Goal: Information Seeking & Learning: Learn about a topic

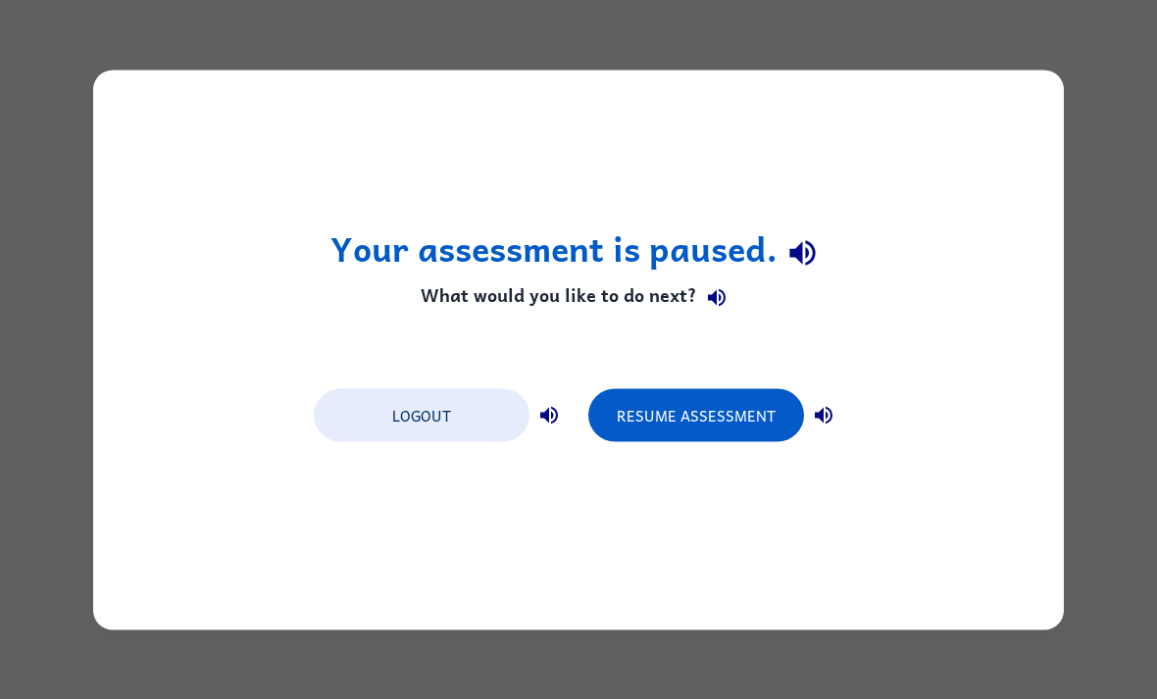
click at [735, 424] on button "Resume Assessment" at bounding box center [696, 414] width 216 height 53
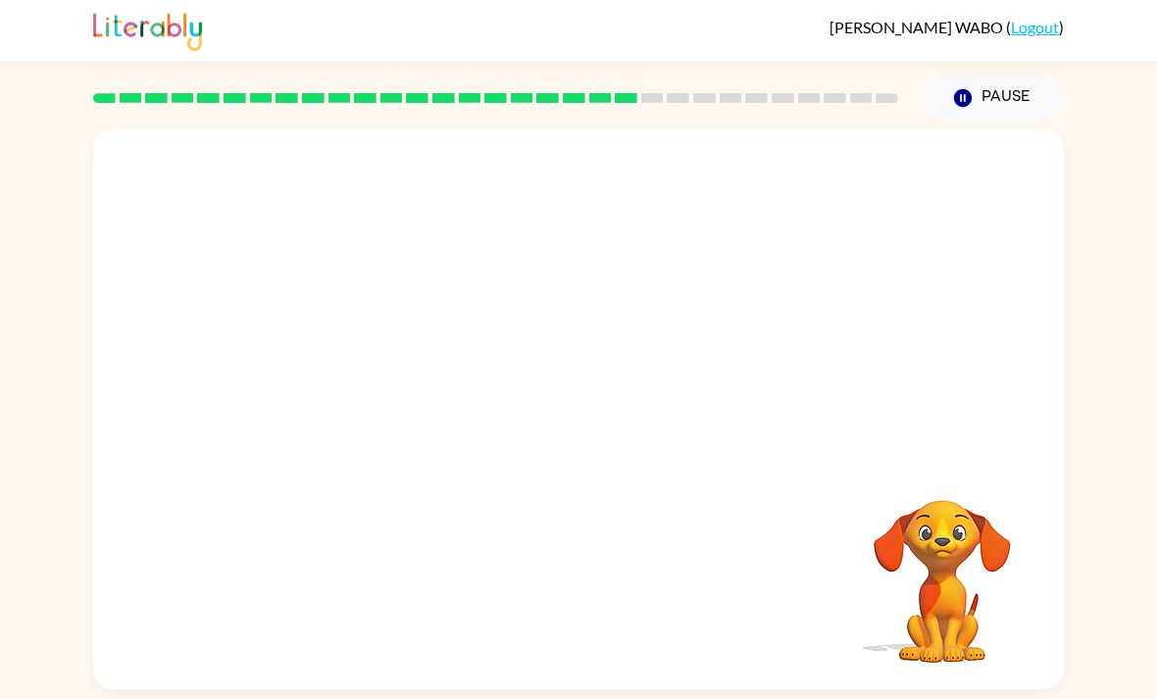
scroll to position [13, 0]
click at [610, 433] on button "button" at bounding box center [579, 419] width 126 height 72
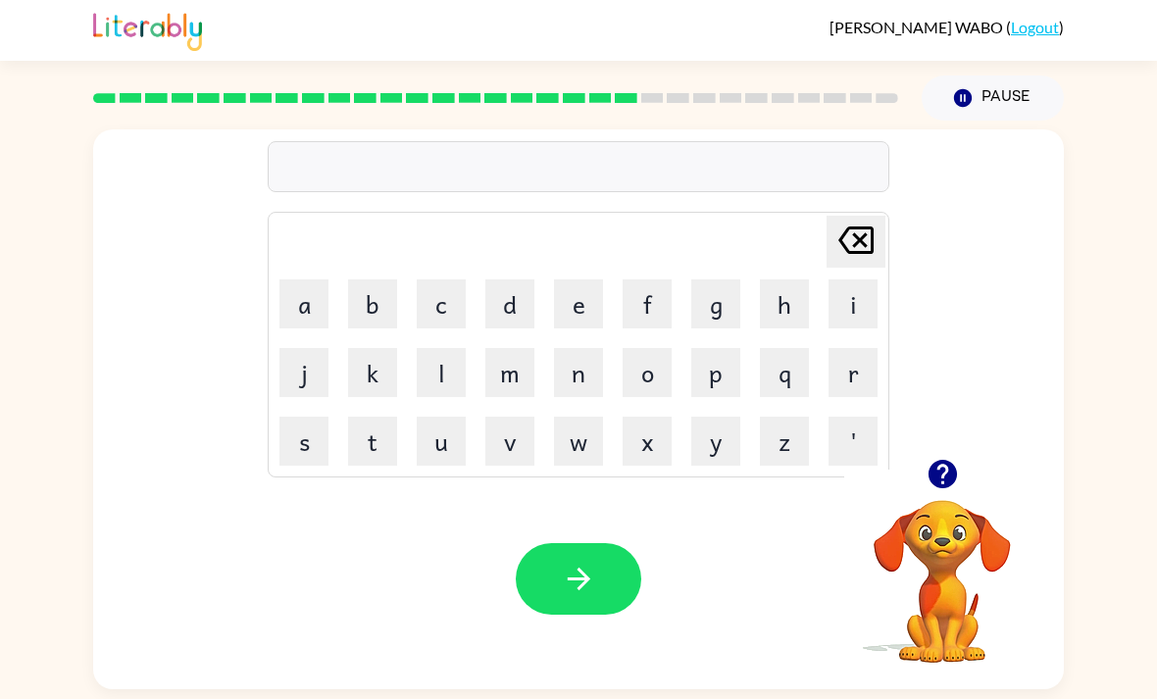
click at [989, 578] on video "Your browser must support playing .mp4 files to use Literably. Please try using…" at bounding box center [942, 568] width 196 height 196
click at [983, 566] on video "Your browser must support playing .mp4 files to use Literably. Please try using…" at bounding box center [942, 568] width 196 height 196
click at [965, 511] on video "Your browser must support playing .mp4 files to use Literably. Please try using…" at bounding box center [942, 568] width 196 height 196
click at [941, 465] on icon "button" at bounding box center [942, 474] width 28 height 28
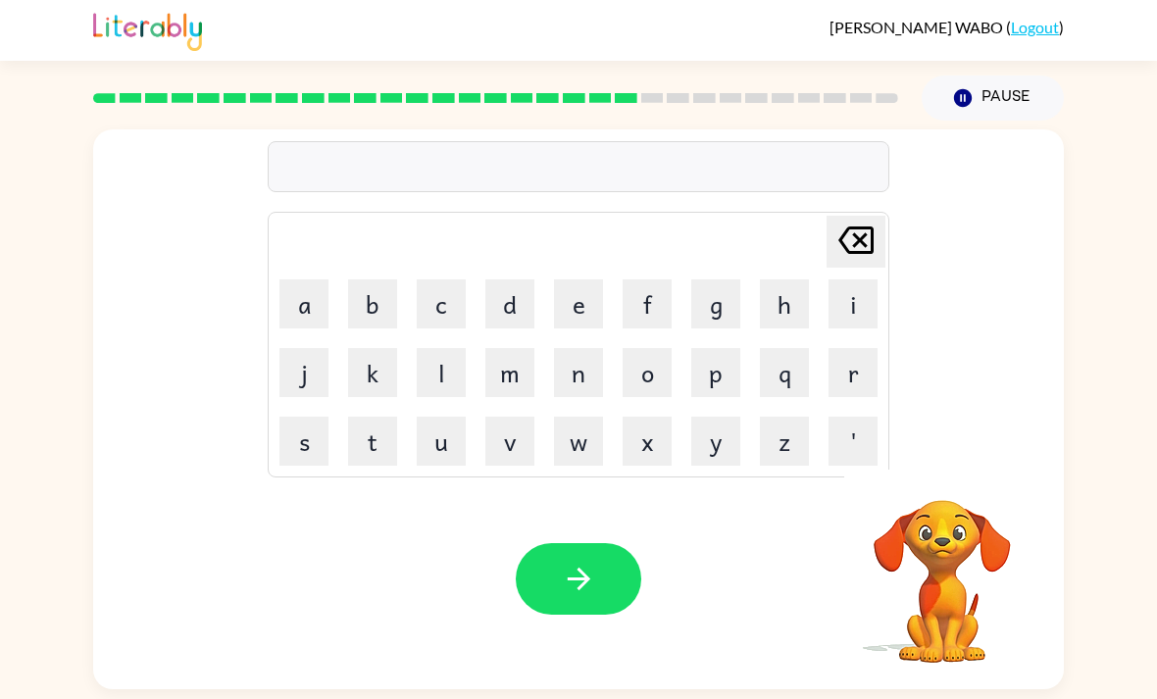
click at [941, 464] on div "Delete Delete last character input a b c d e f g h i j k l m n o p q r s t u v …" at bounding box center [578, 409] width 971 height 560
click at [866, 232] on icon "Delete Delete last character input" at bounding box center [856, 240] width 47 height 47
click at [866, 231] on icon "Delete Delete last character input" at bounding box center [856, 240] width 47 height 47
click at [866, 228] on icon at bounding box center [855, 240] width 35 height 27
click at [874, 219] on icon "Delete Delete last character input" at bounding box center [856, 240] width 47 height 47
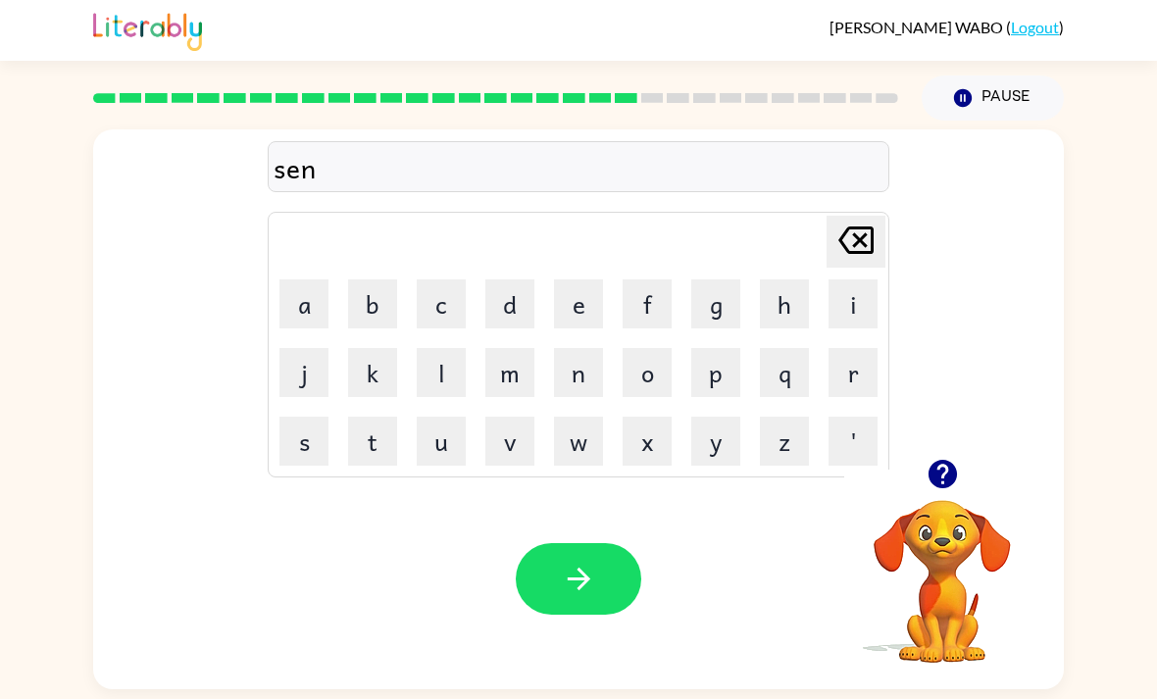
click at [873, 218] on icon "Delete Delete last character input" at bounding box center [856, 240] width 47 height 47
click at [863, 231] on icon "Delete Delete last character input" at bounding box center [856, 240] width 47 height 47
click at [862, 231] on icon at bounding box center [855, 240] width 35 height 27
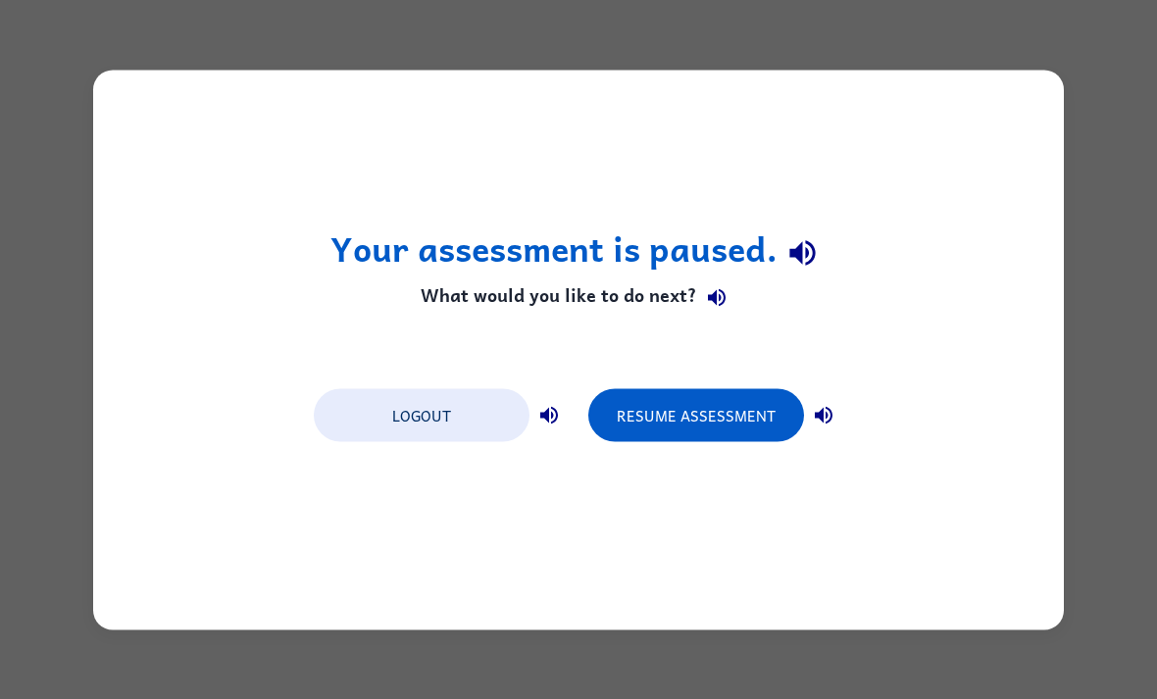
scroll to position [0, 0]
click at [738, 408] on button "Resume Assessment" at bounding box center [696, 414] width 216 height 53
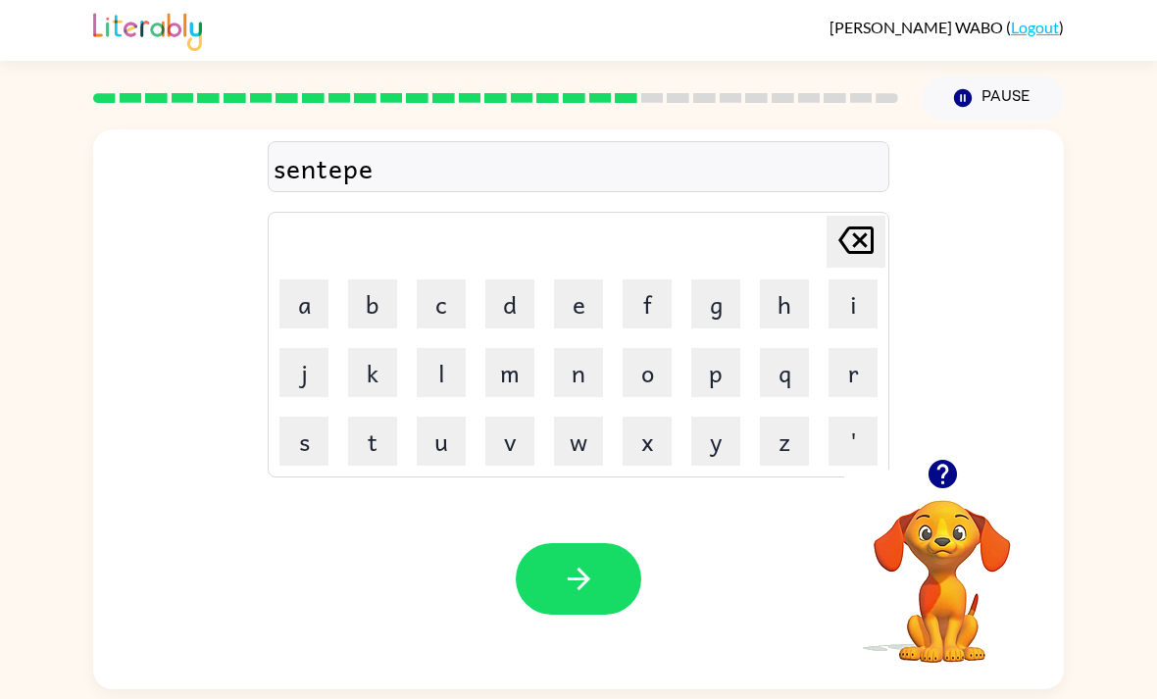
click at [616, 590] on button "button" at bounding box center [579, 579] width 126 height 72
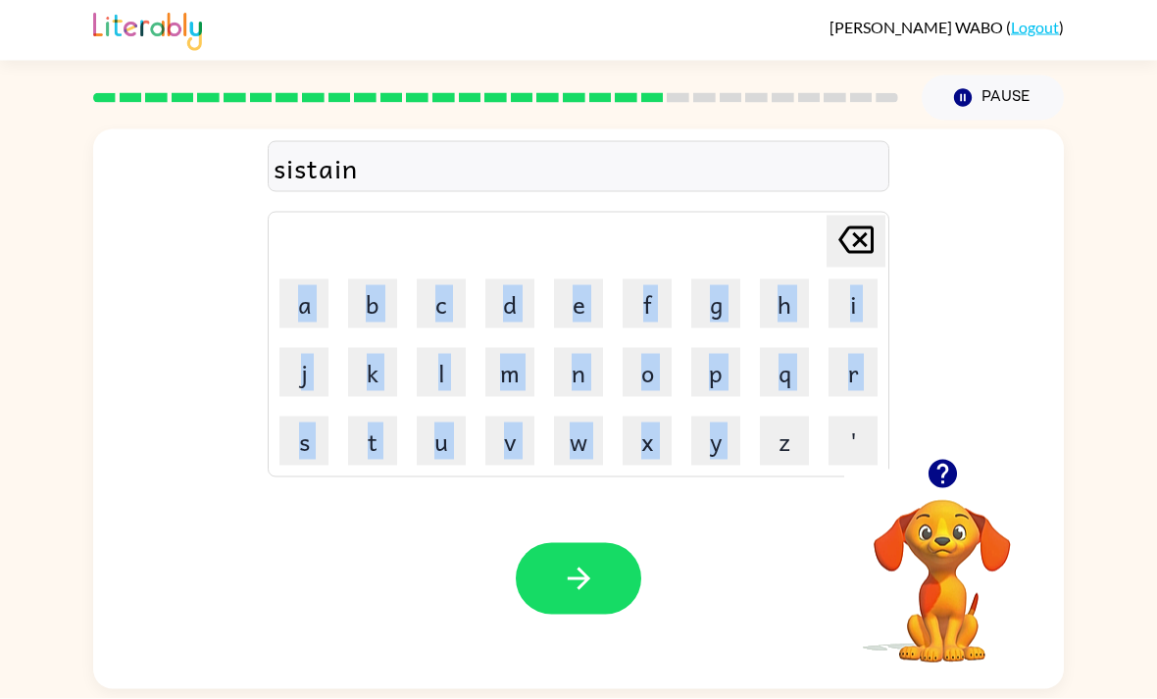
scroll to position [63, 0]
click at [601, 543] on button "button" at bounding box center [579, 579] width 126 height 72
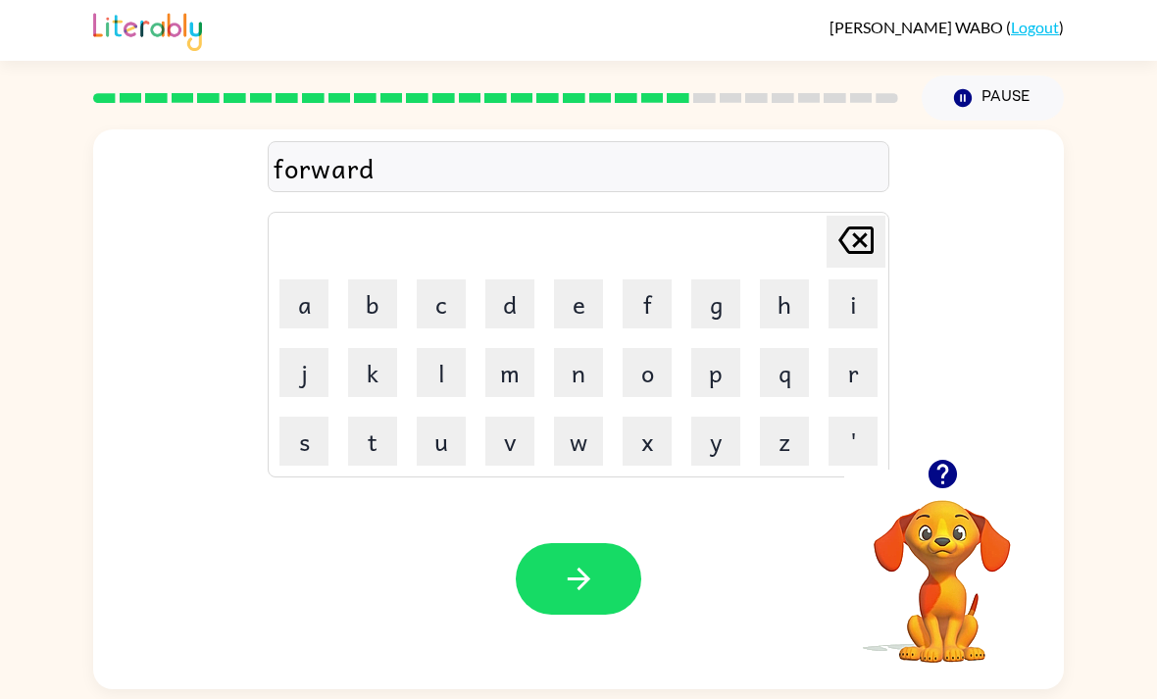
click at [634, 543] on button "button" at bounding box center [579, 579] width 126 height 72
click at [950, 476] on video "Your browser must support playing .mp4 files to use Literably. Please try using…" at bounding box center [942, 568] width 196 height 196
click at [951, 457] on icon "button" at bounding box center [943, 474] width 34 height 34
click at [568, 548] on button "button" at bounding box center [579, 579] width 126 height 72
click at [558, 543] on button "button" at bounding box center [579, 579] width 126 height 72
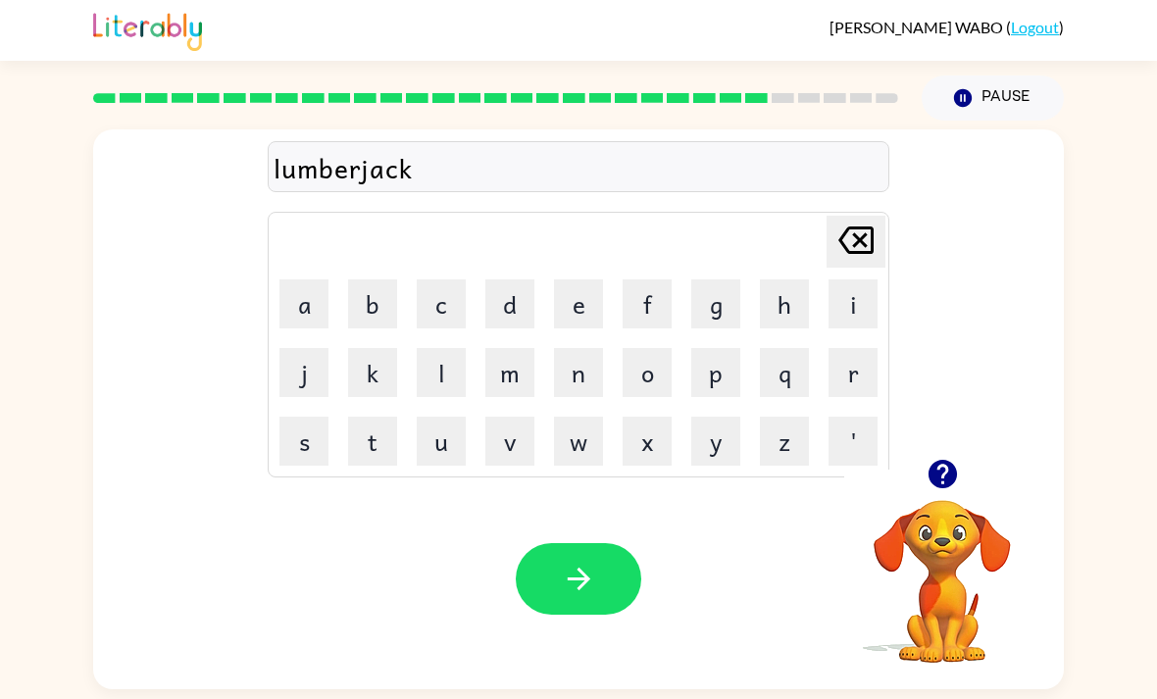
click at [600, 543] on button "button" at bounding box center [579, 579] width 126 height 72
click at [566, 562] on icon "button" at bounding box center [579, 579] width 34 height 34
click at [948, 449] on button "button" at bounding box center [943, 474] width 50 height 50
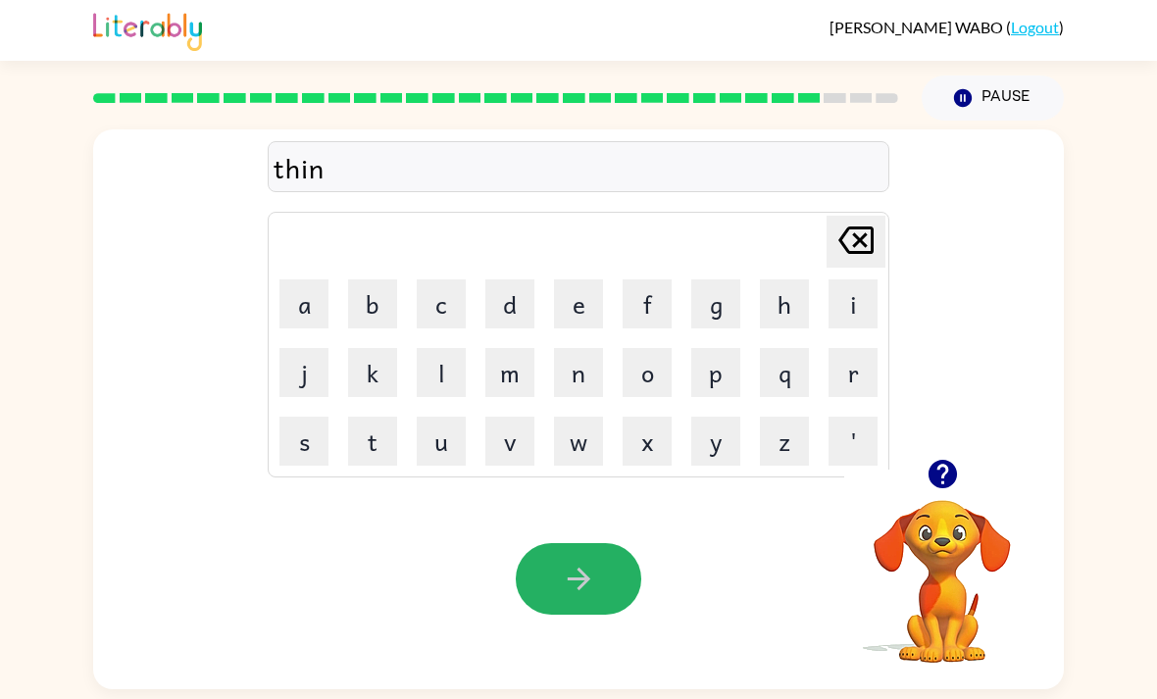
click at [569, 554] on button "button" at bounding box center [579, 579] width 126 height 72
click at [544, 543] on button "button" at bounding box center [579, 579] width 126 height 72
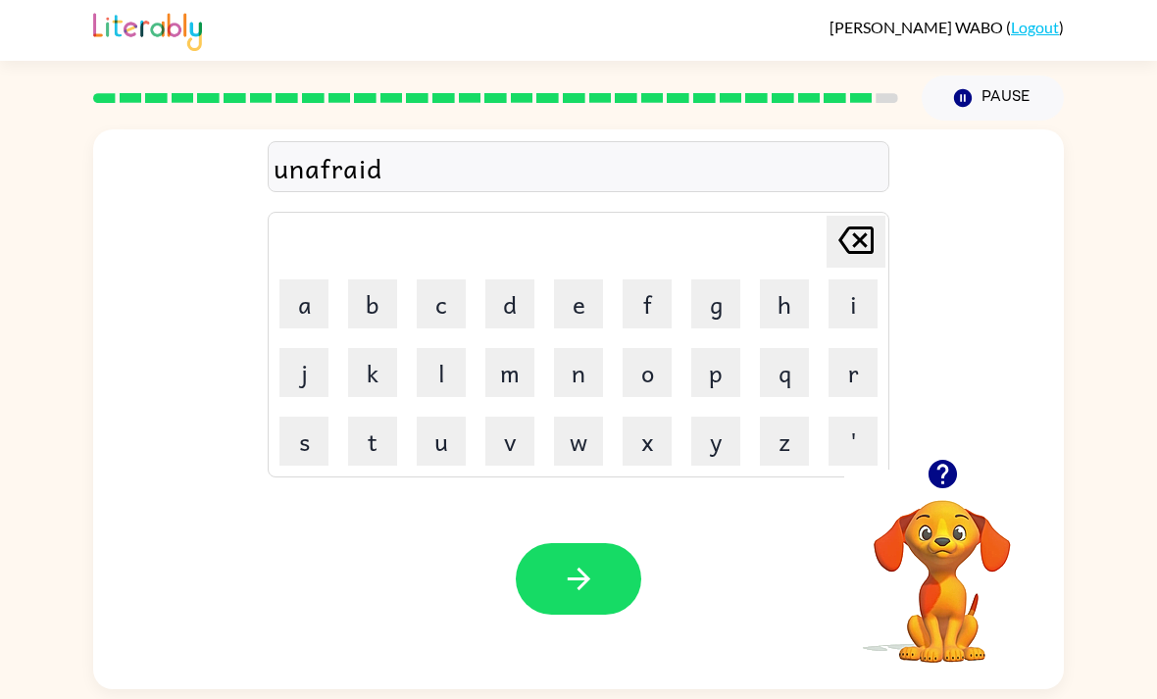
click at [619, 543] on button "button" at bounding box center [579, 579] width 126 height 72
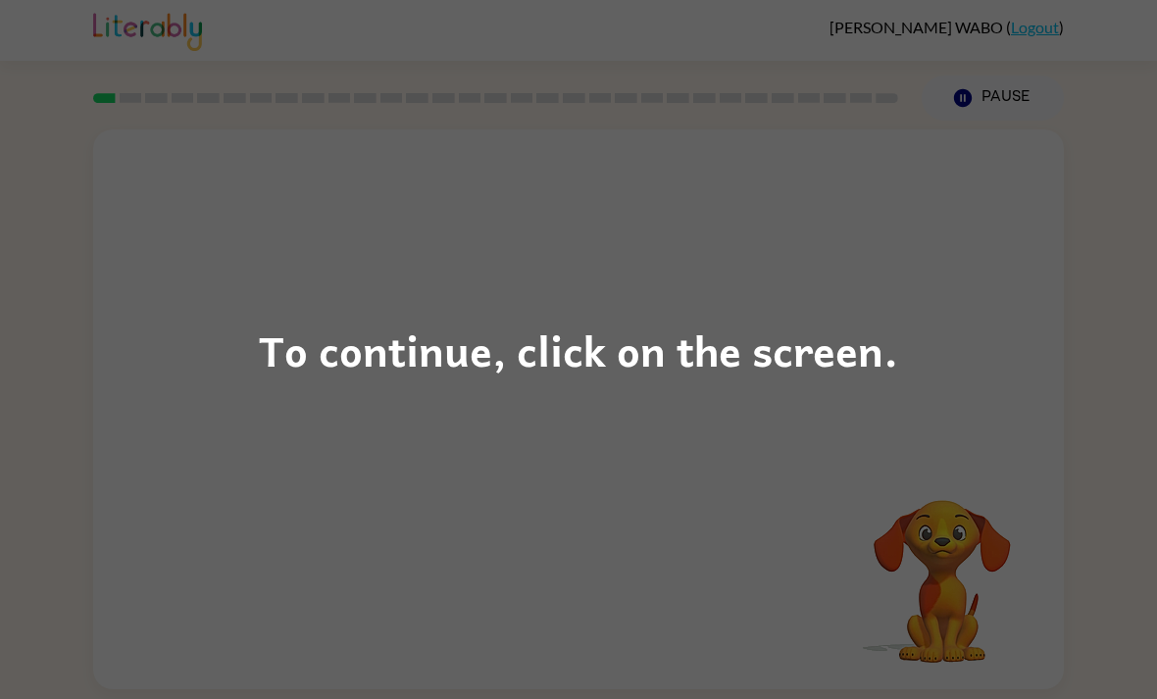
click at [465, 163] on div "To continue, click on the screen." at bounding box center [578, 349] width 1157 height 699
click at [956, 332] on div "To continue, click on the screen." at bounding box center [578, 349] width 1157 height 699
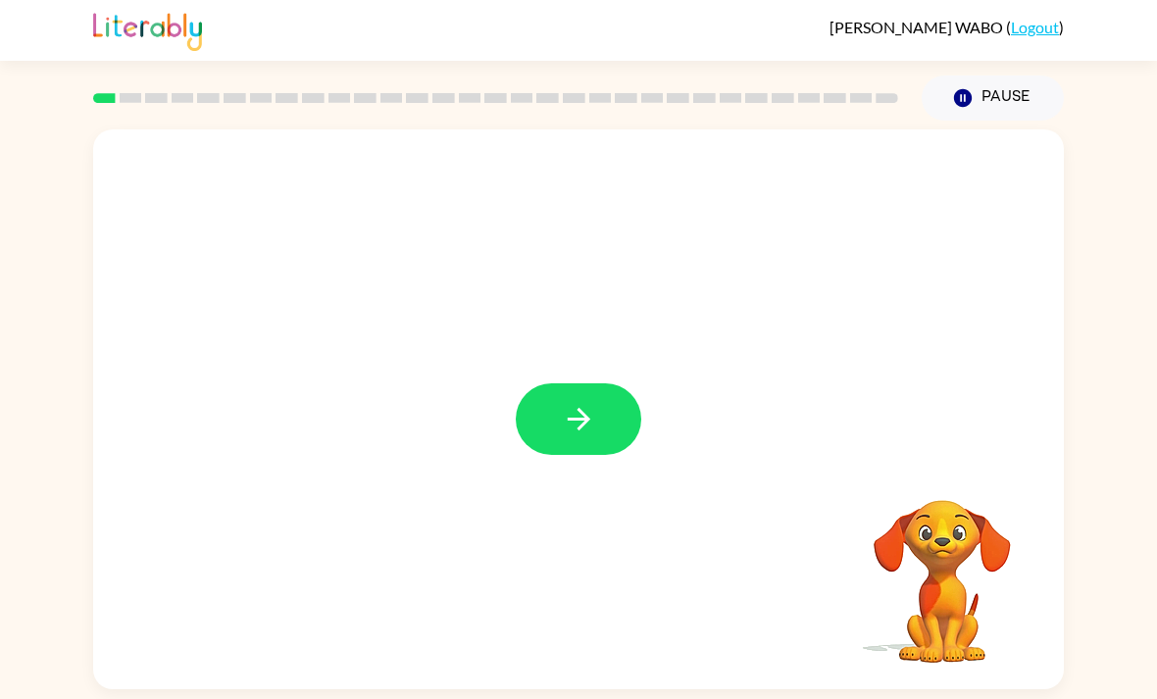
click at [561, 395] on button "button" at bounding box center [579, 419] width 126 height 72
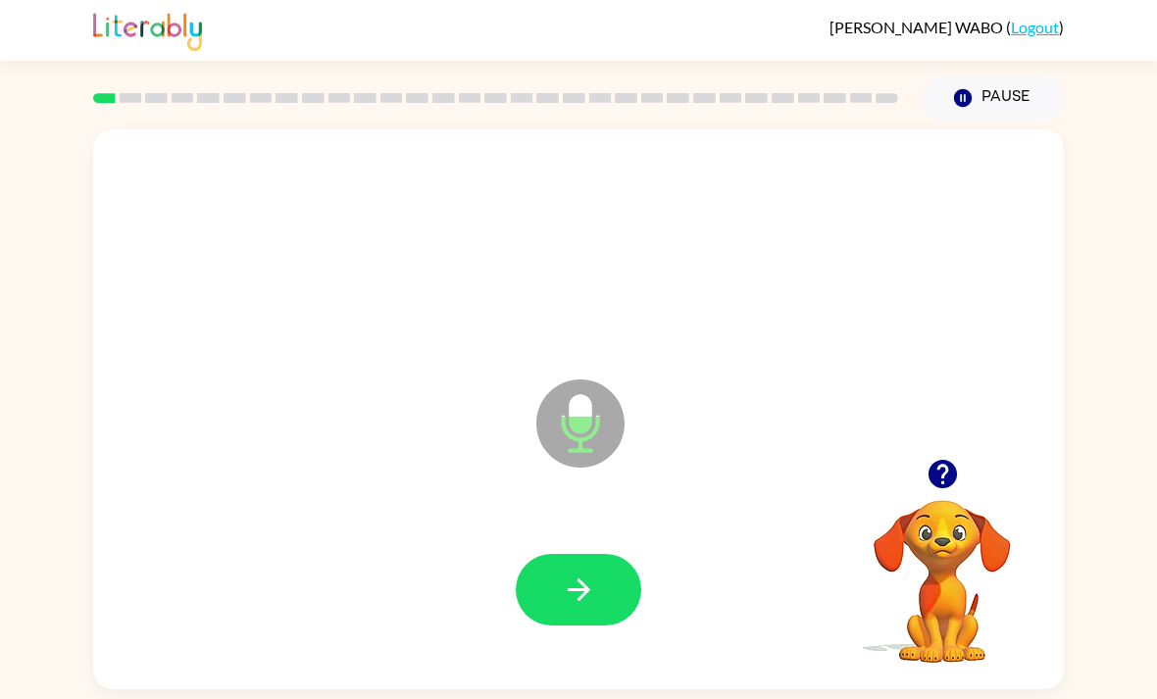
click at [607, 580] on button "button" at bounding box center [579, 590] width 126 height 72
click at [950, 477] on icon "button" at bounding box center [942, 474] width 28 height 28
click at [944, 499] on button "button" at bounding box center [943, 474] width 50 height 50
click at [553, 610] on button "button" at bounding box center [579, 590] width 126 height 72
click at [965, 487] on button "button" at bounding box center [943, 474] width 50 height 50
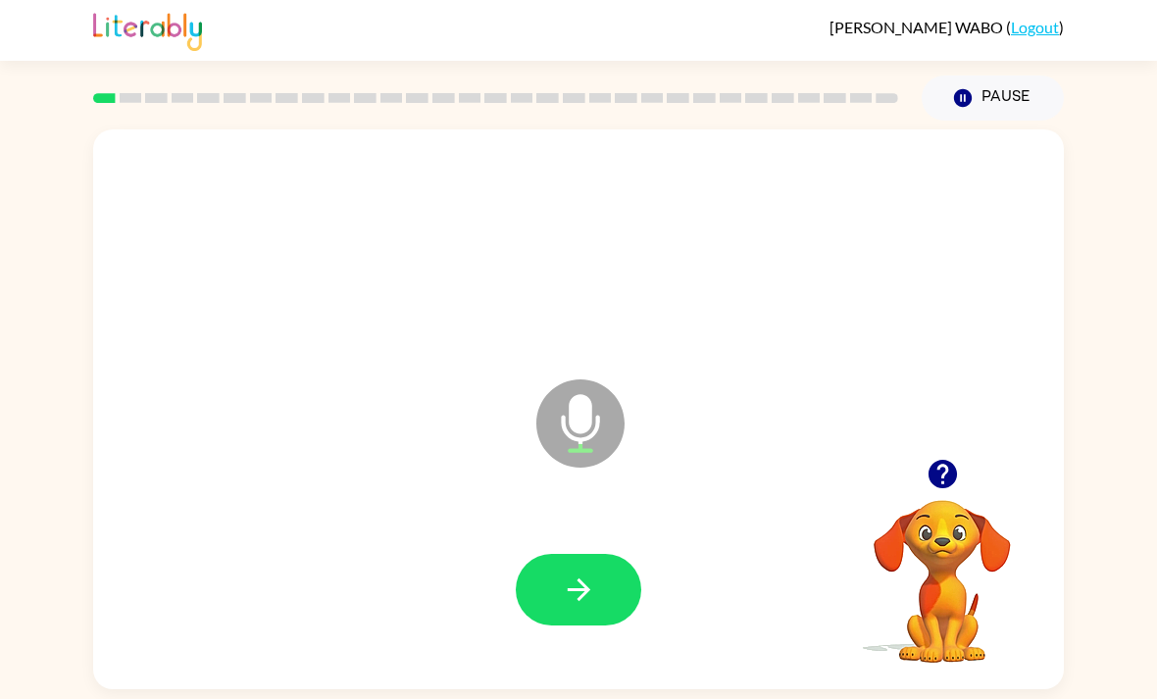
click at [941, 488] on icon "button" at bounding box center [942, 474] width 28 height 28
click at [583, 601] on icon "button" at bounding box center [578, 590] width 23 height 23
click at [591, 618] on button "button" at bounding box center [579, 590] width 126 height 72
click at [564, 625] on button "button" at bounding box center [579, 590] width 126 height 72
click at [571, 564] on button "button" at bounding box center [579, 590] width 126 height 72
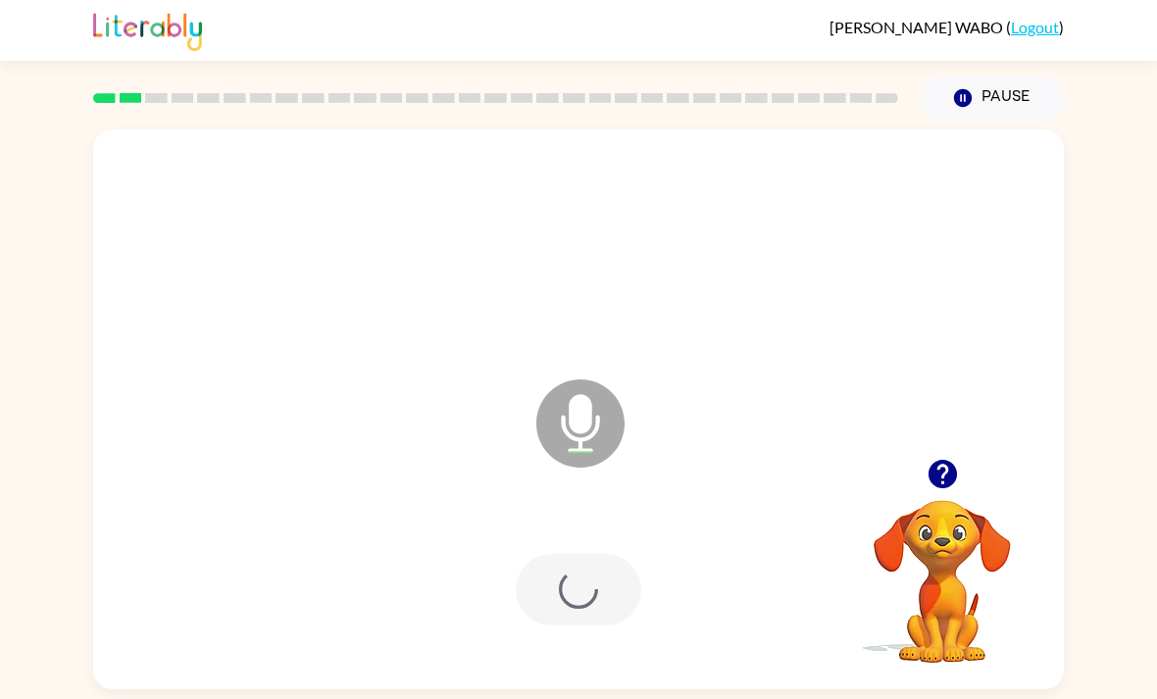
click at [571, 563] on div at bounding box center [579, 590] width 126 height 72
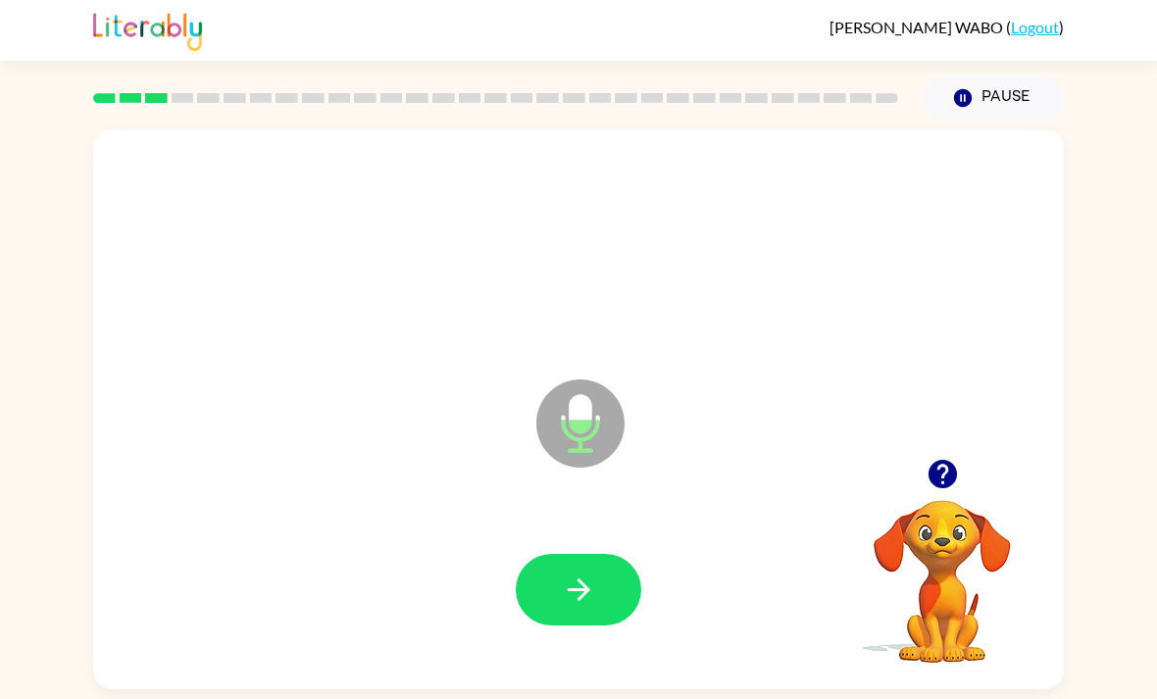
click at [579, 592] on icon "button" at bounding box center [579, 590] width 34 height 34
click at [577, 587] on icon "button" at bounding box center [579, 590] width 34 height 34
click at [566, 593] on icon "button" at bounding box center [579, 590] width 34 height 34
click at [535, 618] on button "button" at bounding box center [579, 590] width 126 height 72
click at [602, 572] on button "button" at bounding box center [579, 590] width 126 height 72
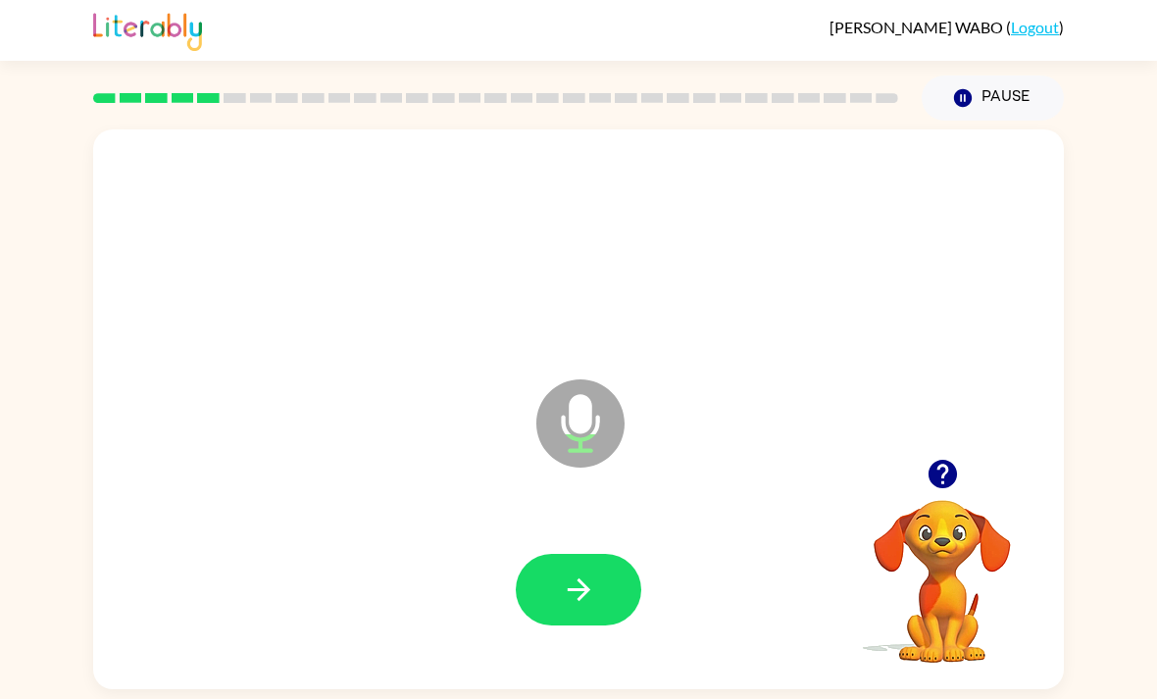
click at [606, 585] on button "button" at bounding box center [579, 590] width 126 height 72
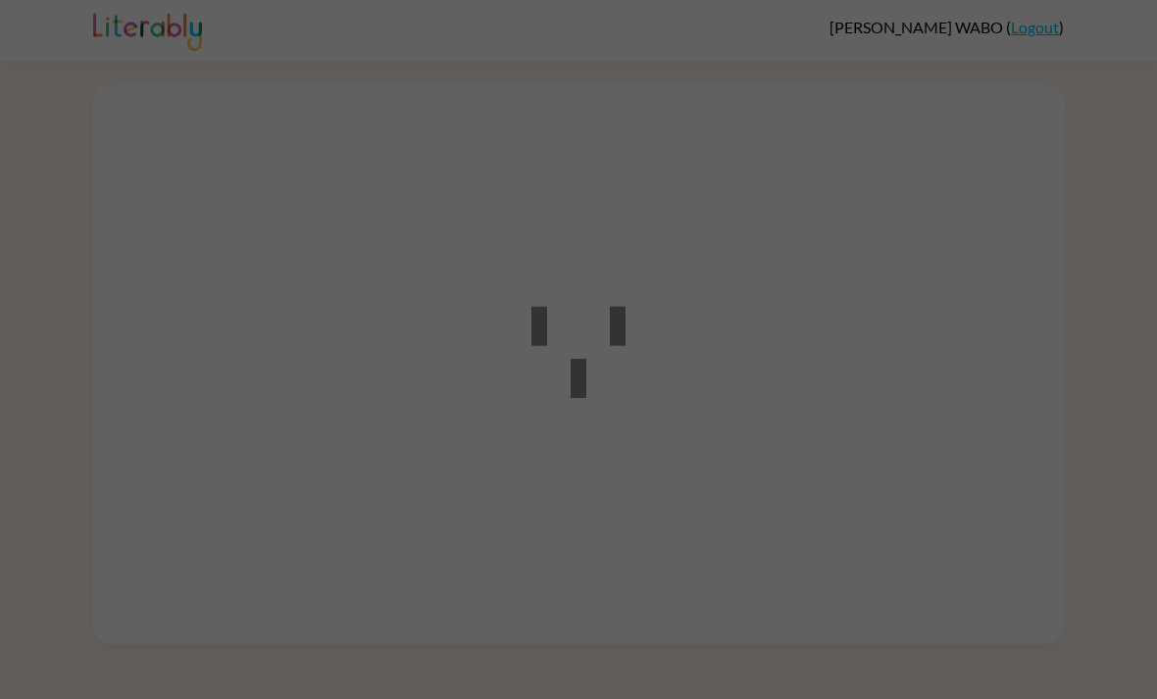
click at [551, 313] on icon at bounding box center [579, 339] width 94 height 118
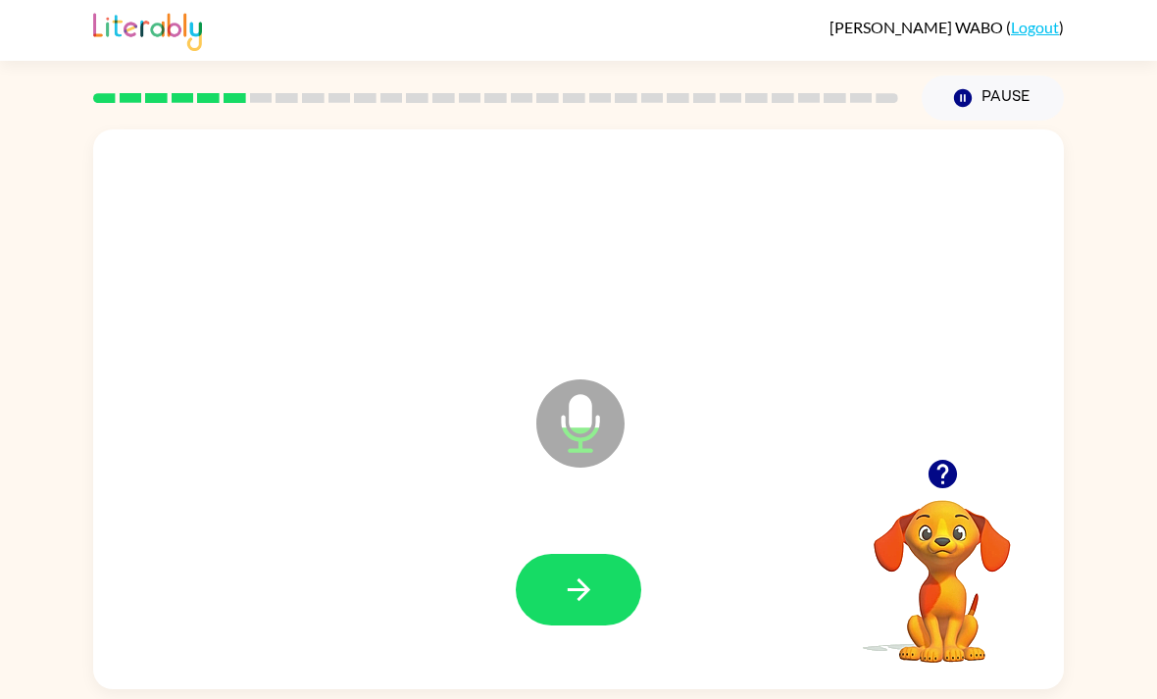
click at [924, 521] on video "Your browser must support playing .mp4 files to use Literably. Please try using…" at bounding box center [942, 568] width 196 height 196
click at [958, 499] on button "button" at bounding box center [943, 474] width 50 height 50
click at [531, 557] on div at bounding box center [579, 590] width 932 height 161
click at [637, 583] on button "button" at bounding box center [579, 590] width 126 height 72
click at [928, 471] on icon "button" at bounding box center [943, 474] width 34 height 34
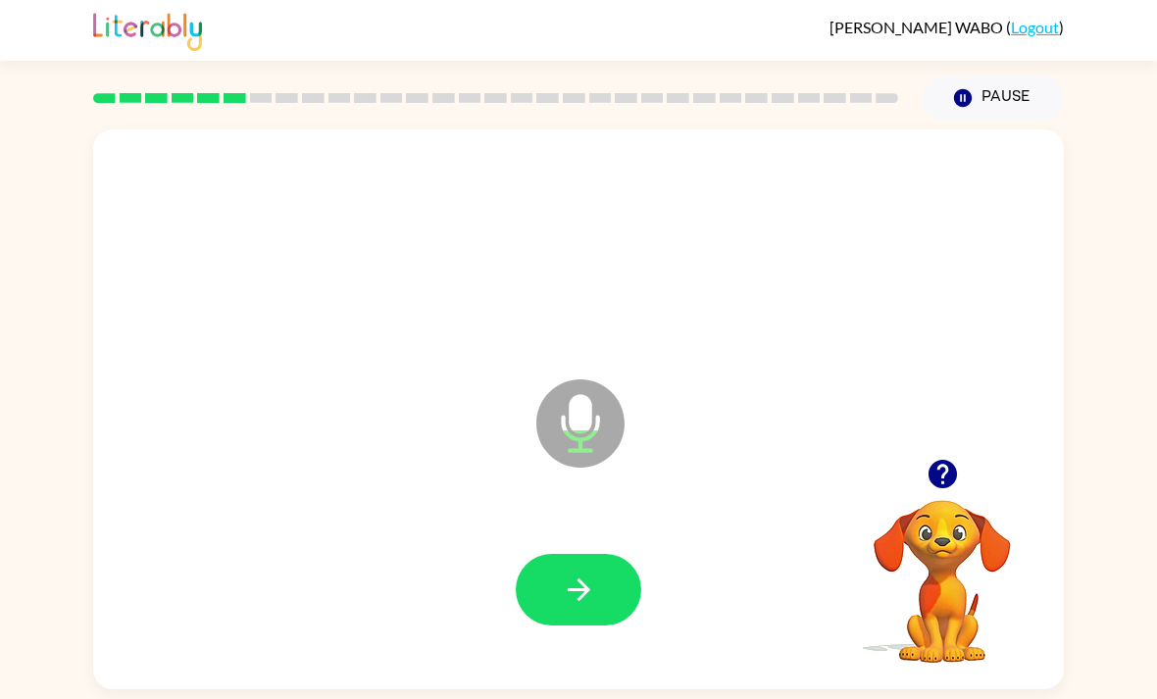
click at [552, 601] on button "button" at bounding box center [579, 590] width 126 height 72
click at [938, 491] on icon "button" at bounding box center [943, 474] width 34 height 34
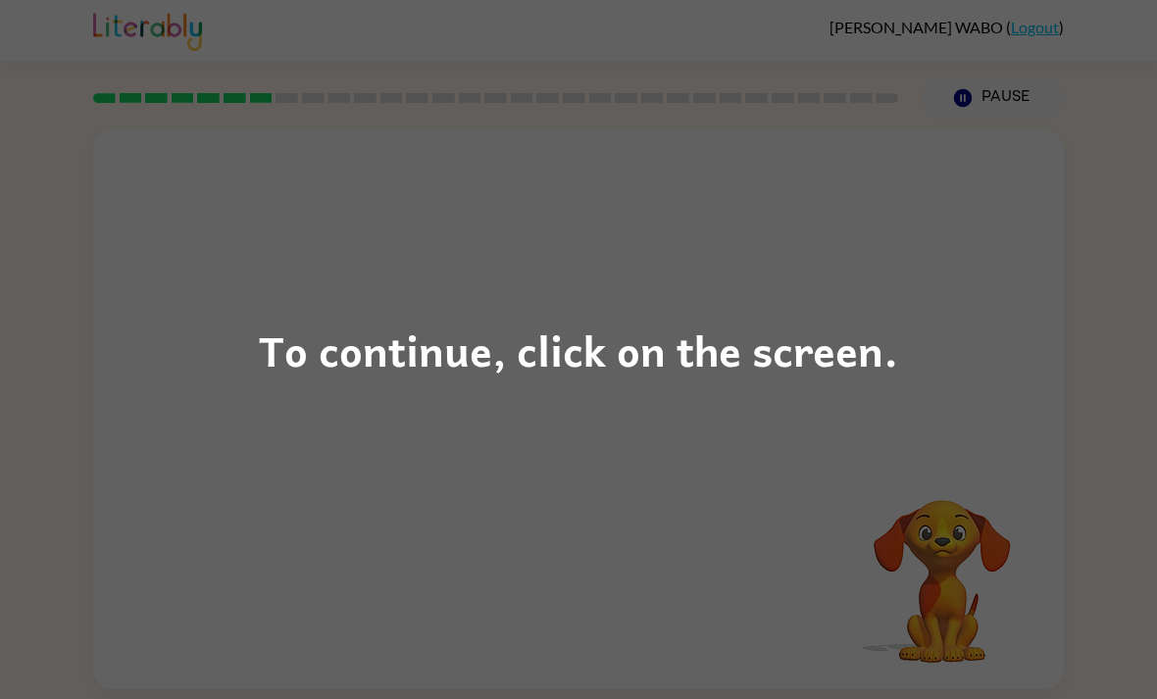
click at [217, 248] on div "To continue, click on the screen." at bounding box center [578, 349] width 1157 height 699
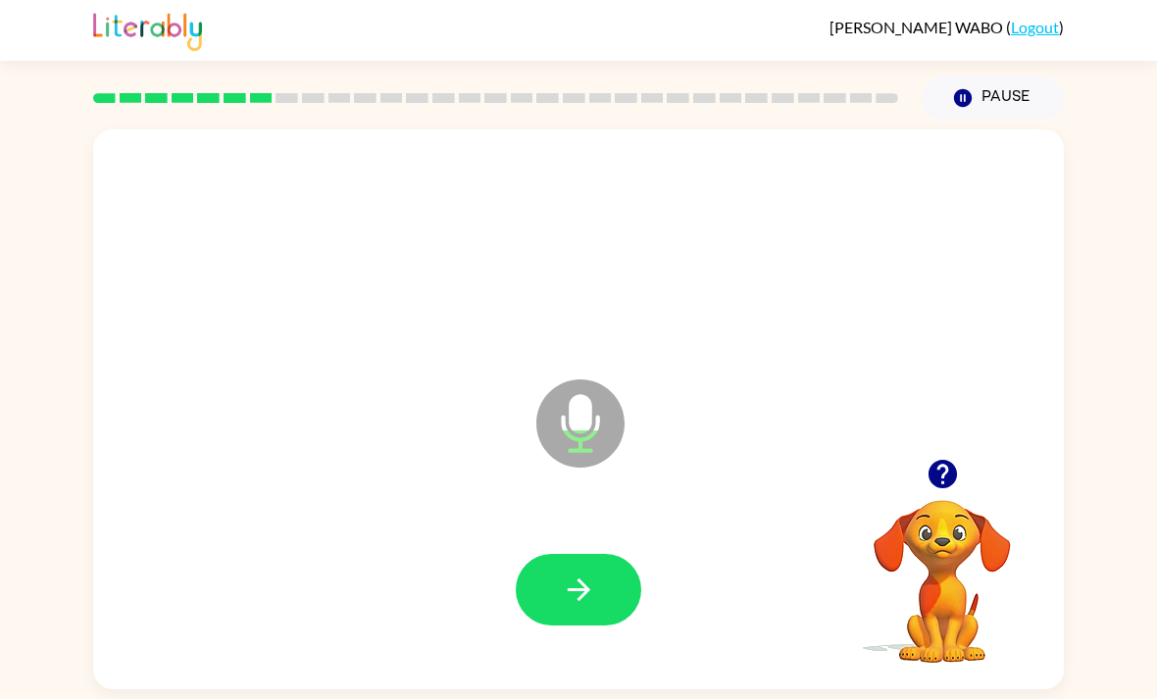
click at [535, 591] on button "button" at bounding box center [579, 590] width 126 height 72
click at [962, 476] on button "button" at bounding box center [943, 474] width 50 height 50
click at [928, 474] on div "Microphone The Microphone is here when it is your turn to talk" at bounding box center [578, 409] width 971 height 560
click at [538, 590] on button "button" at bounding box center [579, 590] width 126 height 72
click at [961, 482] on button "button" at bounding box center [943, 474] width 50 height 50
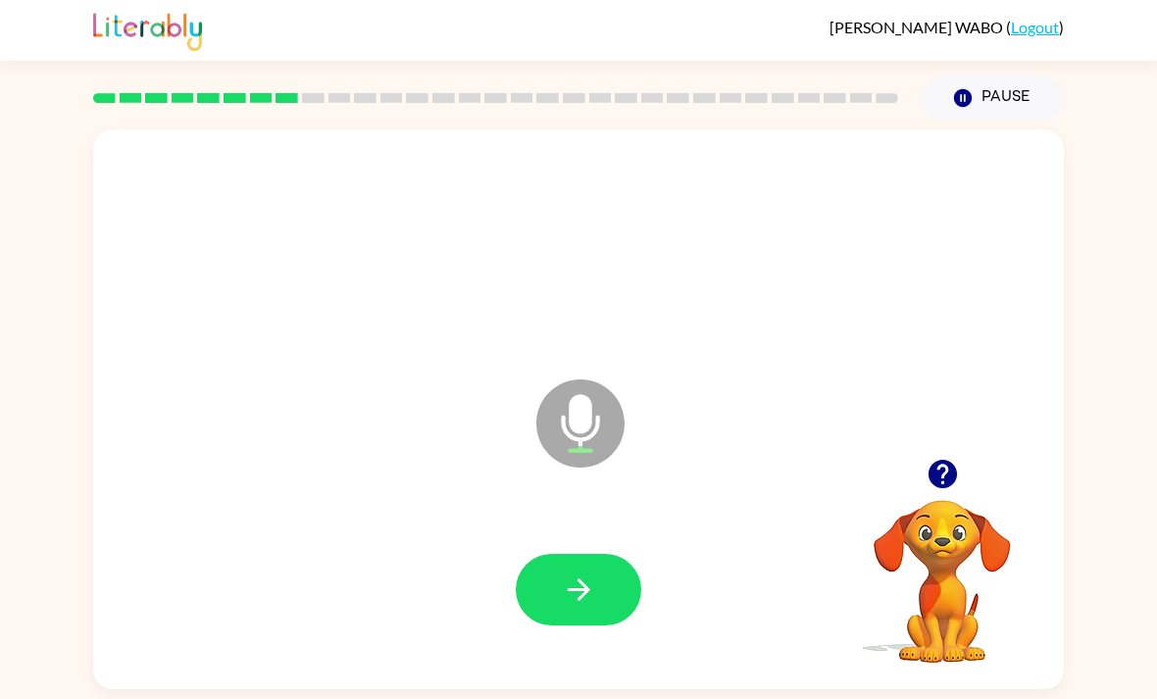
click at [604, 584] on button "button" at bounding box center [579, 590] width 126 height 72
click at [557, 599] on button "button" at bounding box center [579, 590] width 126 height 72
click at [563, 607] on icon "button" at bounding box center [579, 590] width 34 height 34
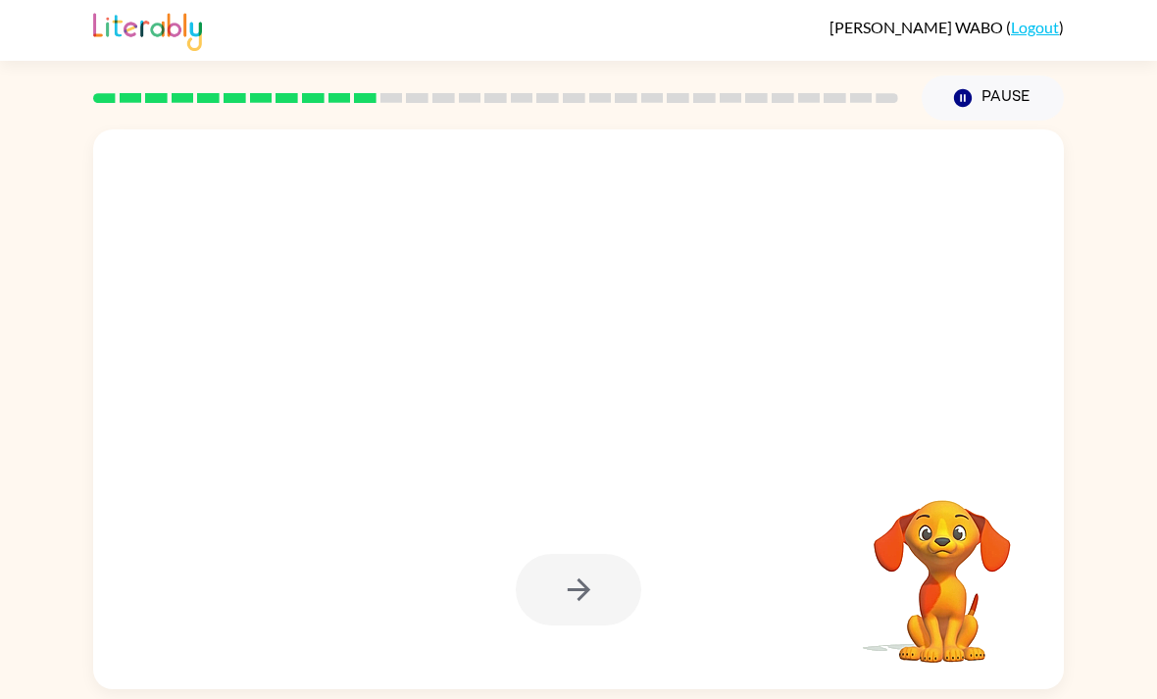
click at [308, 477] on div at bounding box center [578, 409] width 971 height 560
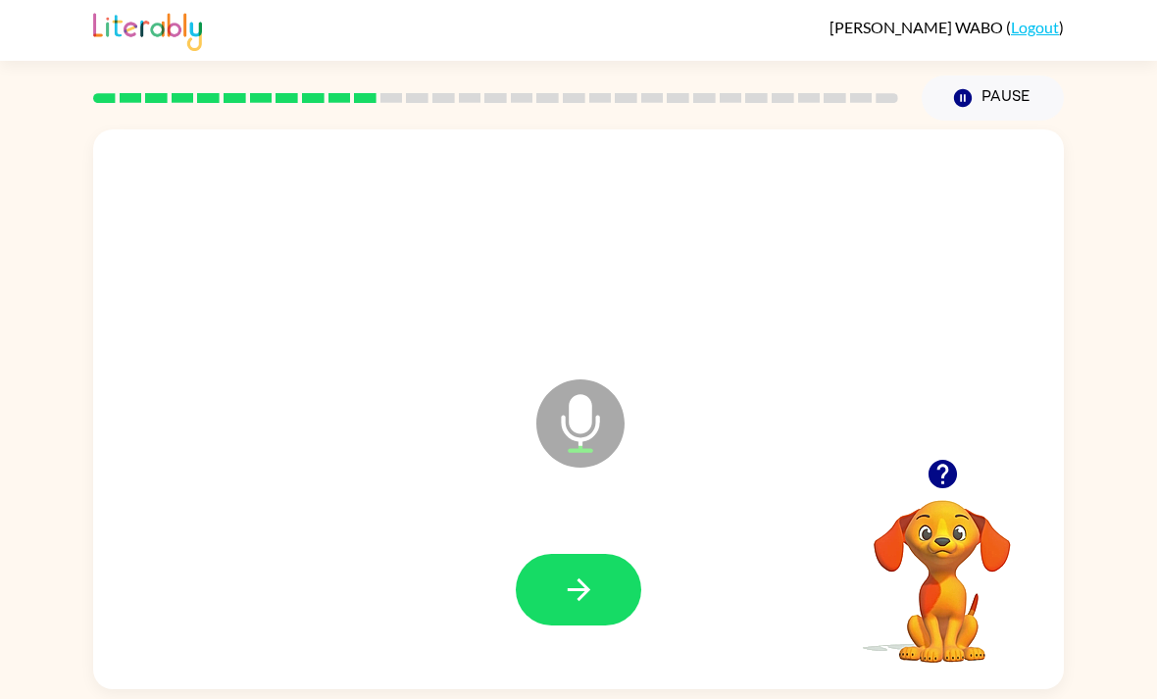
click at [580, 601] on icon "button" at bounding box center [578, 590] width 23 height 23
click at [567, 572] on button "button" at bounding box center [579, 590] width 126 height 72
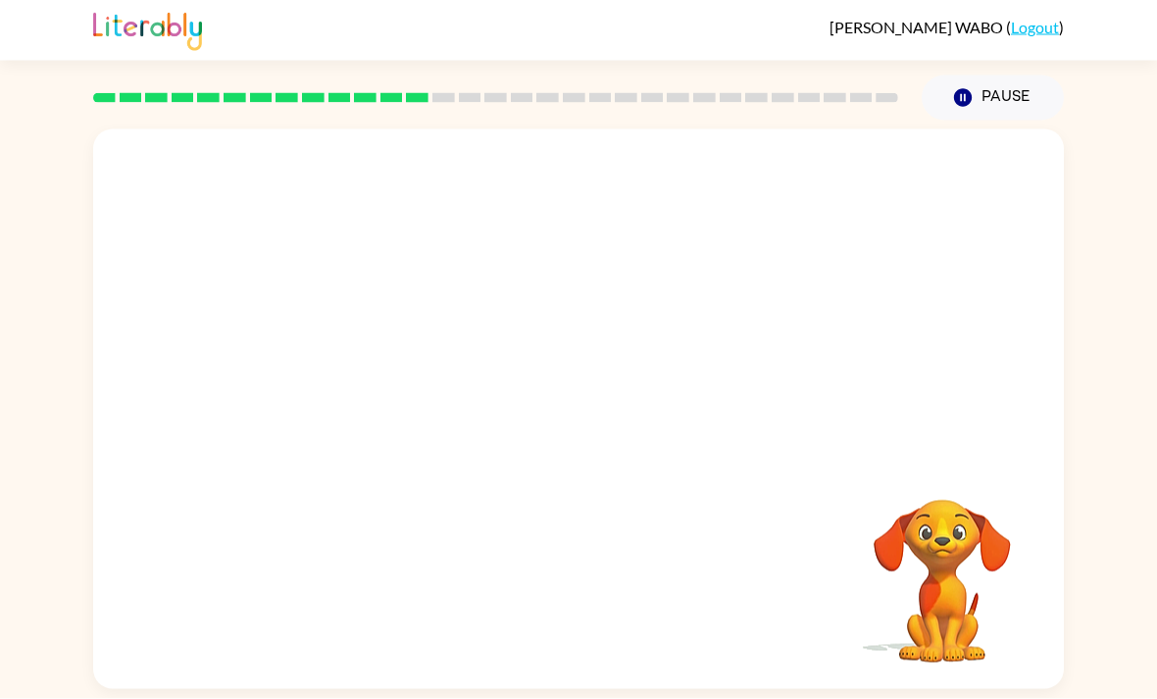
scroll to position [63, 0]
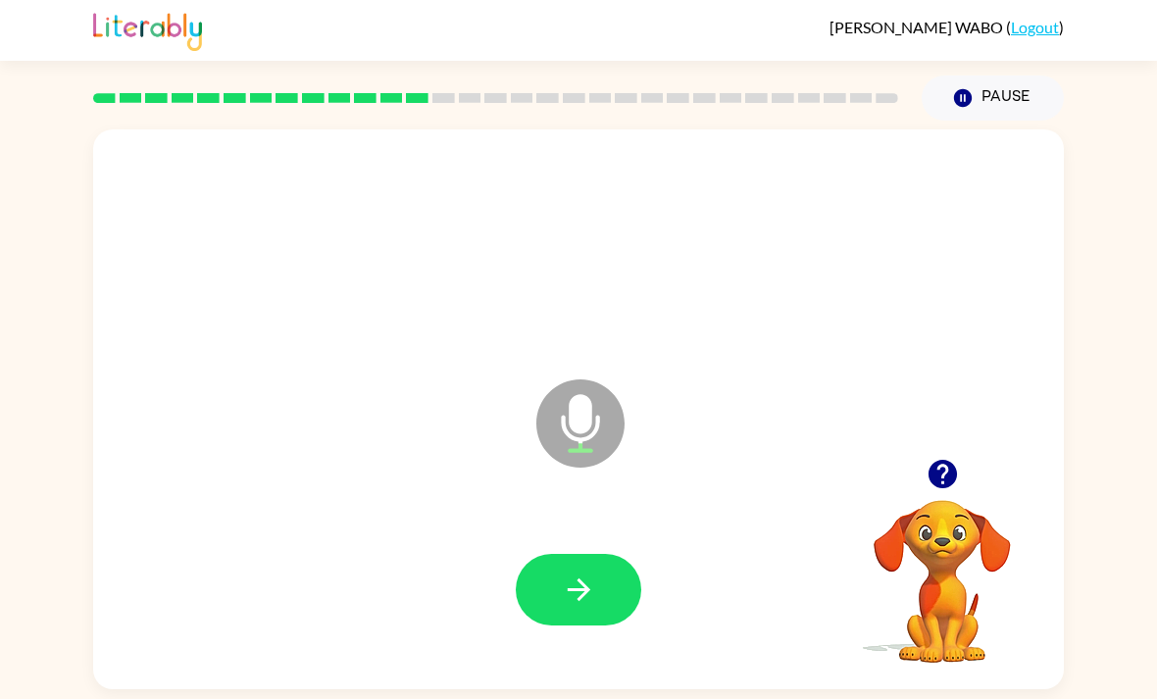
click at [525, 554] on button "button" at bounding box center [579, 590] width 126 height 72
click at [918, 449] on button "button" at bounding box center [943, 474] width 50 height 50
click at [914, 470] on video "Your browser must support playing .mp4 files to use Literably. Please try using…" at bounding box center [942, 568] width 196 height 196
click at [568, 554] on button "button" at bounding box center [579, 590] width 126 height 72
click at [571, 573] on icon "button" at bounding box center [579, 590] width 34 height 34
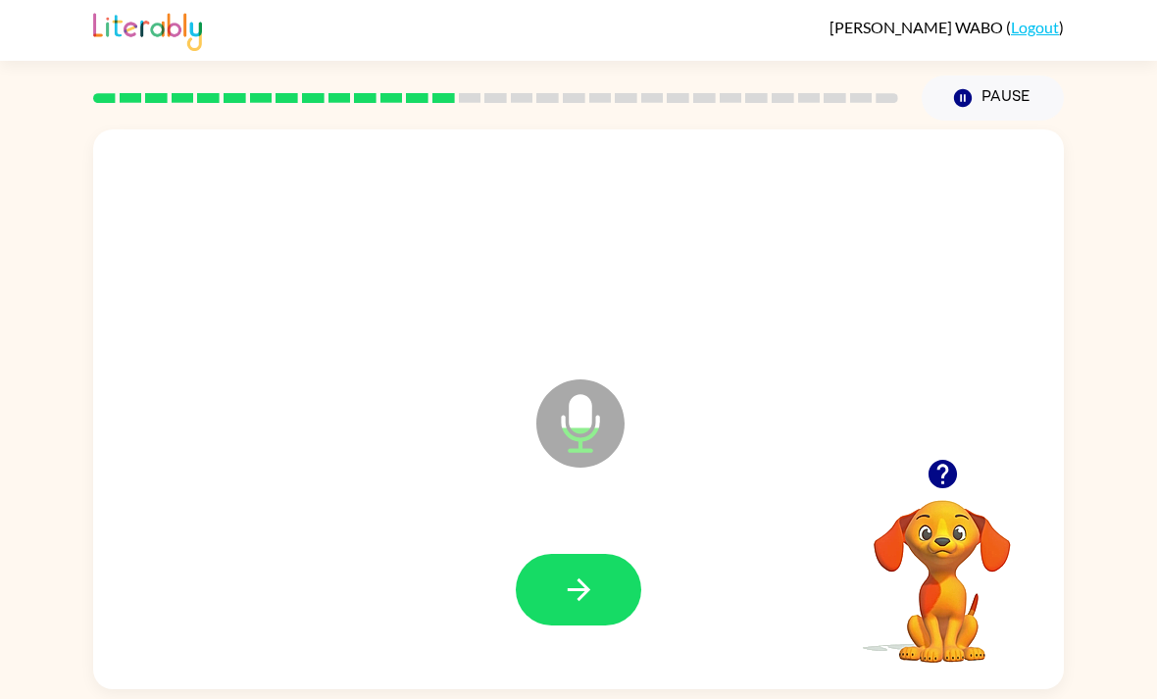
click at [600, 554] on button "button" at bounding box center [579, 590] width 126 height 72
click at [934, 449] on button "button" at bounding box center [943, 474] width 50 height 50
click at [601, 510] on div at bounding box center [579, 590] width 932 height 161
click at [557, 554] on button "button" at bounding box center [579, 590] width 126 height 72
click at [574, 554] on button "button" at bounding box center [579, 590] width 126 height 72
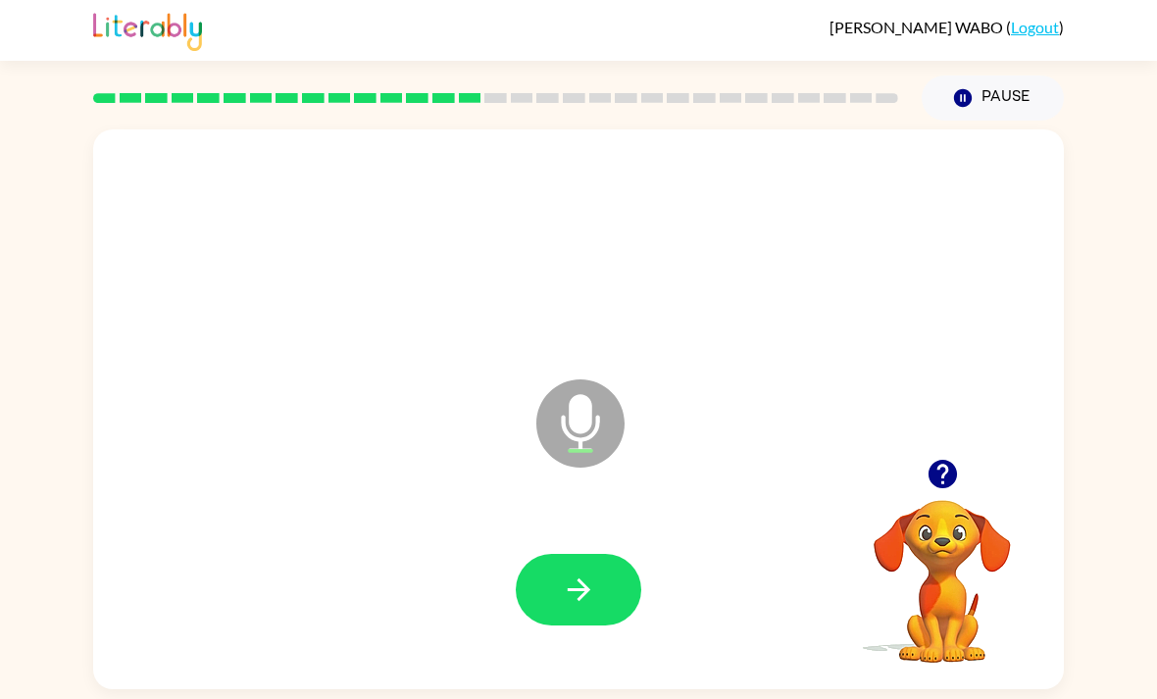
click at [534, 554] on button "button" at bounding box center [579, 590] width 126 height 72
click at [923, 449] on button "button" at bounding box center [943, 474] width 50 height 50
click at [579, 554] on button "button" at bounding box center [579, 590] width 126 height 72
click at [922, 449] on button "button" at bounding box center [943, 474] width 50 height 50
click at [566, 573] on icon "button" at bounding box center [579, 590] width 34 height 34
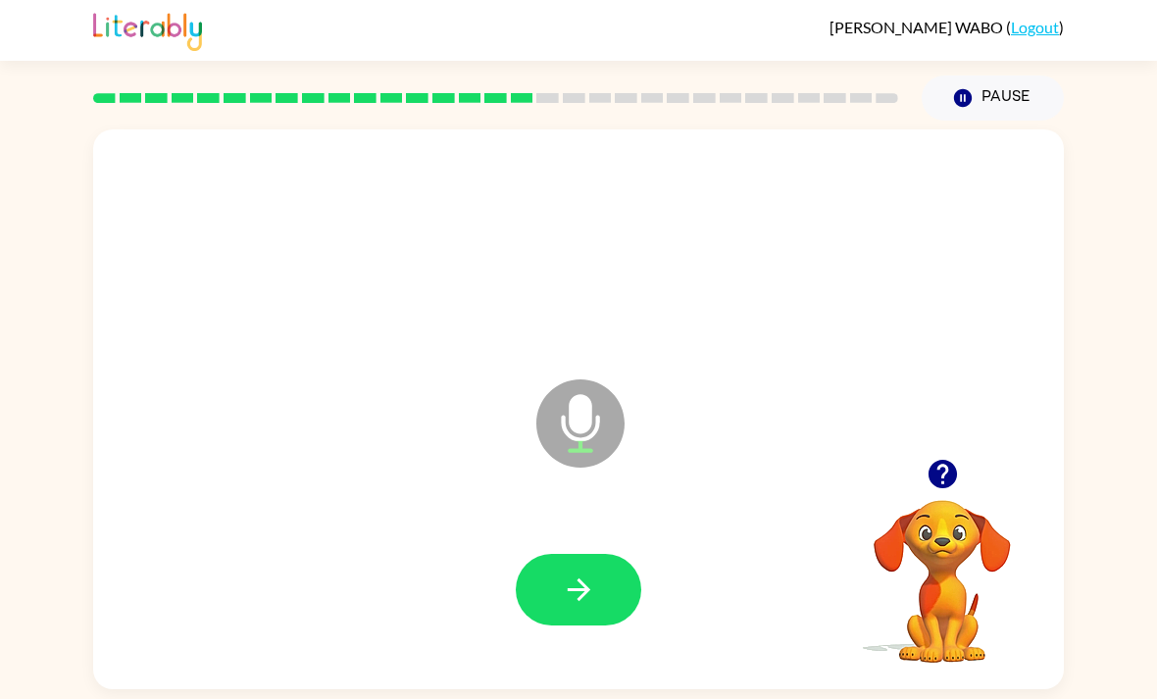
click at [937, 460] on icon "button" at bounding box center [942, 474] width 28 height 28
click at [559, 554] on button "button" at bounding box center [579, 590] width 126 height 72
click at [948, 460] on icon "button" at bounding box center [942, 474] width 28 height 28
click at [634, 554] on button "button" at bounding box center [579, 590] width 126 height 72
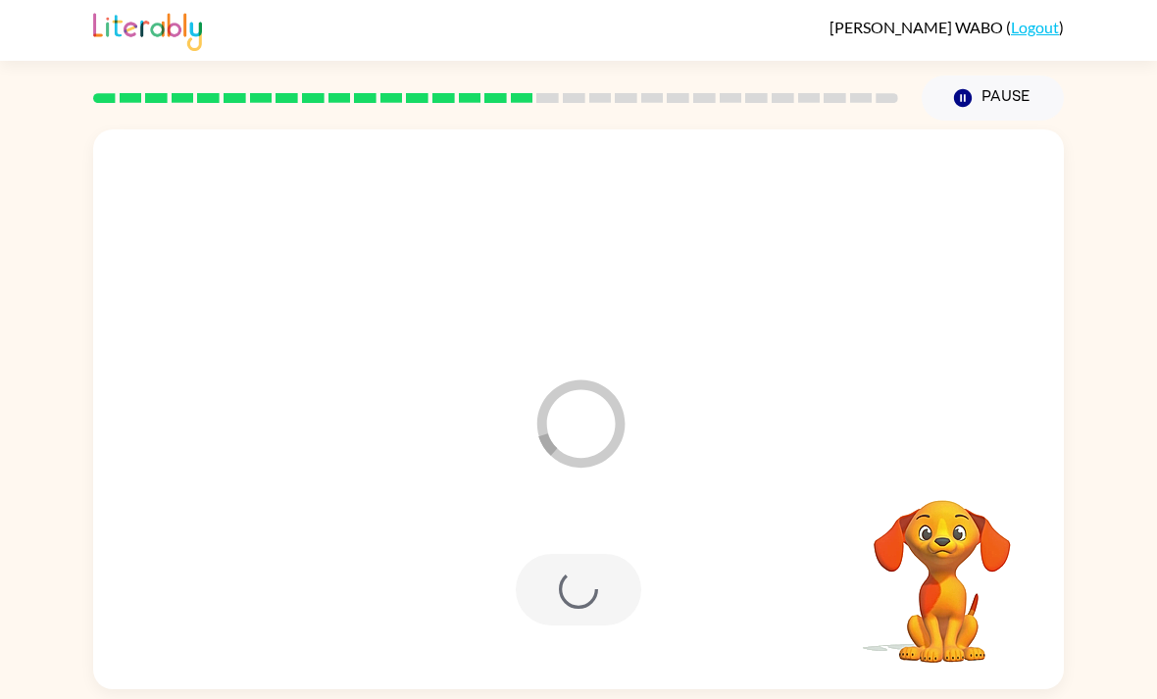
click at [563, 554] on div at bounding box center [579, 590] width 126 height 72
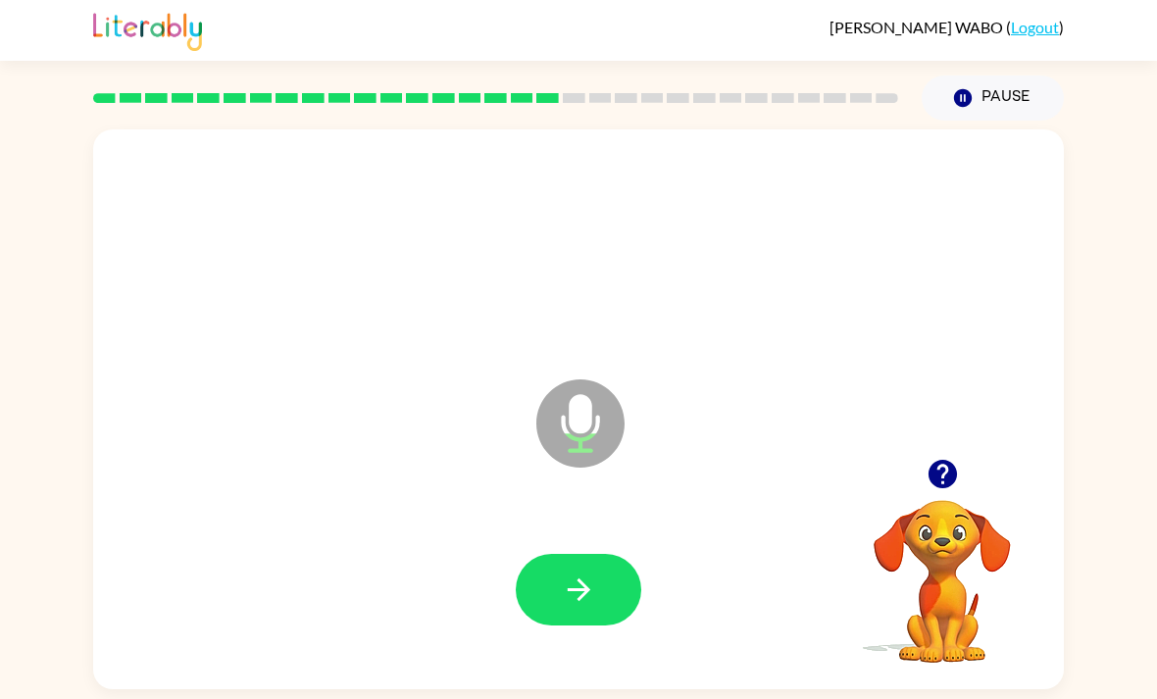
click at [934, 457] on icon "button" at bounding box center [943, 474] width 34 height 34
click at [953, 460] on icon "button" at bounding box center [942, 474] width 28 height 28
click at [940, 457] on icon "button" at bounding box center [943, 474] width 34 height 34
click at [562, 573] on icon "button" at bounding box center [579, 590] width 34 height 34
click at [935, 449] on button "button" at bounding box center [943, 474] width 50 height 50
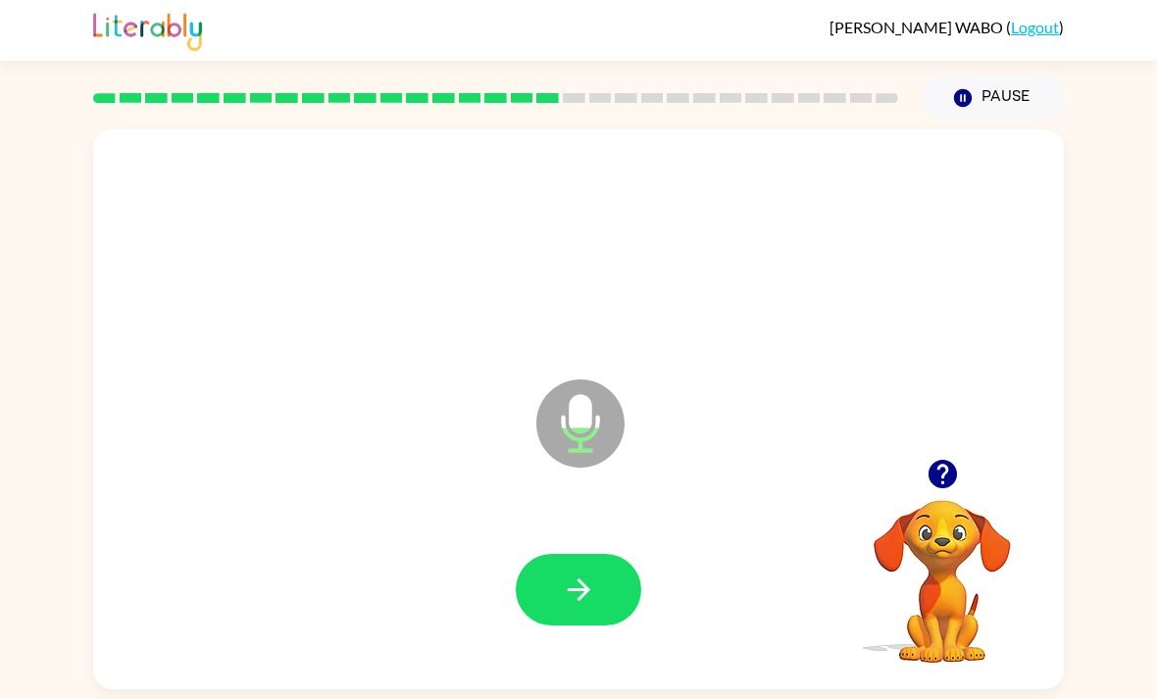
click at [564, 554] on button "button" at bounding box center [579, 590] width 126 height 72
click at [601, 554] on button "button" at bounding box center [579, 590] width 126 height 72
click at [579, 573] on icon "button" at bounding box center [579, 590] width 34 height 34
click at [579, 554] on button "button" at bounding box center [579, 590] width 126 height 72
click at [927, 457] on icon "button" at bounding box center [943, 474] width 34 height 34
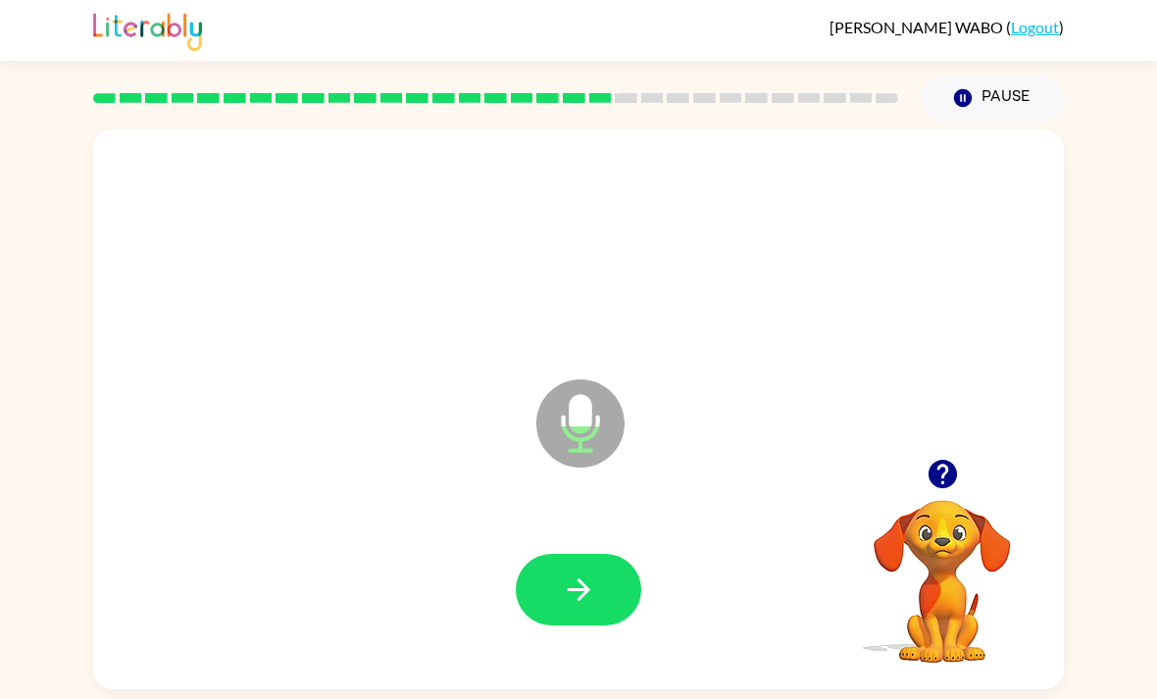
click at [562, 573] on icon "button" at bounding box center [579, 590] width 34 height 34
click at [536, 566] on button "button" at bounding box center [579, 590] width 126 height 72
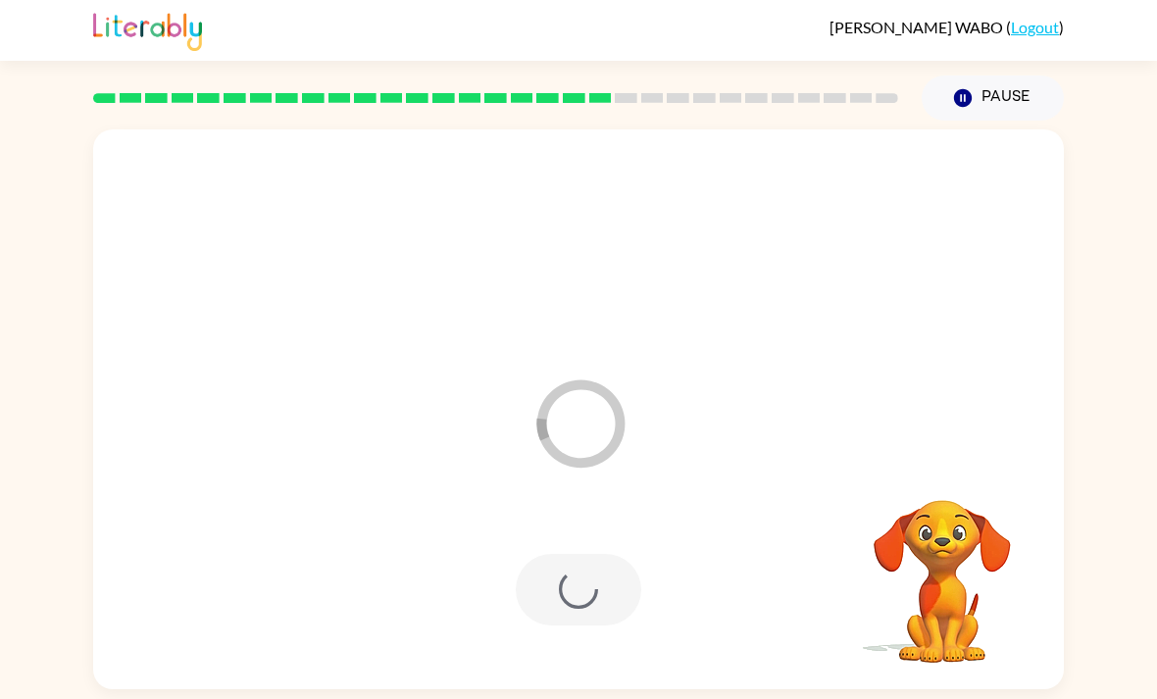
click at [588, 564] on div at bounding box center [579, 590] width 126 height 72
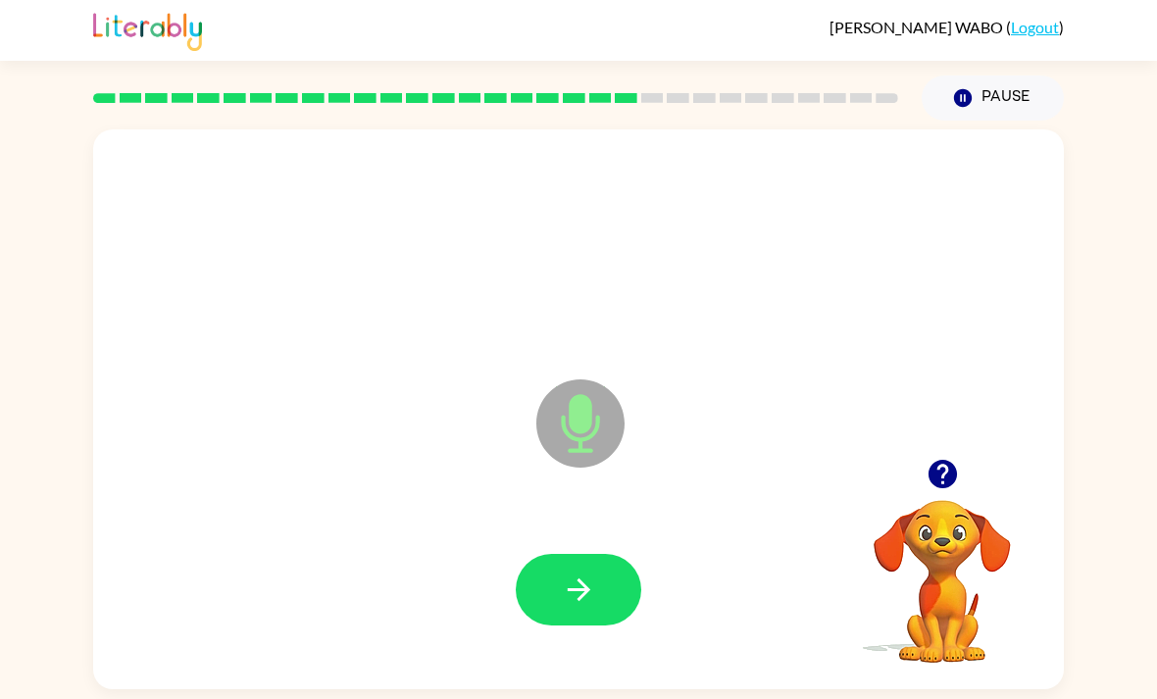
click at [936, 460] on icon "button" at bounding box center [942, 474] width 28 height 28
click at [579, 573] on icon "button" at bounding box center [579, 590] width 34 height 34
click at [550, 554] on button "button" at bounding box center [579, 590] width 126 height 72
click at [938, 460] on icon "button" at bounding box center [942, 474] width 28 height 28
click at [941, 457] on icon "button" at bounding box center [943, 474] width 34 height 34
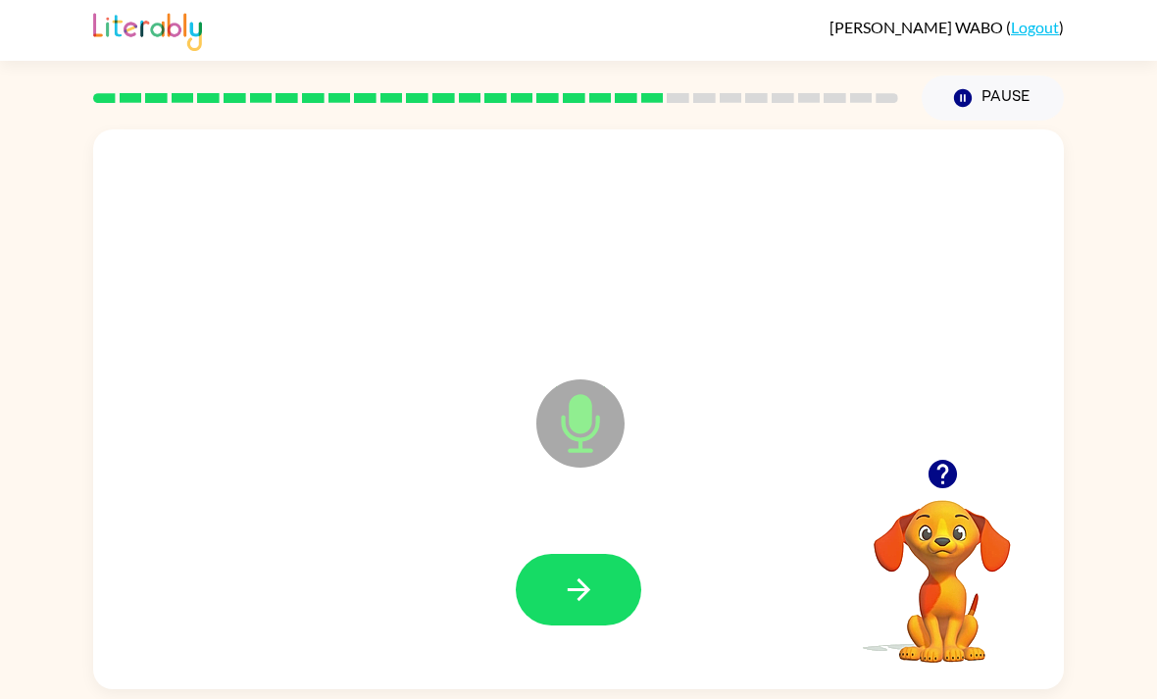
click at [562, 573] on icon "button" at bounding box center [579, 590] width 34 height 34
click at [583, 559] on button "button" at bounding box center [579, 590] width 126 height 72
click at [607, 554] on button "button" at bounding box center [579, 590] width 126 height 72
click at [587, 560] on button "button" at bounding box center [579, 590] width 126 height 72
click at [583, 570] on button "button" at bounding box center [579, 590] width 126 height 72
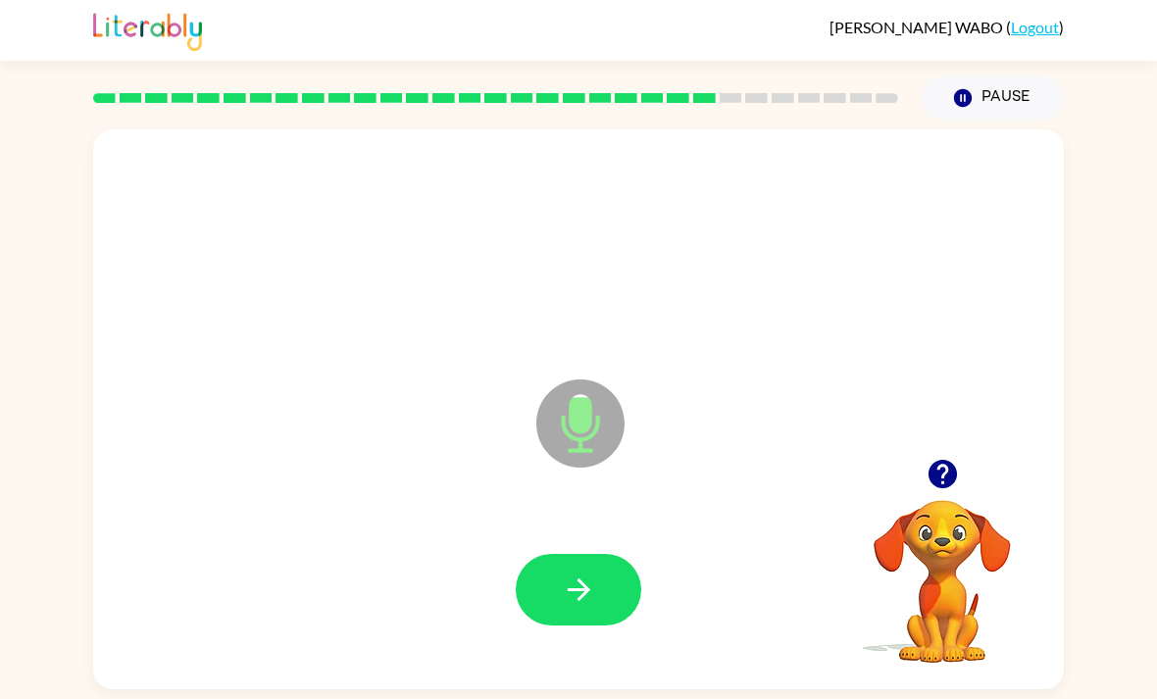
click at [583, 579] on icon "button" at bounding box center [578, 590] width 23 height 23
click at [954, 449] on button "button" at bounding box center [943, 474] width 50 height 50
click at [589, 554] on button "button" at bounding box center [579, 590] width 126 height 72
click at [557, 554] on button "button" at bounding box center [579, 590] width 126 height 72
click at [549, 554] on button "button" at bounding box center [579, 590] width 126 height 72
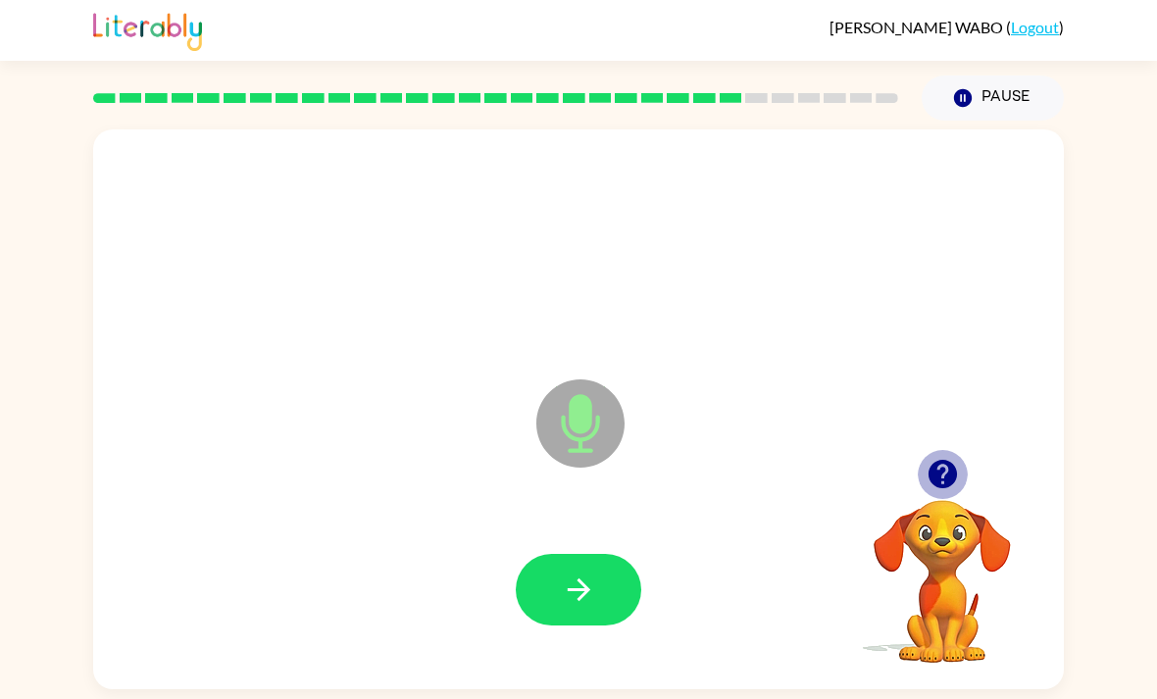
click at [935, 460] on icon "button" at bounding box center [942, 474] width 28 height 28
click at [548, 554] on button "button" at bounding box center [579, 590] width 126 height 72
click at [945, 457] on icon "button" at bounding box center [943, 474] width 34 height 34
click at [937, 460] on icon "button" at bounding box center [942, 474] width 28 height 28
click at [579, 573] on icon "button" at bounding box center [579, 590] width 34 height 34
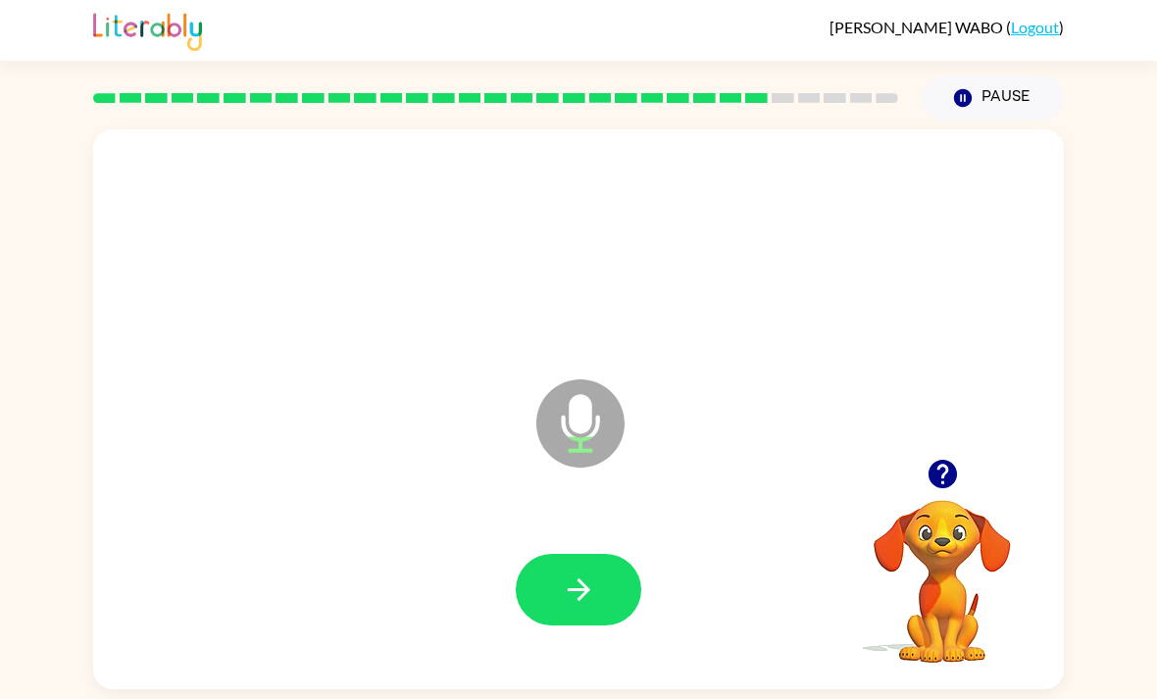
click at [560, 554] on button "button" at bounding box center [579, 590] width 126 height 72
click at [936, 460] on icon "button" at bounding box center [942, 474] width 28 height 28
click at [576, 573] on icon "button" at bounding box center [579, 590] width 34 height 34
click at [565, 573] on icon "button" at bounding box center [579, 590] width 34 height 34
click at [931, 460] on icon "button" at bounding box center [942, 474] width 28 height 28
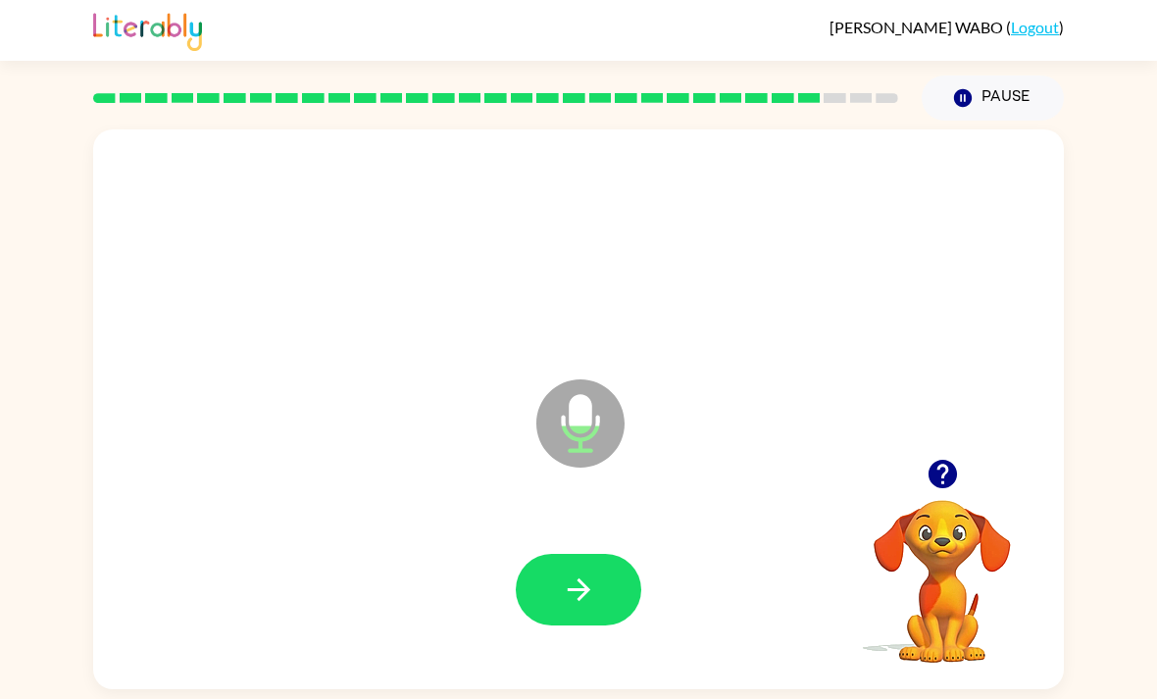
click at [560, 554] on button "button" at bounding box center [579, 590] width 126 height 72
click at [565, 554] on button "button" at bounding box center [579, 590] width 126 height 72
click at [591, 573] on icon "button" at bounding box center [579, 590] width 34 height 34
click at [590, 554] on button "button" at bounding box center [579, 590] width 126 height 72
click at [946, 460] on icon "button" at bounding box center [942, 474] width 28 height 28
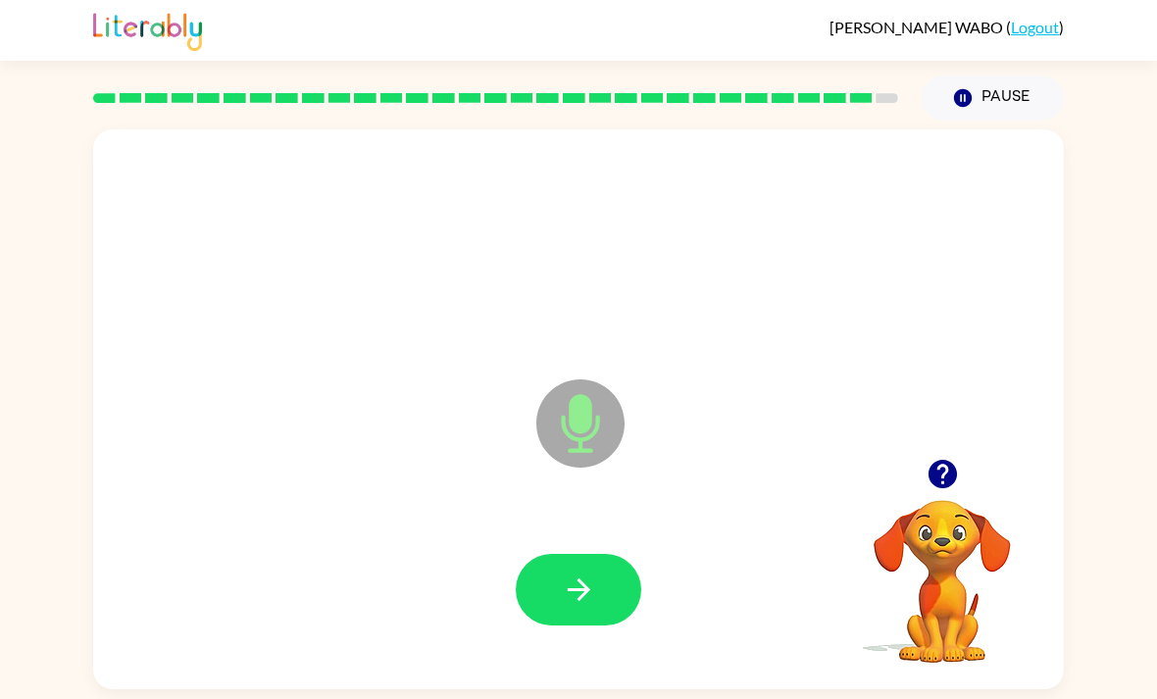
click at [561, 554] on button "button" at bounding box center [579, 590] width 126 height 72
click at [535, 554] on button "button" at bounding box center [579, 590] width 126 height 72
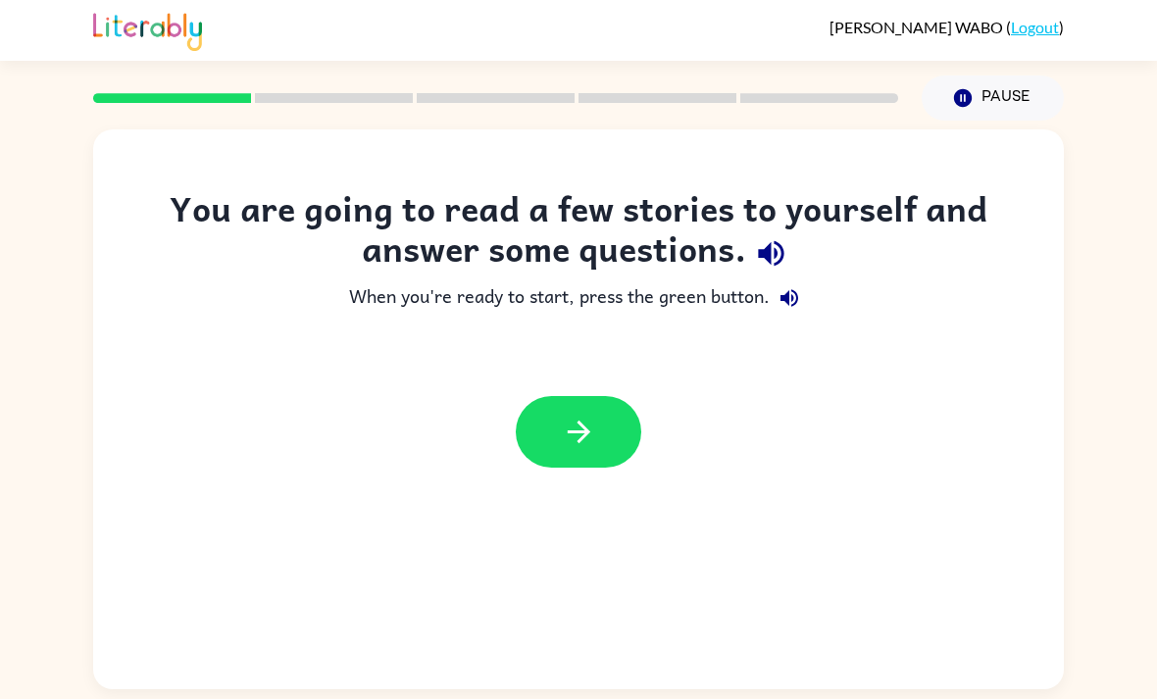
click at [577, 403] on button "button" at bounding box center [579, 432] width 126 height 72
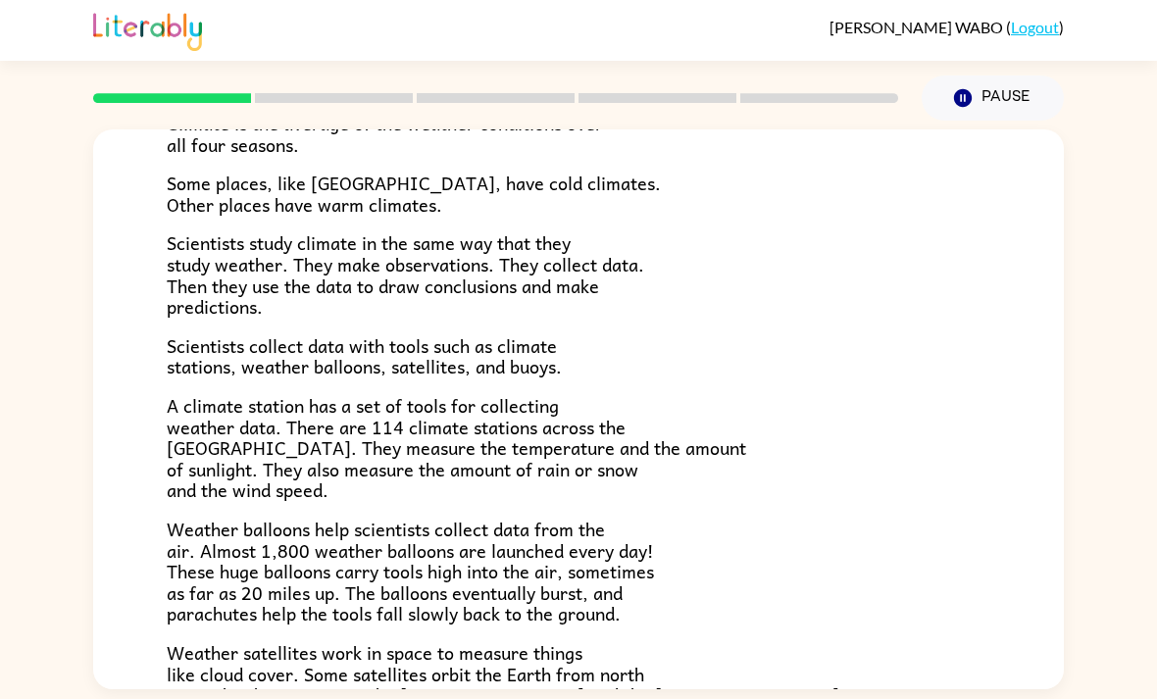
scroll to position [177, 0]
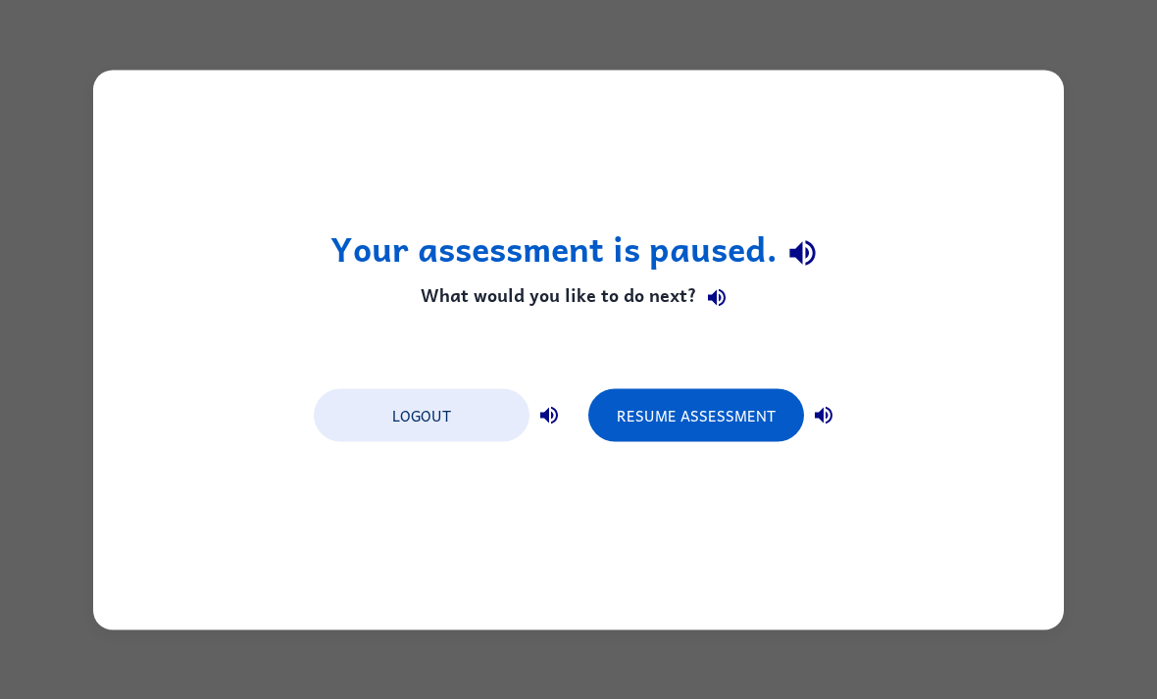
click at [678, 431] on button "Resume Assessment" at bounding box center [696, 414] width 216 height 53
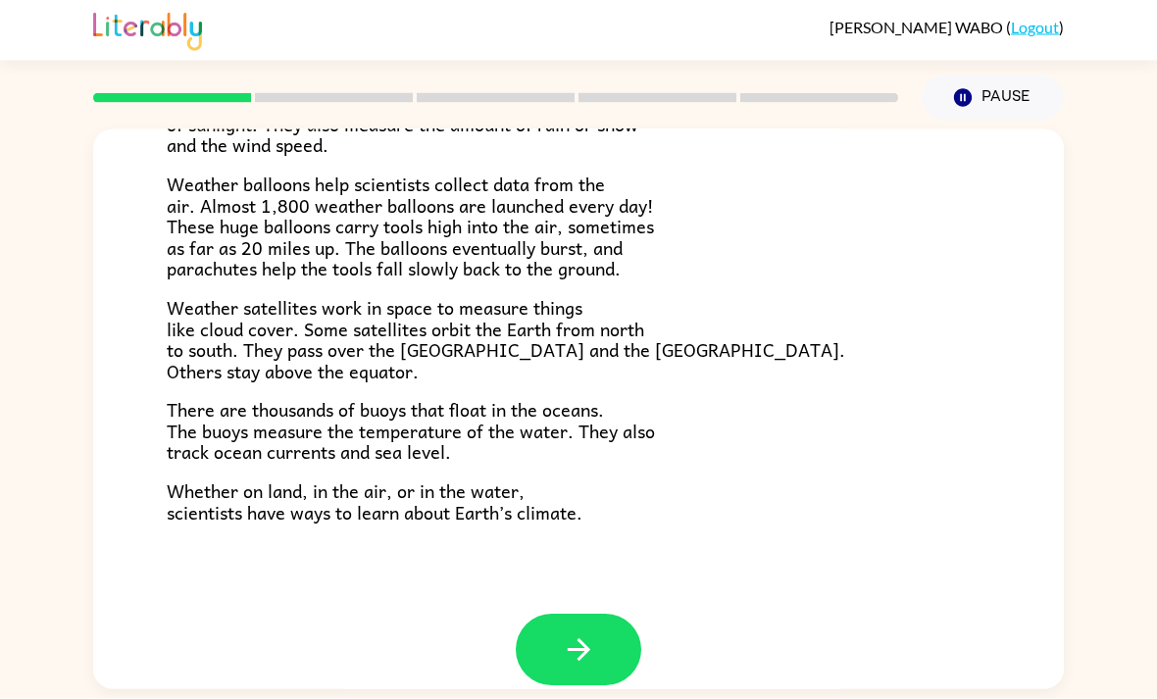
scroll to position [63, 0]
click at [598, 615] on button "button" at bounding box center [579, 651] width 126 height 72
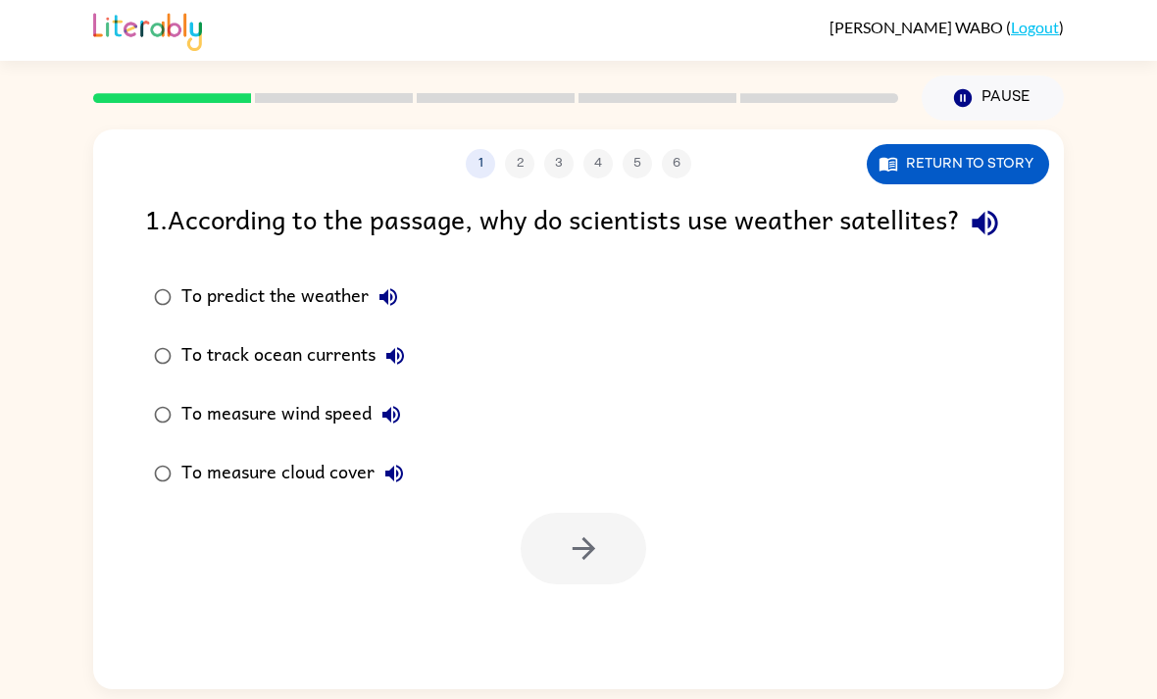
click at [999, 144] on button "Return to story" at bounding box center [958, 164] width 182 height 40
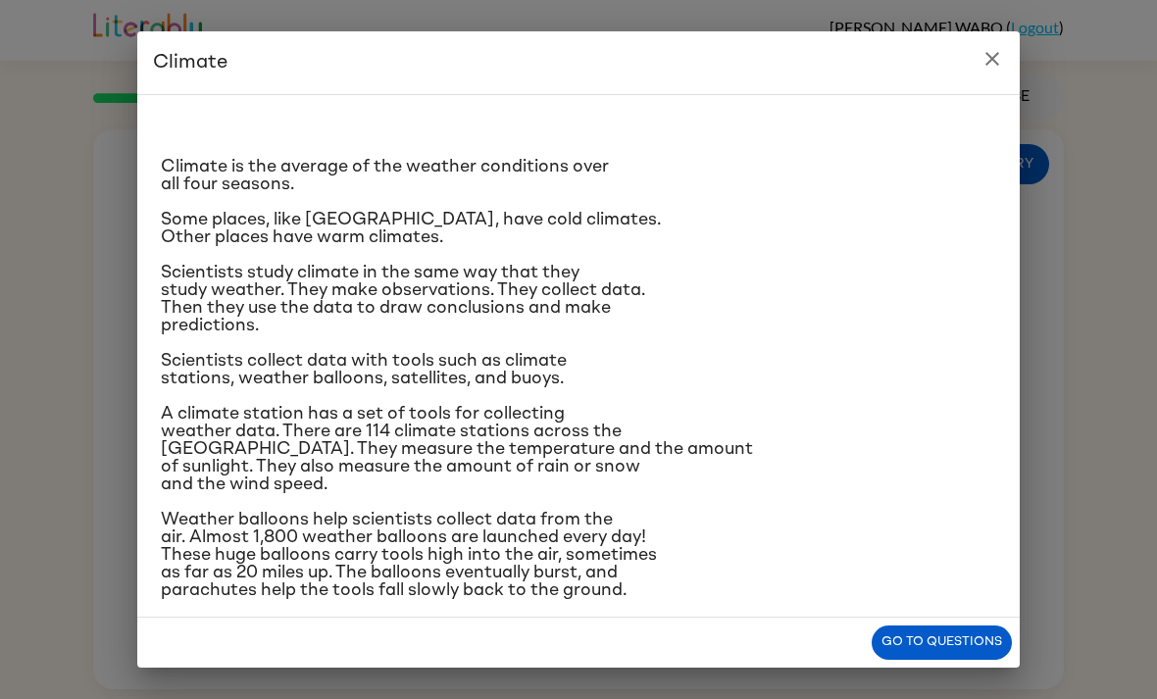
click at [987, 63] on icon "close" at bounding box center [993, 59] width 24 height 24
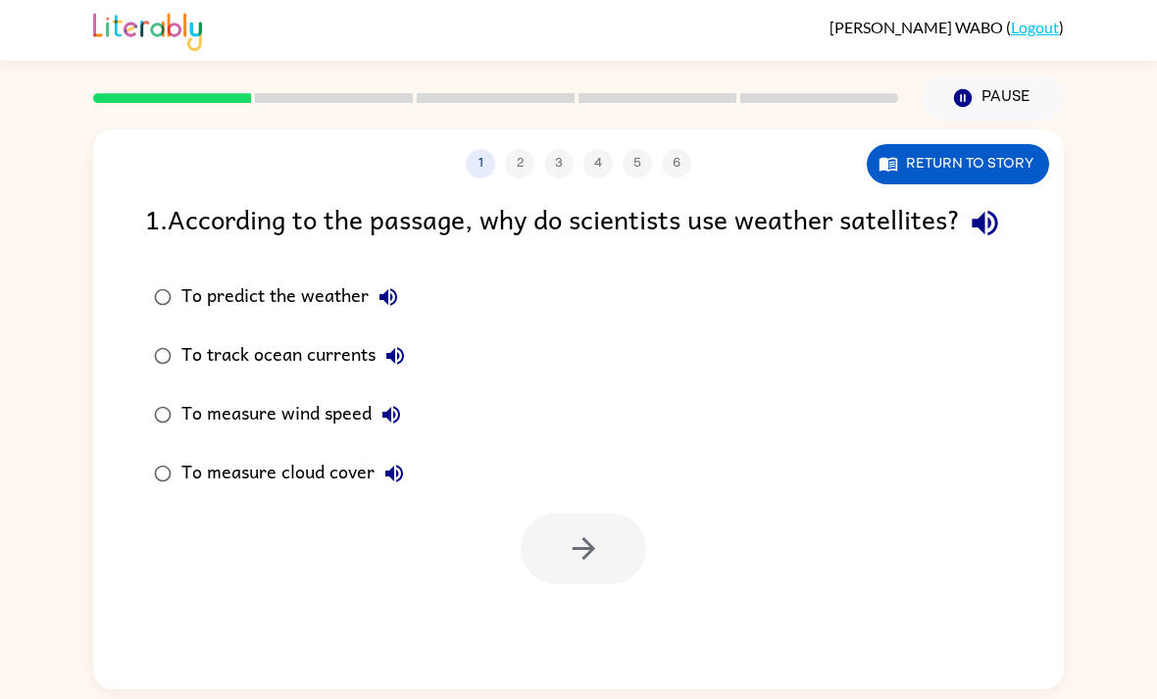
click at [995, 144] on button "Return to story" at bounding box center [958, 164] width 182 height 40
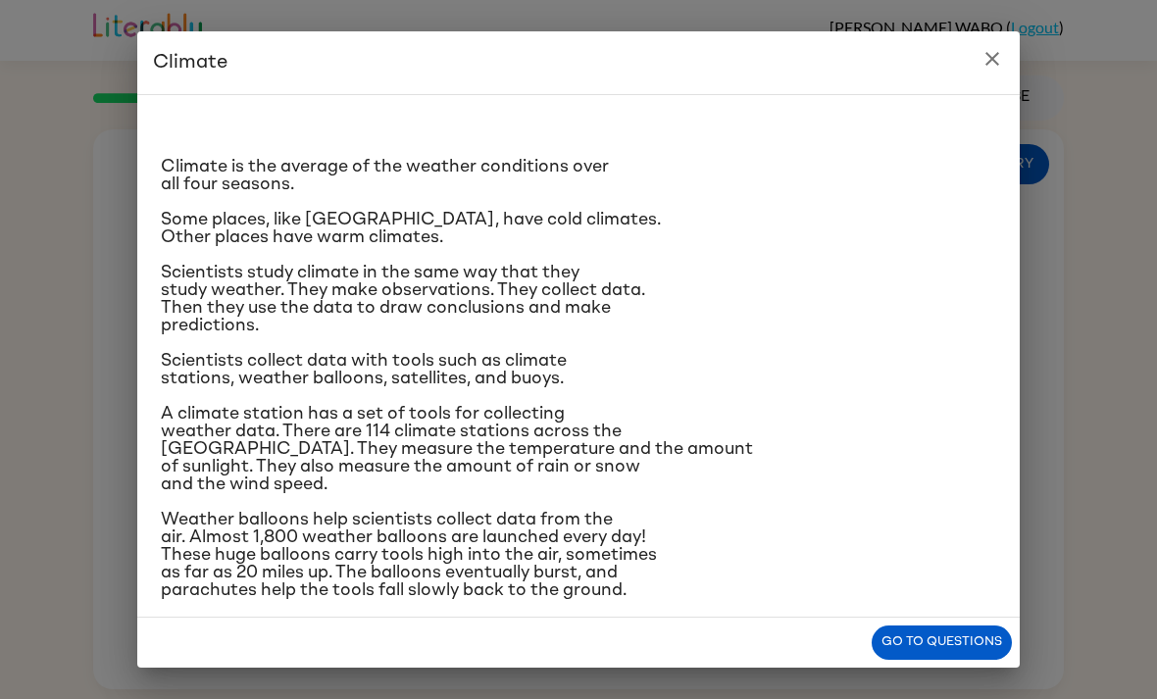
click at [976, 19] on div "Climate Climate is the average of the weather conditions over all four seasons.…" at bounding box center [578, 349] width 1157 height 699
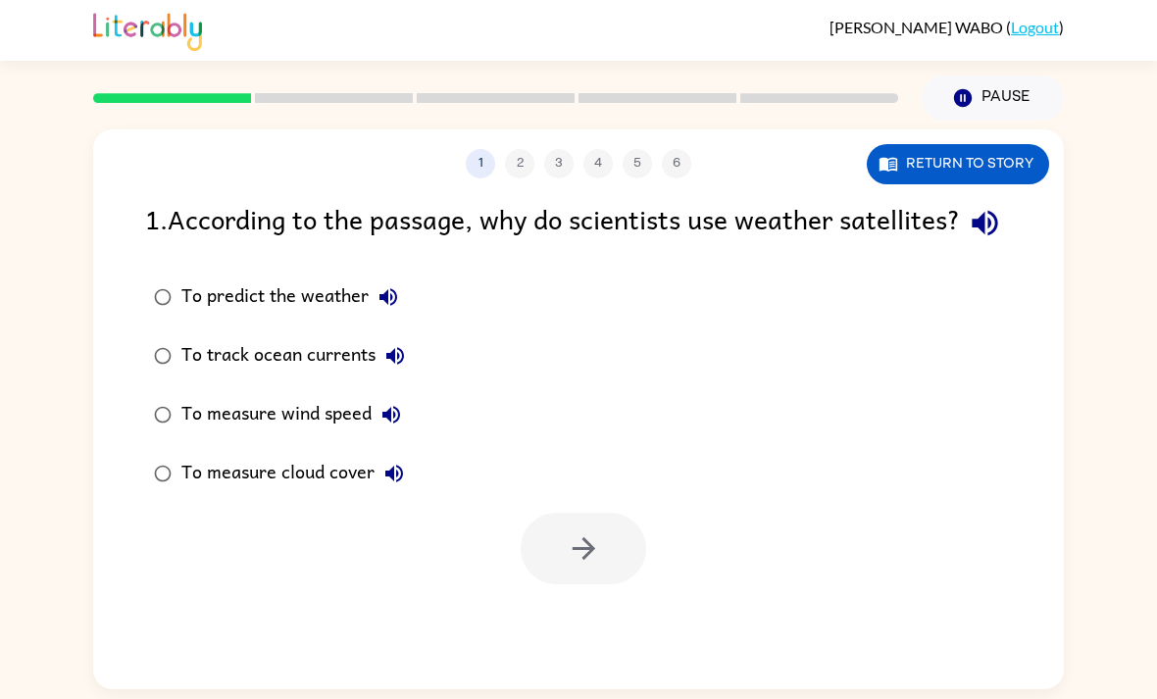
click at [988, 144] on button "Return to story" at bounding box center [958, 164] width 182 height 40
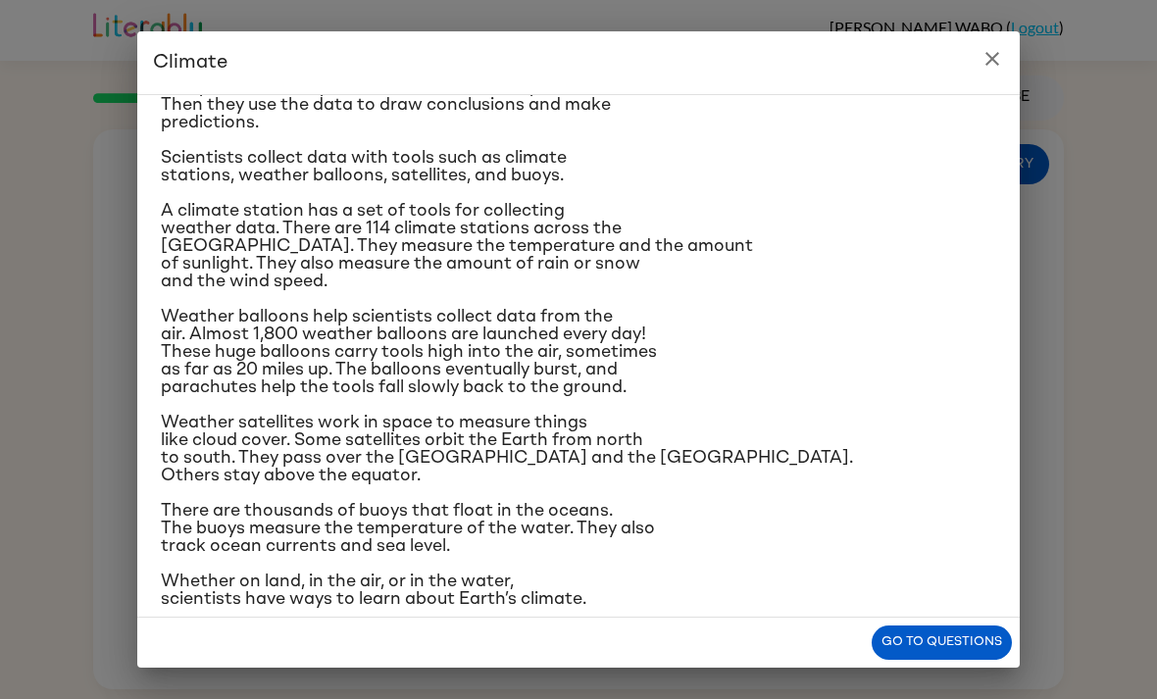
scroll to position [202, 0]
click at [981, 60] on icon "close" at bounding box center [993, 59] width 24 height 24
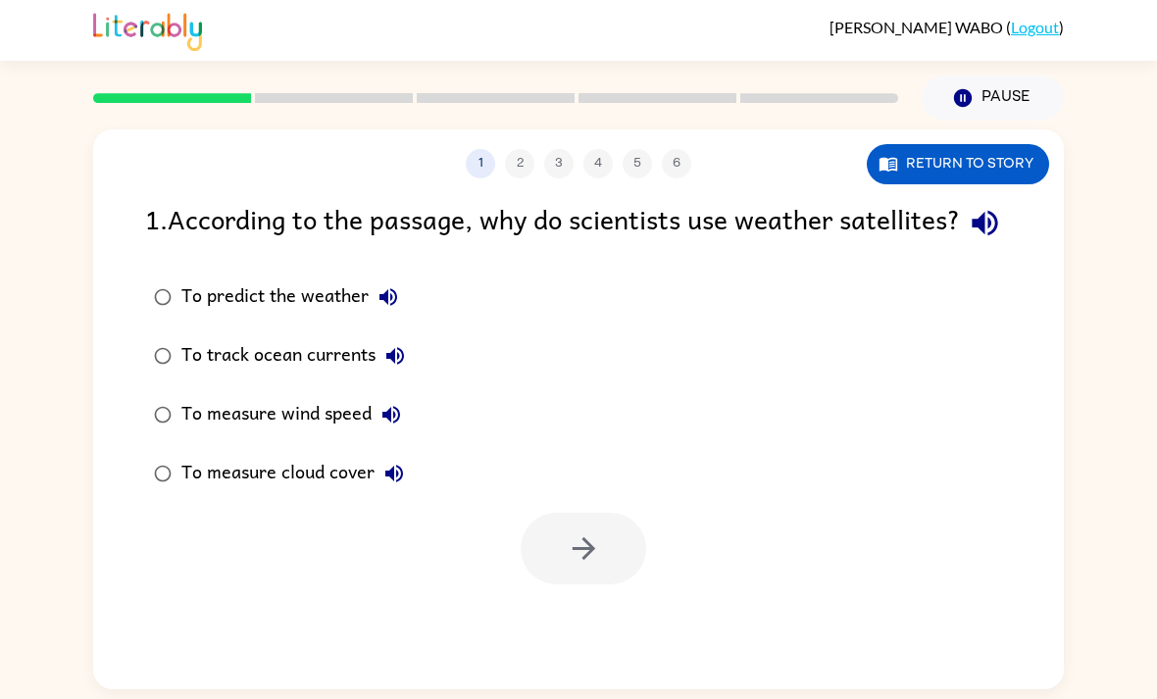
click at [367, 454] on div "To measure cloud cover" at bounding box center [297, 473] width 232 height 39
click at [544, 529] on button "button" at bounding box center [584, 549] width 126 height 72
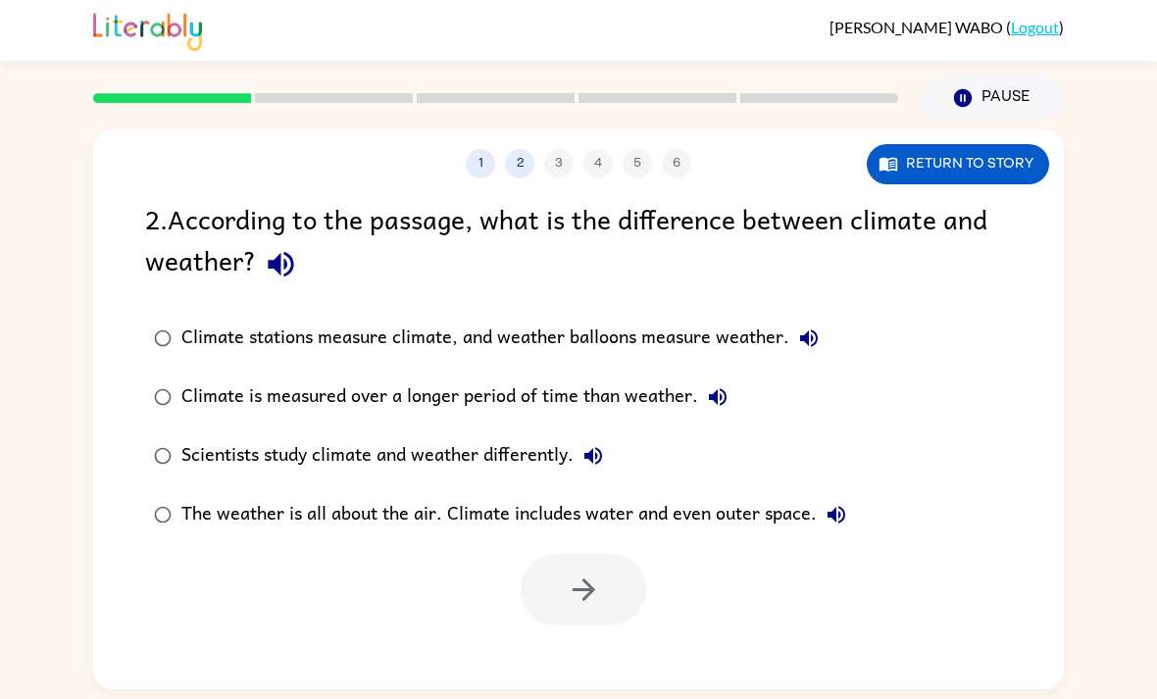
click at [1003, 144] on button "Return to story" at bounding box center [958, 164] width 182 height 40
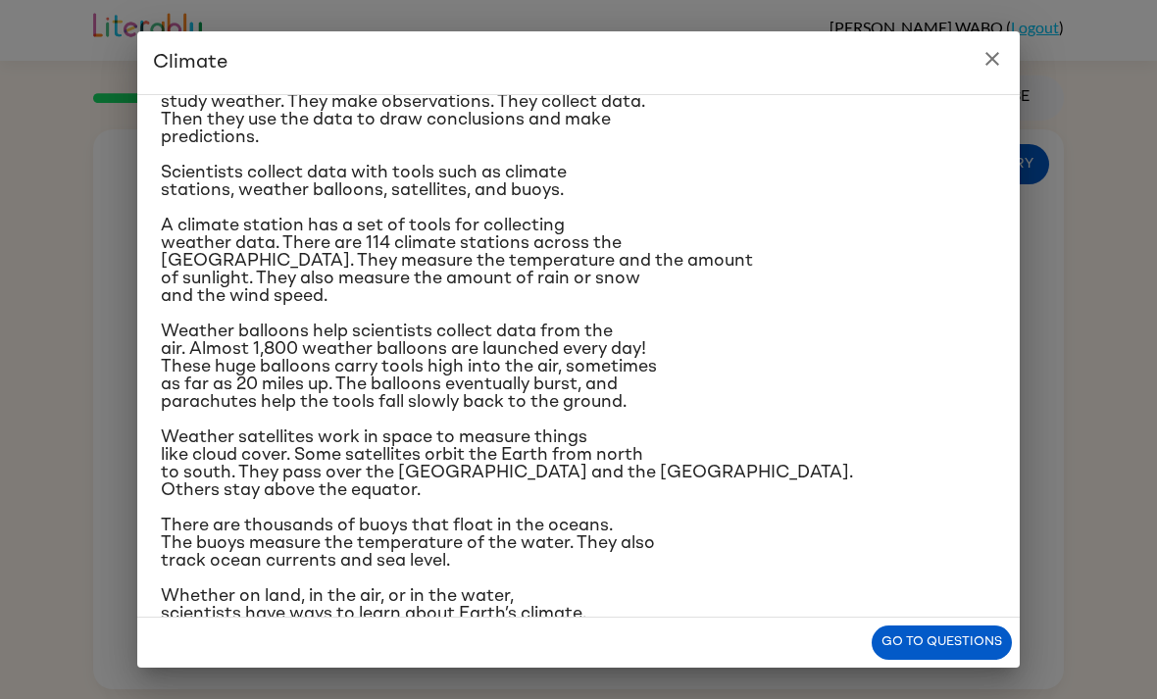
scroll to position [189, 0]
click at [1002, 54] on icon "close" at bounding box center [993, 59] width 24 height 24
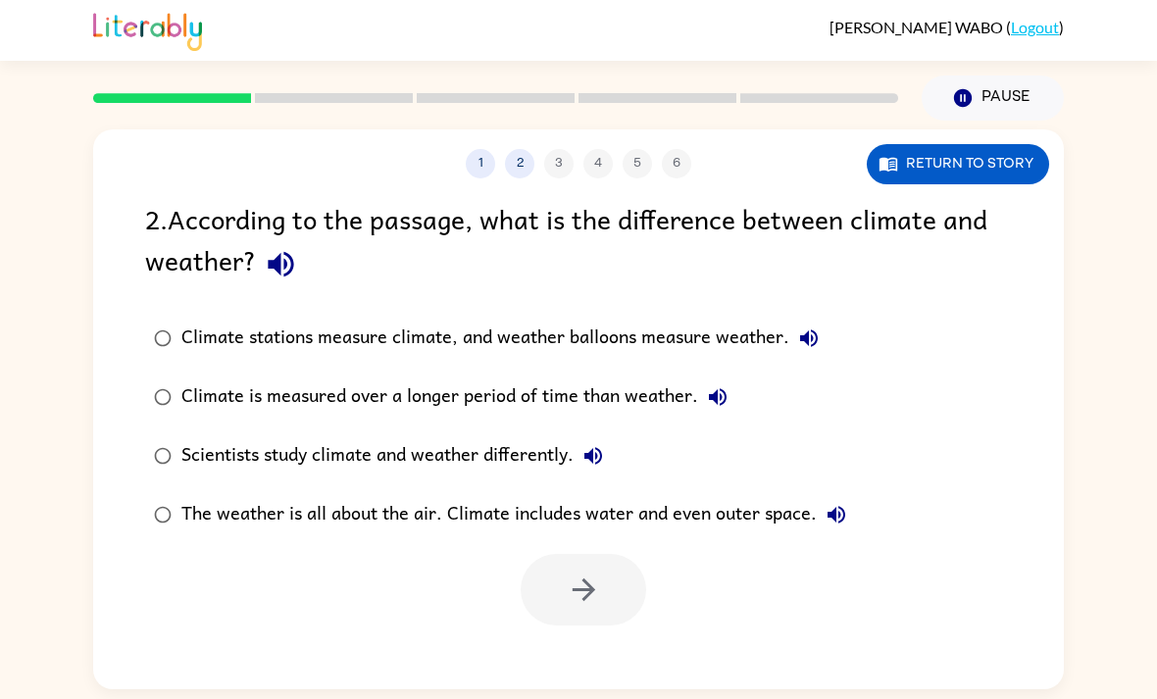
click at [772, 319] on div "Climate stations measure climate, and weather balloons measure weather." at bounding box center [504, 338] width 647 height 39
click at [764, 319] on div "Climate stations measure climate, and weather balloons measure weather." at bounding box center [504, 338] width 647 height 39
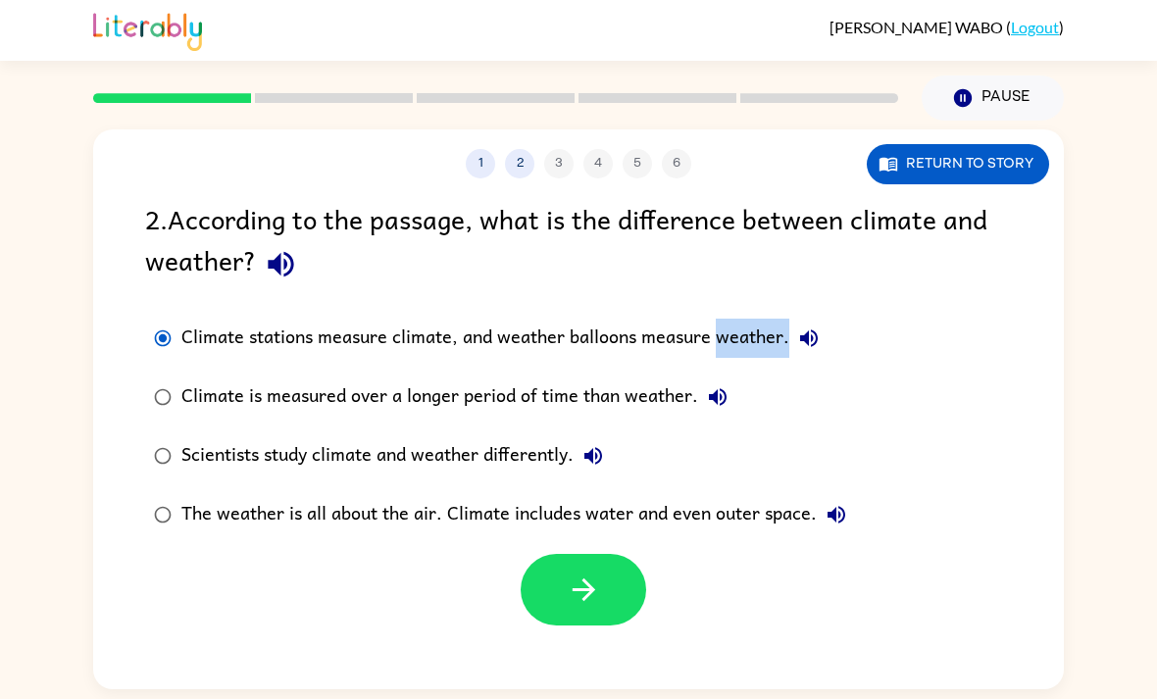
click at [617, 554] on button "button" at bounding box center [584, 590] width 126 height 72
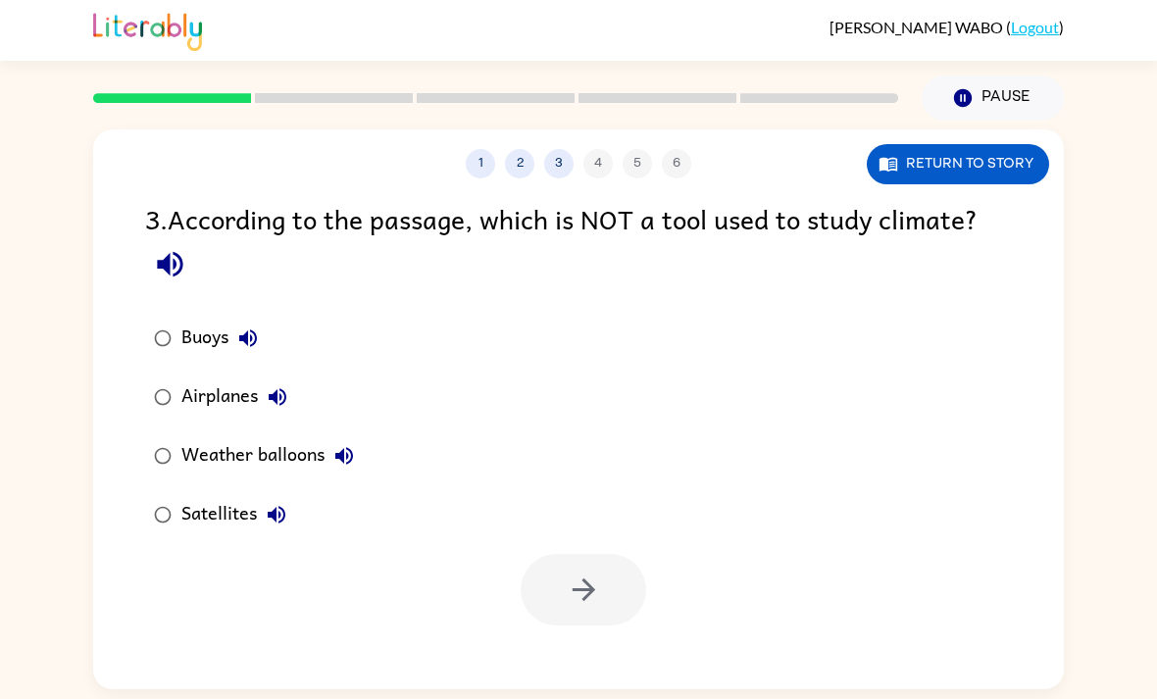
click at [988, 144] on button "Return to story" at bounding box center [958, 164] width 182 height 40
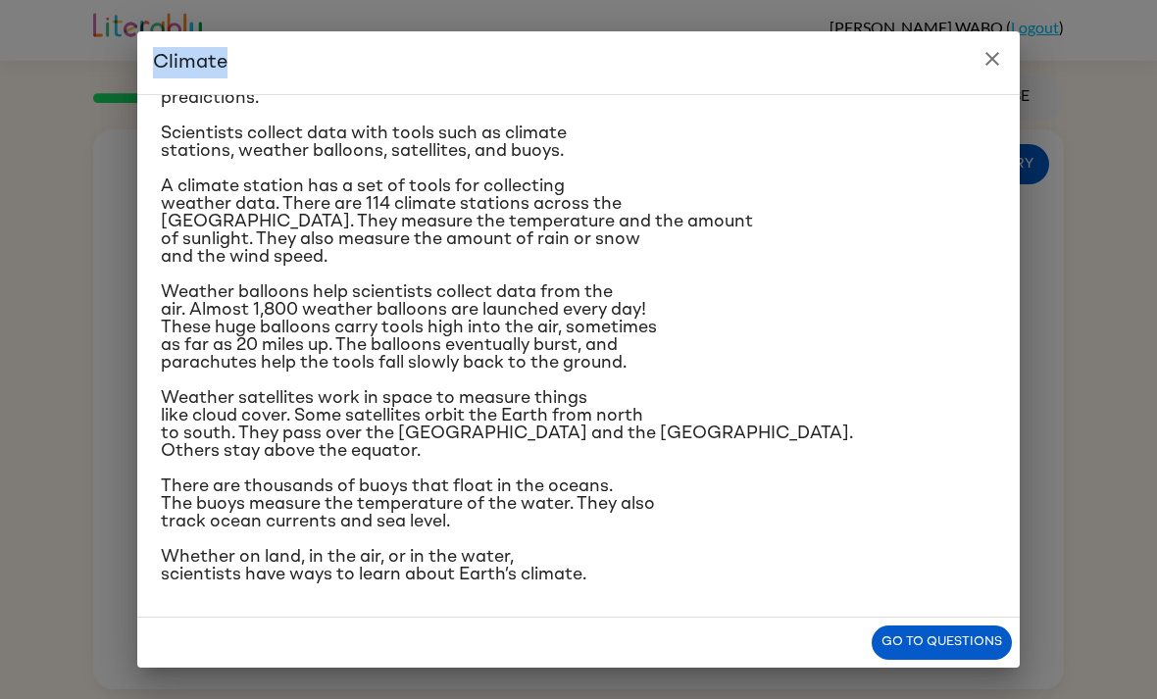
scroll to position [374, 0]
click at [983, 60] on icon "close" at bounding box center [993, 59] width 24 height 24
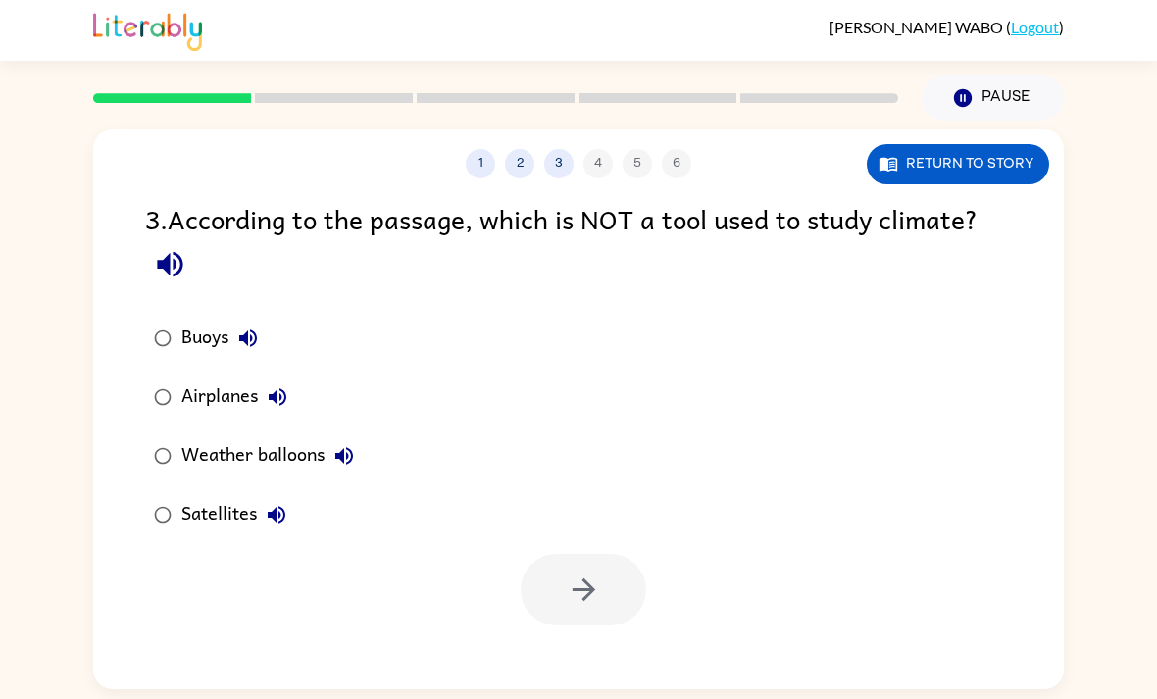
click at [217, 236] on div "3 . According to the passage, which is NOT a tool used to study climate? Buoys …" at bounding box center [578, 412] width 971 height 428
click at [220, 378] on div "Airplanes" at bounding box center [239, 397] width 116 height 39
click at [614, 554] on button "button" at bounding box center [584, 590] width 126 height 72
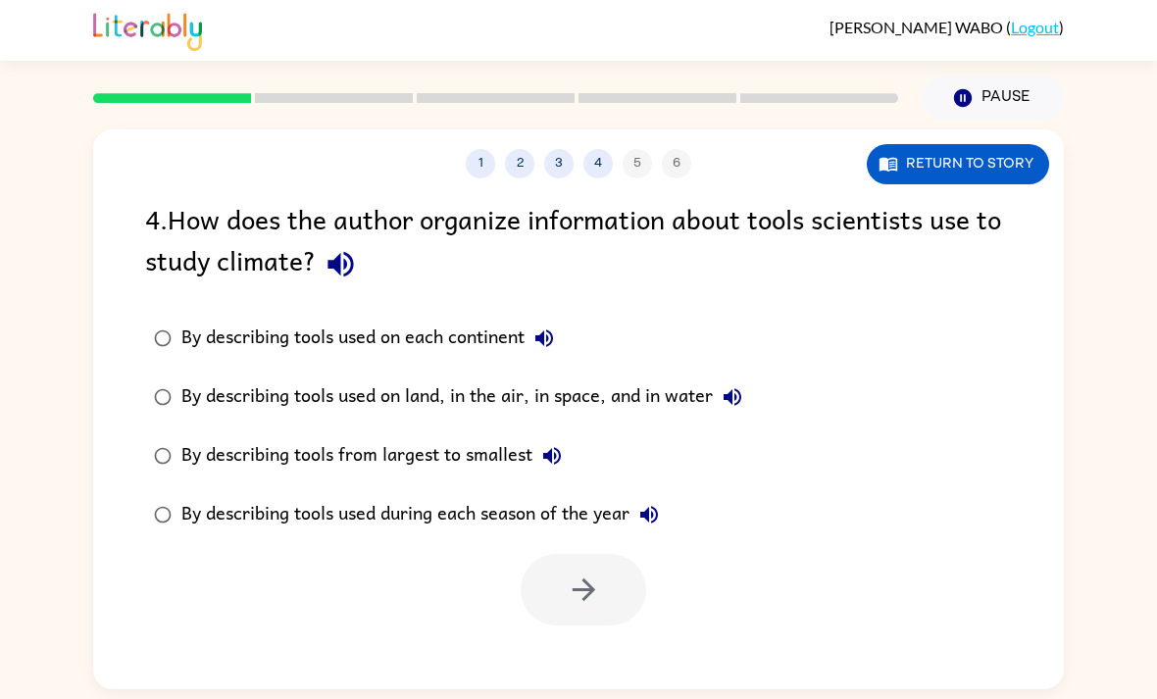
click at [183, 378] on div "By describing tools used on land, in the air, in space, and in water" at bounding box center [466, 397] width 571 height 39
click at [550, 554] on button "button" at bounding box center [584, 590] width 126 height 72
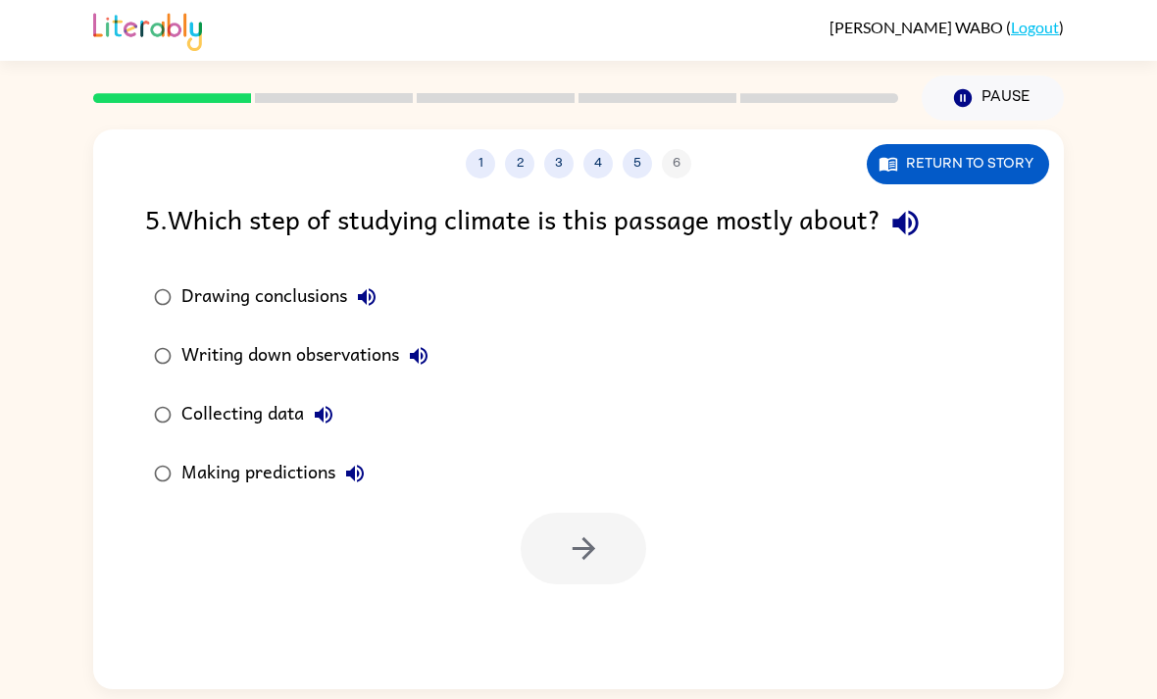
click at [255, 395] on div "Collecting data" at bounding box center [262, 414] width 162 height 39
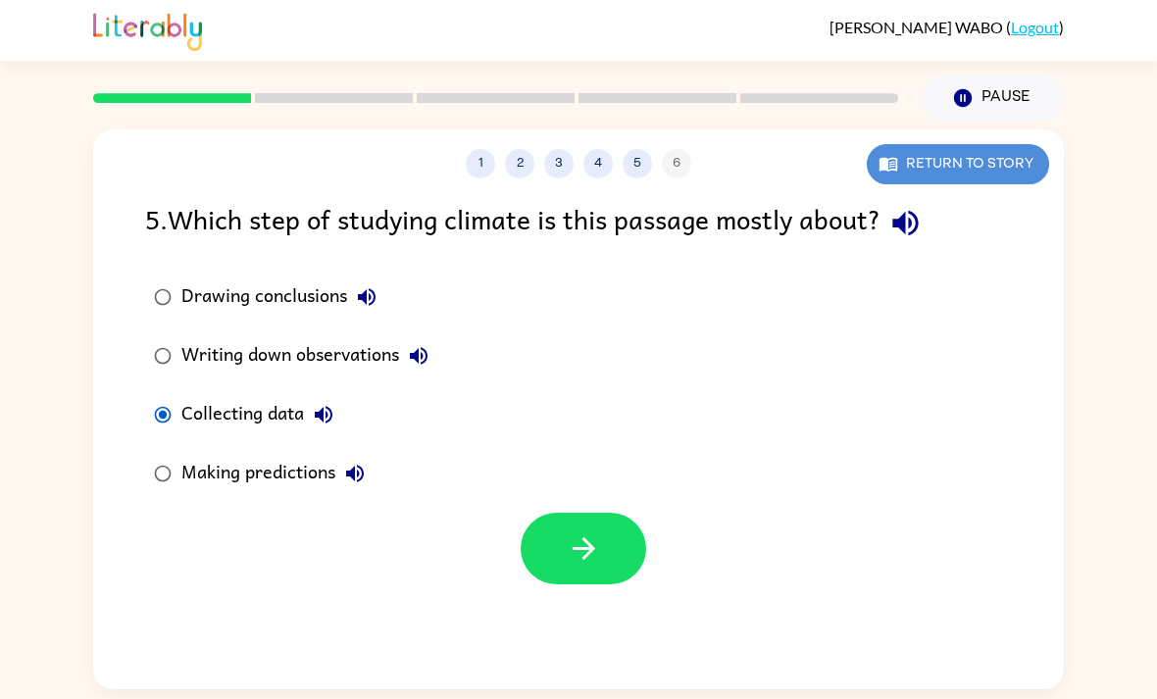
click at [958, 144] on button "Return to story" at bounding box center [958, 164] width 182 height 40
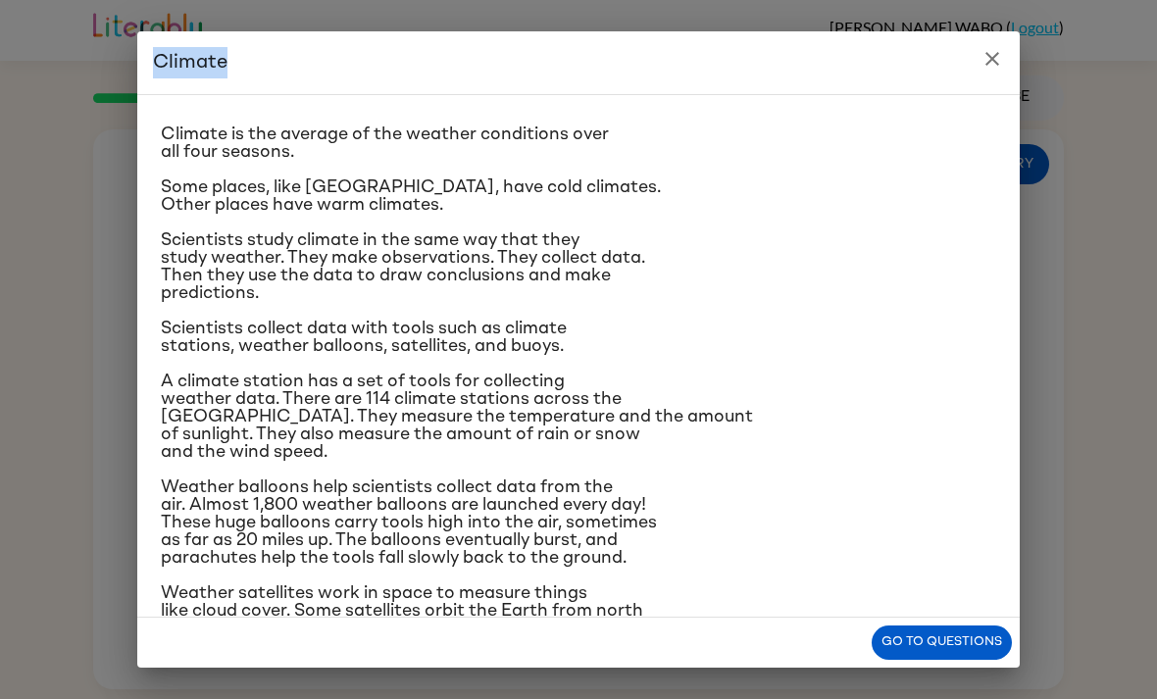
scroll to position [35, 0]
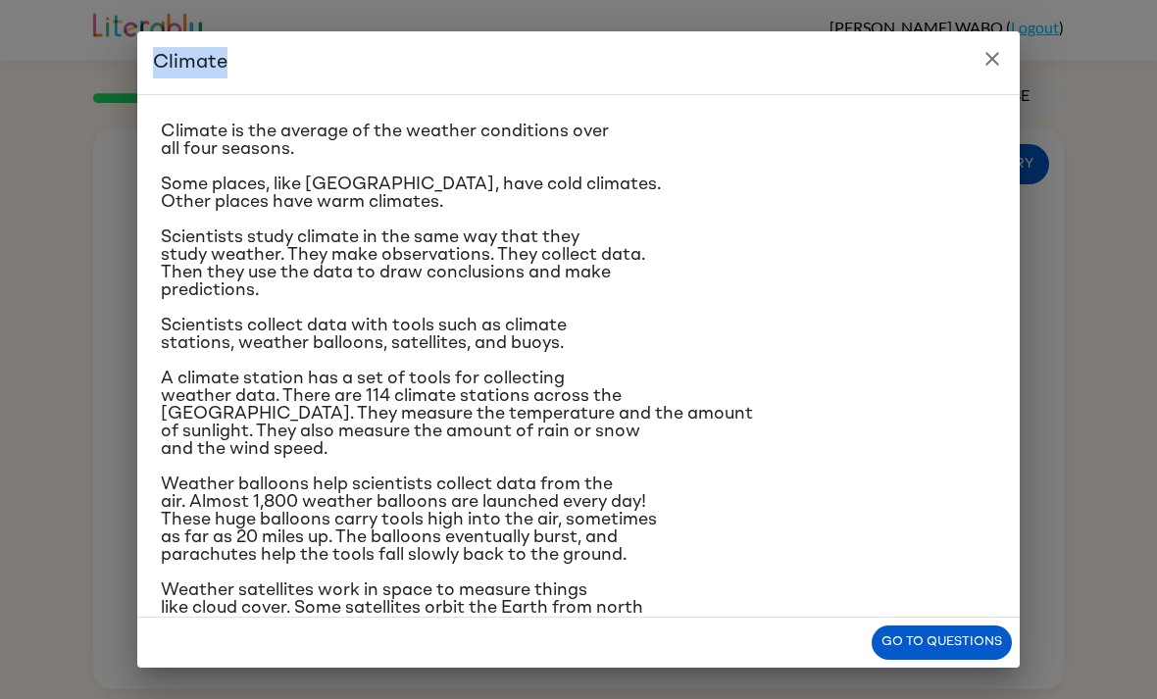
click at [979, 74] on button "close" at bounding box center [992, 58] width 39 height 39
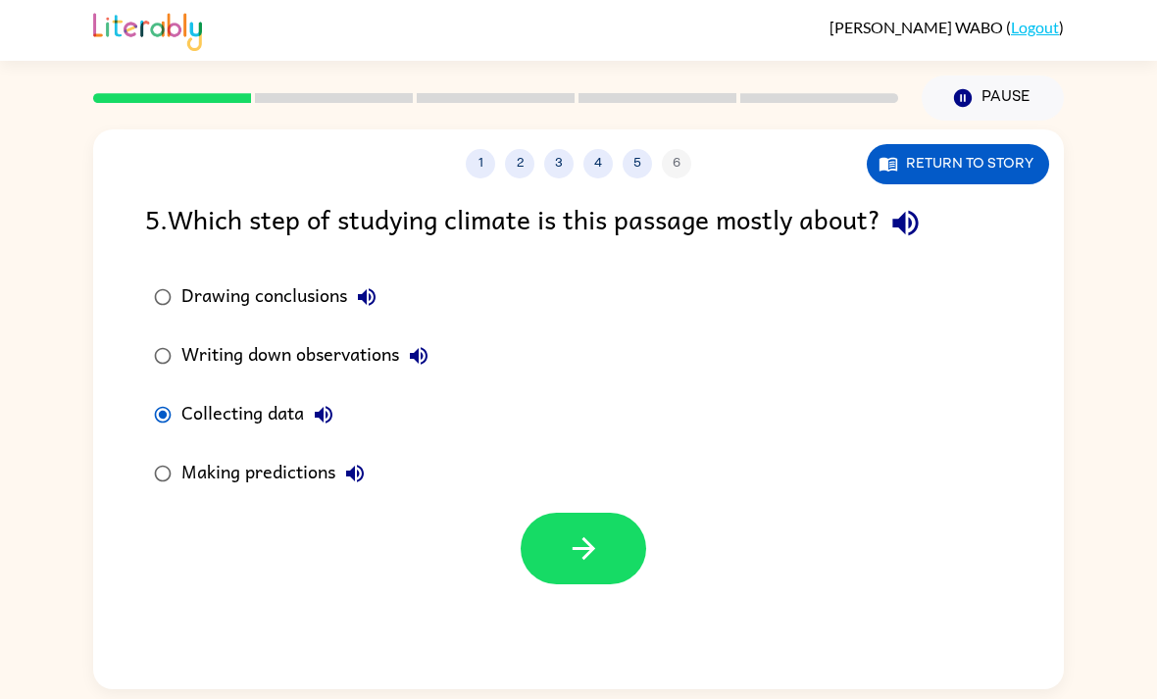
click at [987, 144] on button "Return to story" at bounding box center [958, 164] width 182 height 40
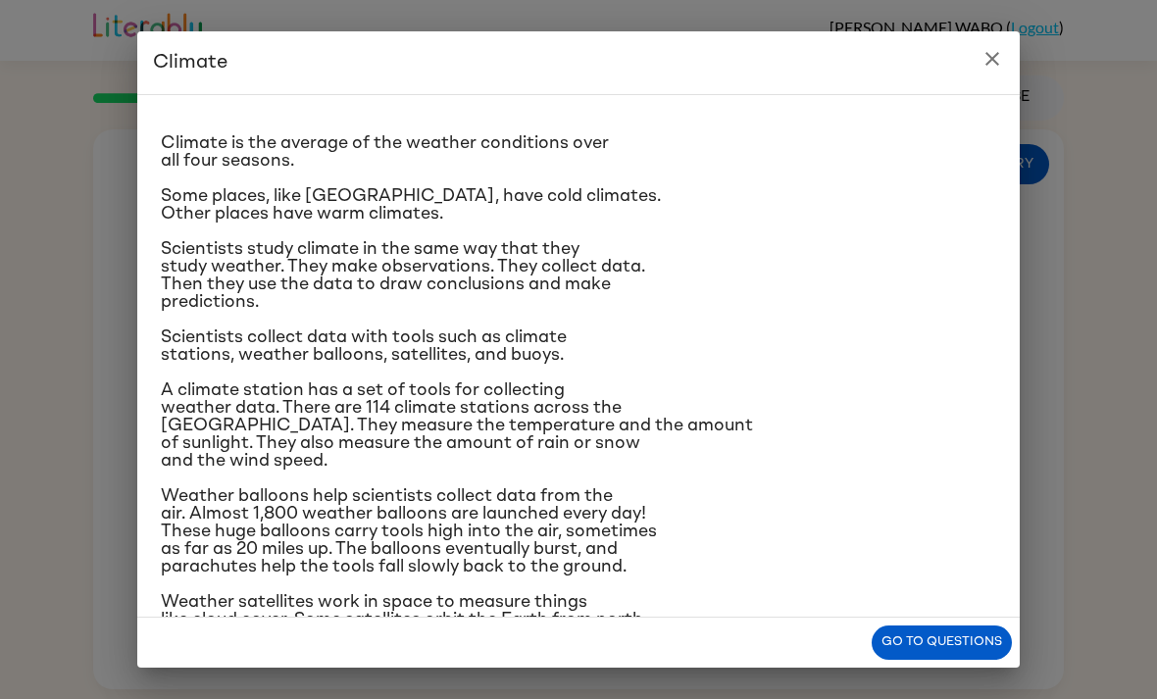
scroll to position [27, 0]
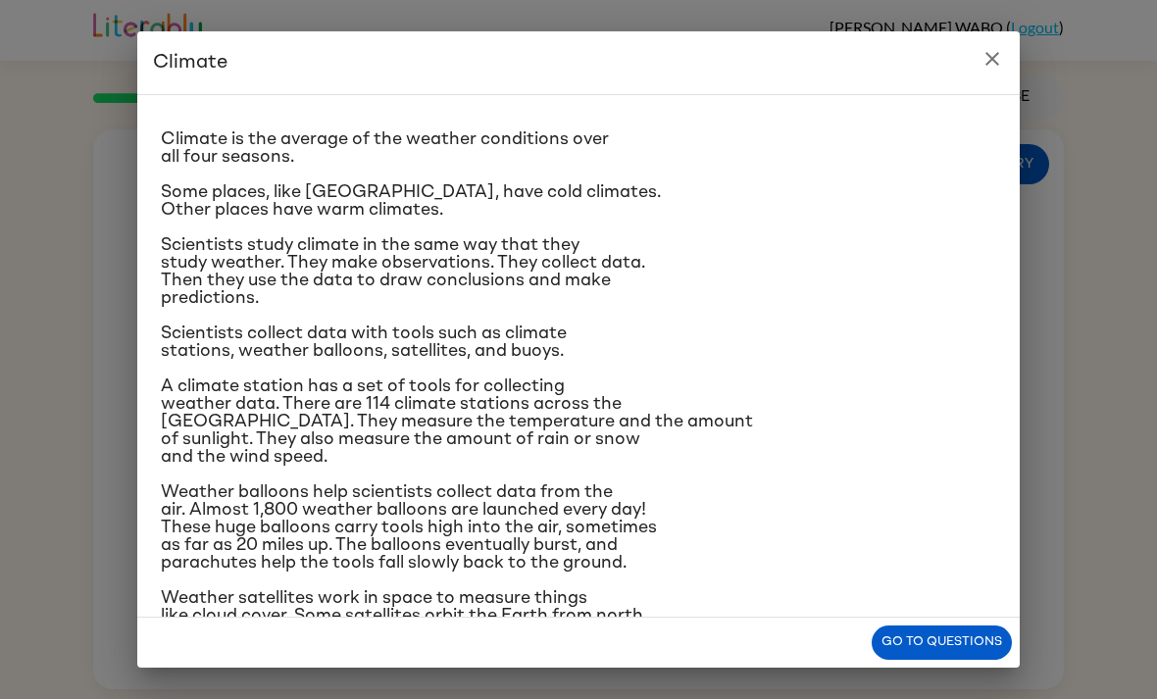
click at [991, 53] on icon "close" at bounding box center [993, 59] width 24 height 24
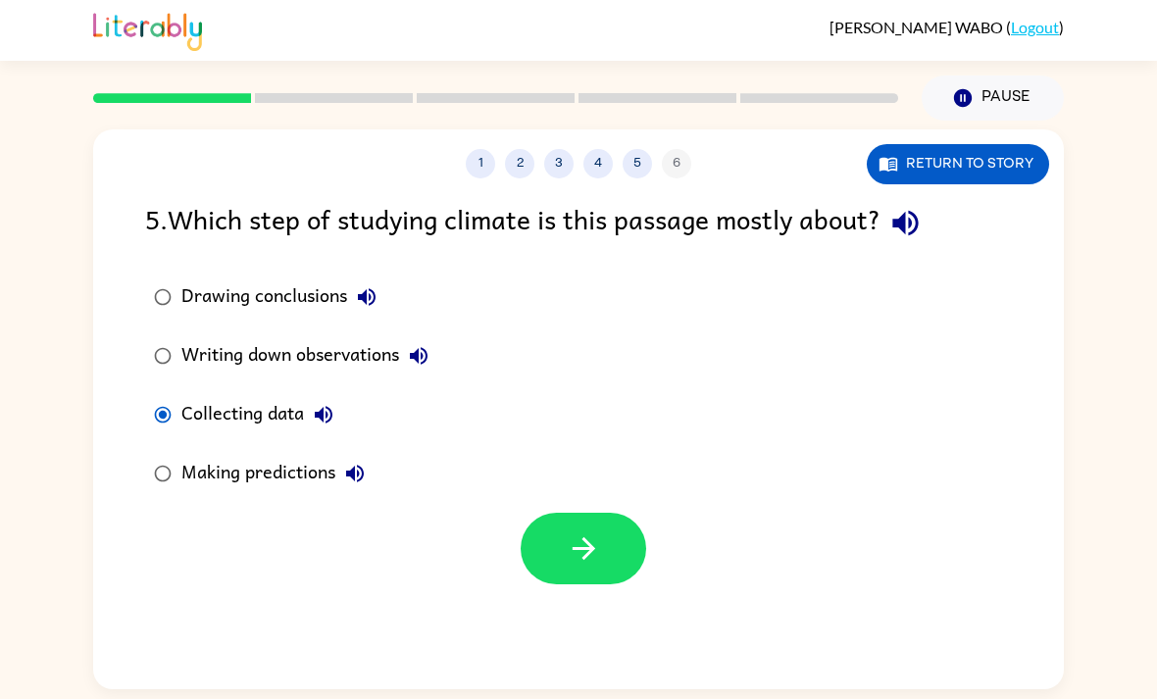
click at [593, 532] on icon "button" at bounding box center [584, 549] width 34 height 34
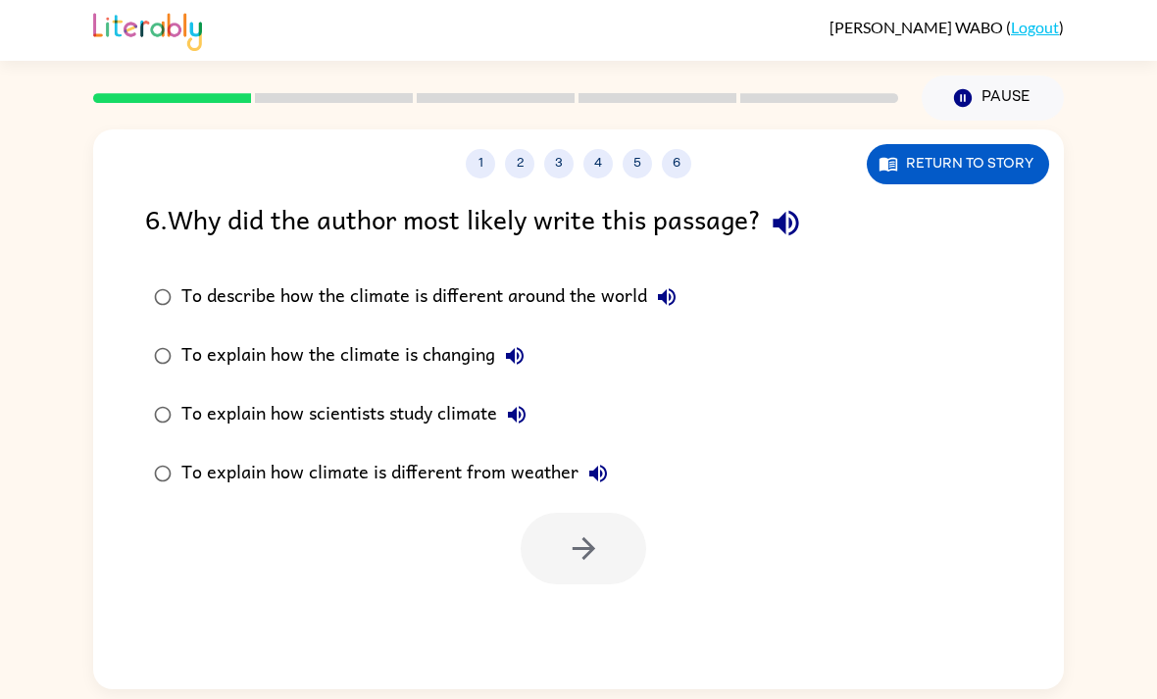
click at [990, 144] on button "Return to story" at bounding box center [958, 164] width 182 height 40
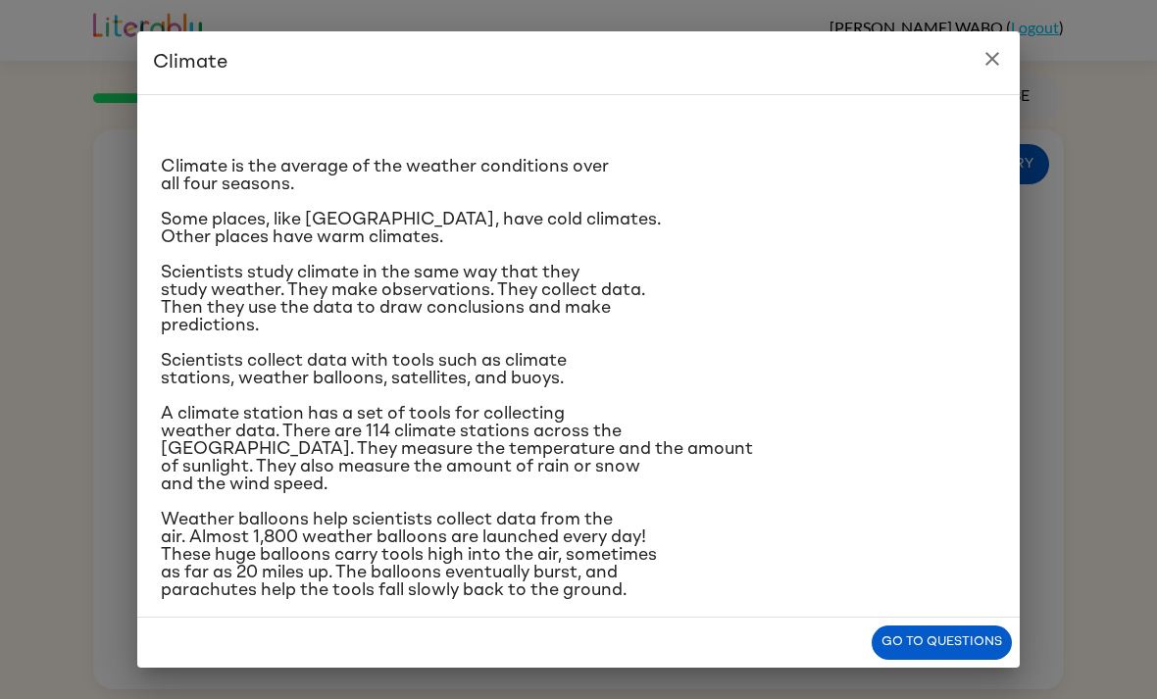
click at [989, 47] on icon "close" at bounding box center [993, 59] width 24 height 24
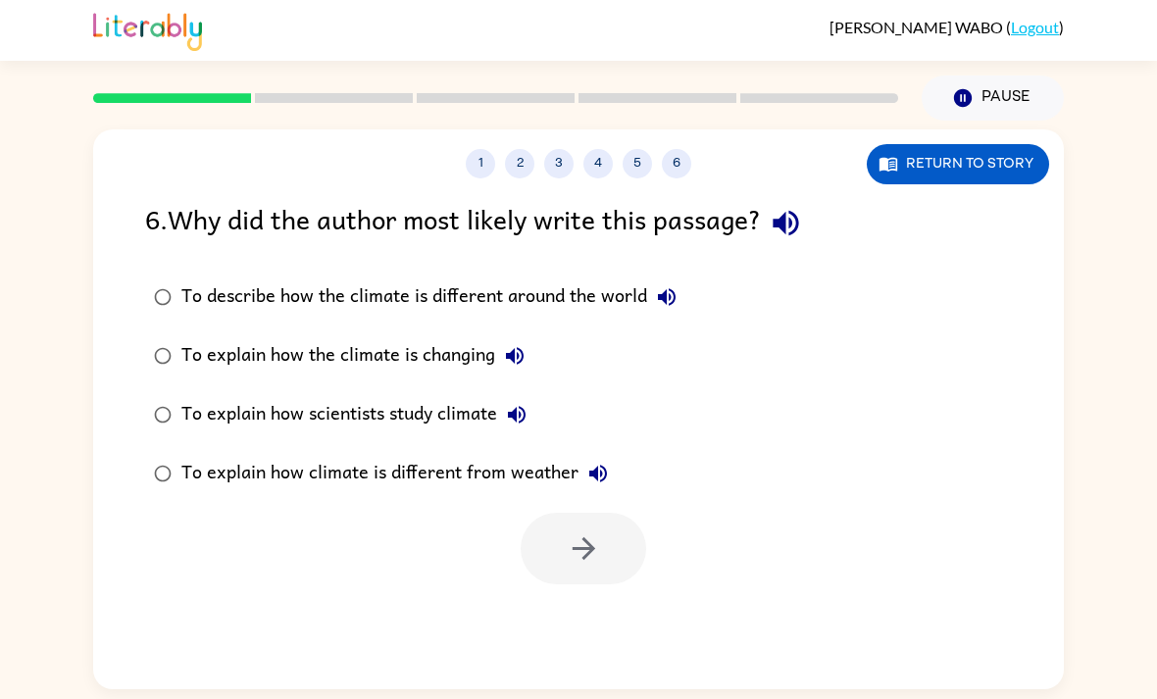
click at [984, 144] on button "Return to story" at bounding box center [958, 164] width 182 height 40
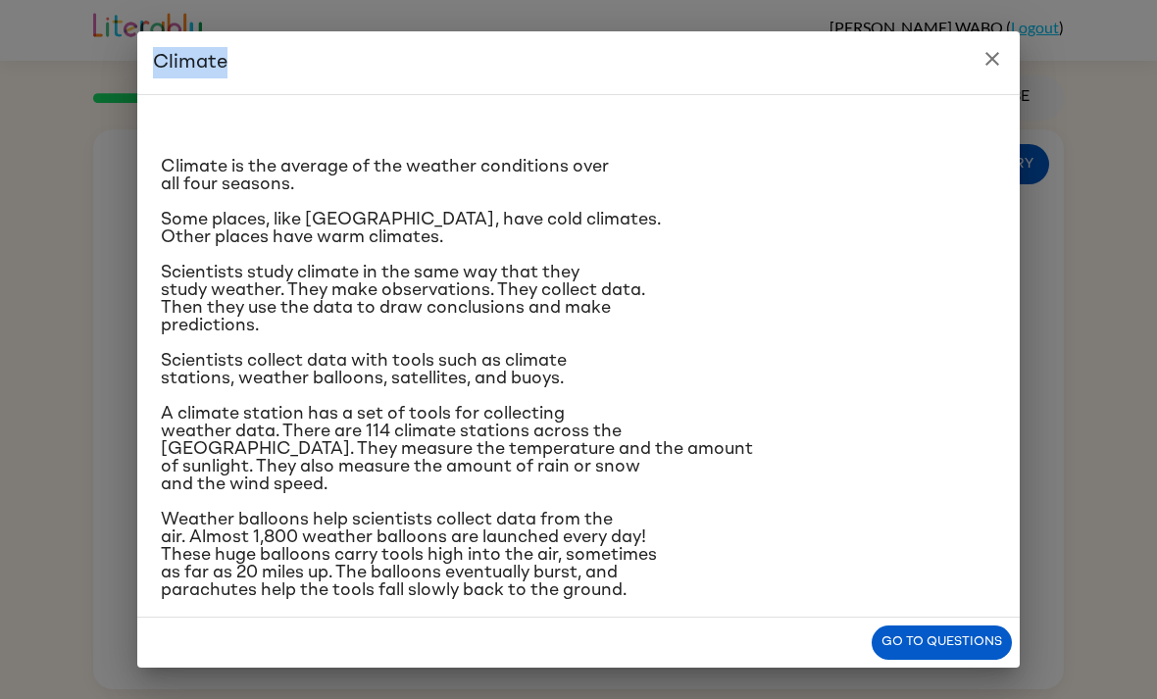
click at [984, 81] on h2 "Climate" at bounding box center [578, 62] width 883 height 63
click at [975, 72] on h2 "Climate" at bounding box center [578, 62] width 883 height 63
click at [976, 64] on button "close" at bounding box center [992, 58] width 39 height 39
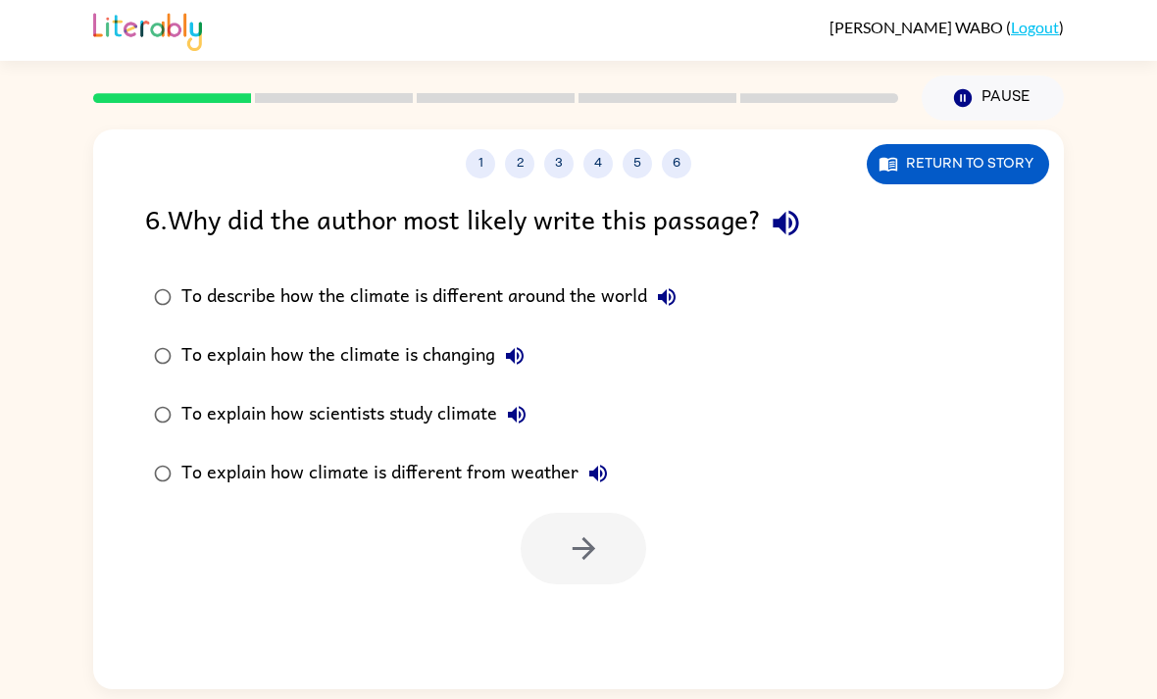
click at [627, 278] on div "To describe how the climate is different around the world" at bounding box center [433, 297] width 505 height 39
click at [493, 336] on div "To explain how the climate is changing" at bounding box center [357, 355] width 353 height 39
click at [457, 336] on div "To explain how the climate is changing" at bounding box center [357, 355] width 353 height 39
click at [434, 395] on div "To explain how scientists study climate" at bounding box center [358, 414] width 355 height 39
click at [483, 336] on div "To explain how the climate is changing" at bounding box center [357, 355] width 353 height 39
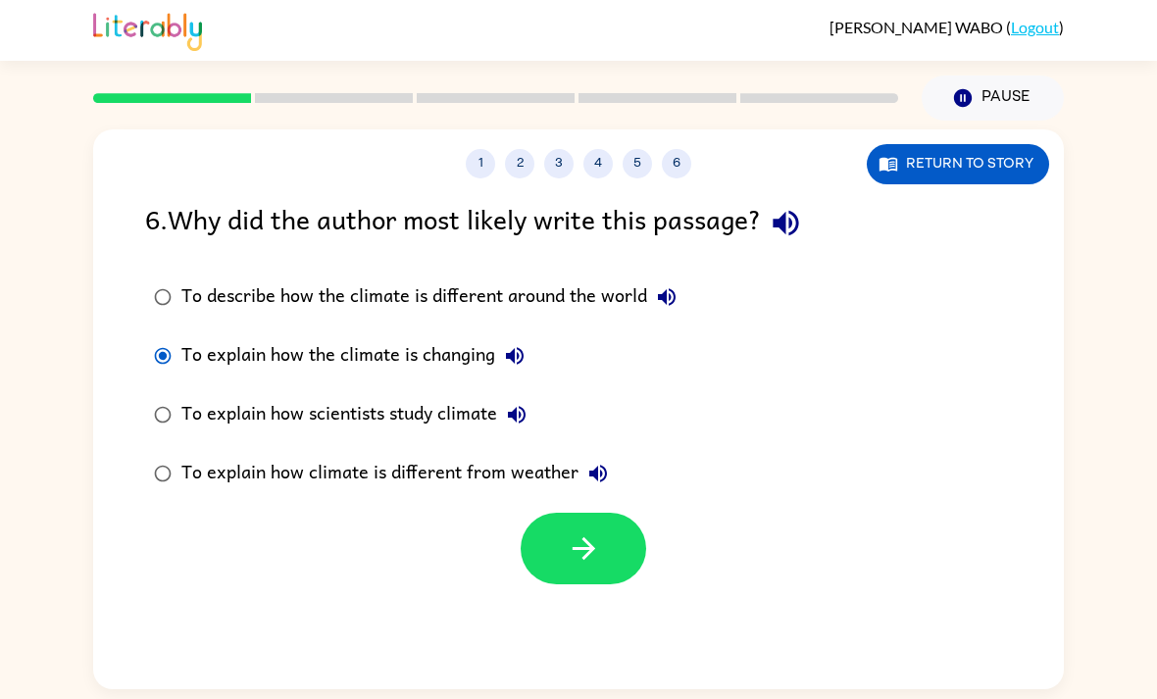
click at [445, 454] on div "To explain how climate is different from weather" at bounding box center [399, 473] width 436 height 39
click at [516, 454] on div "To explain how climate is different from weather" at bounding box center [399, 473] width 436 height 39
click at [508, 454] on div "To explain how climate is different from weather" at bounding box center [399, 473] width 436 height 39
click at [454, 454] on div "To explain how climate is different from weather" at bounding box center [399, 473] width 436 height 39
click at [590, 537] on icon "button" at bounding box center [583, 548] width 23 height 23
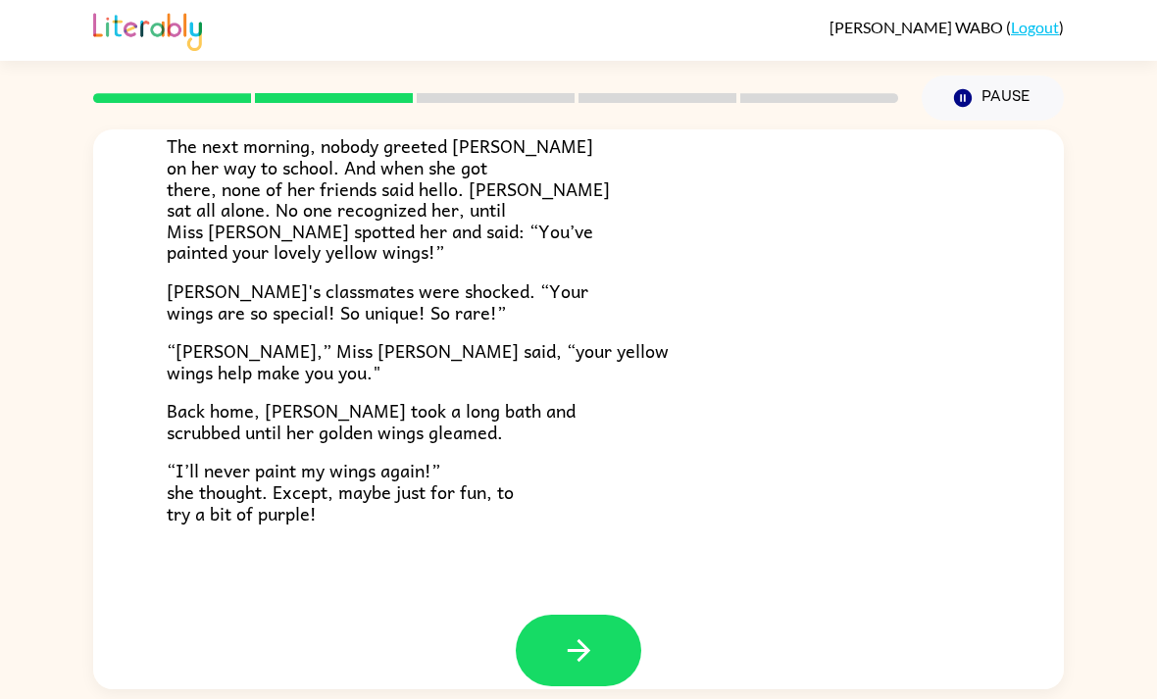
scroll to position [491, 0]
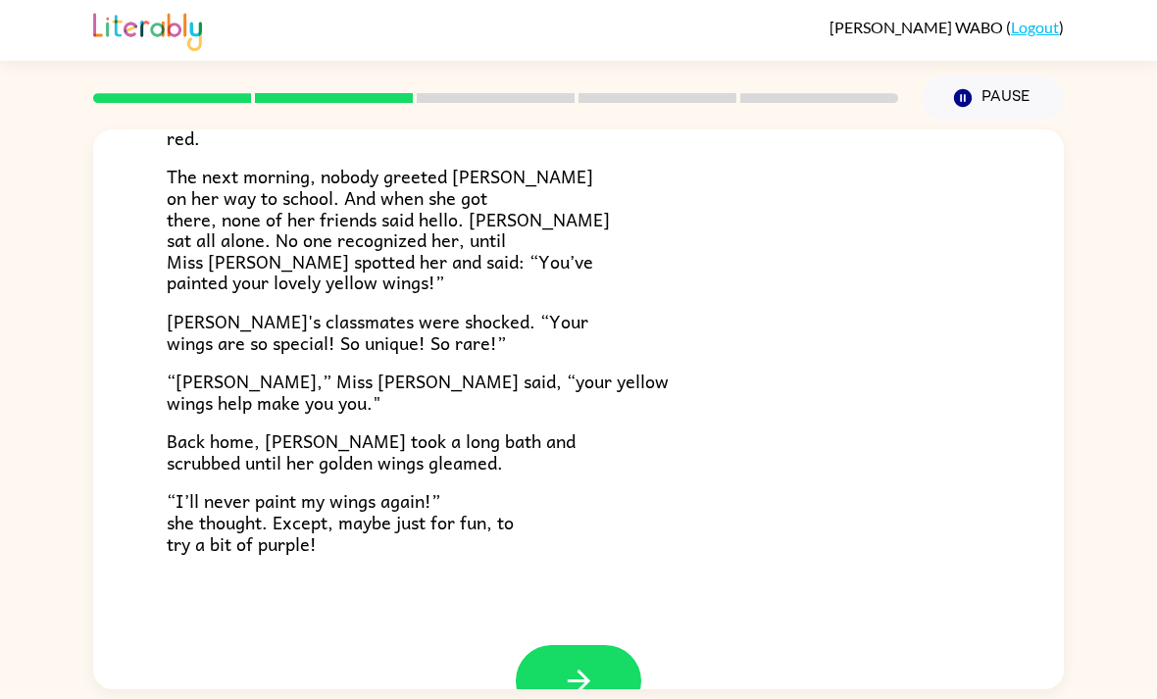
click at [585, 664] on icon "button" at bounding box center [579, 681] width 34 height 34
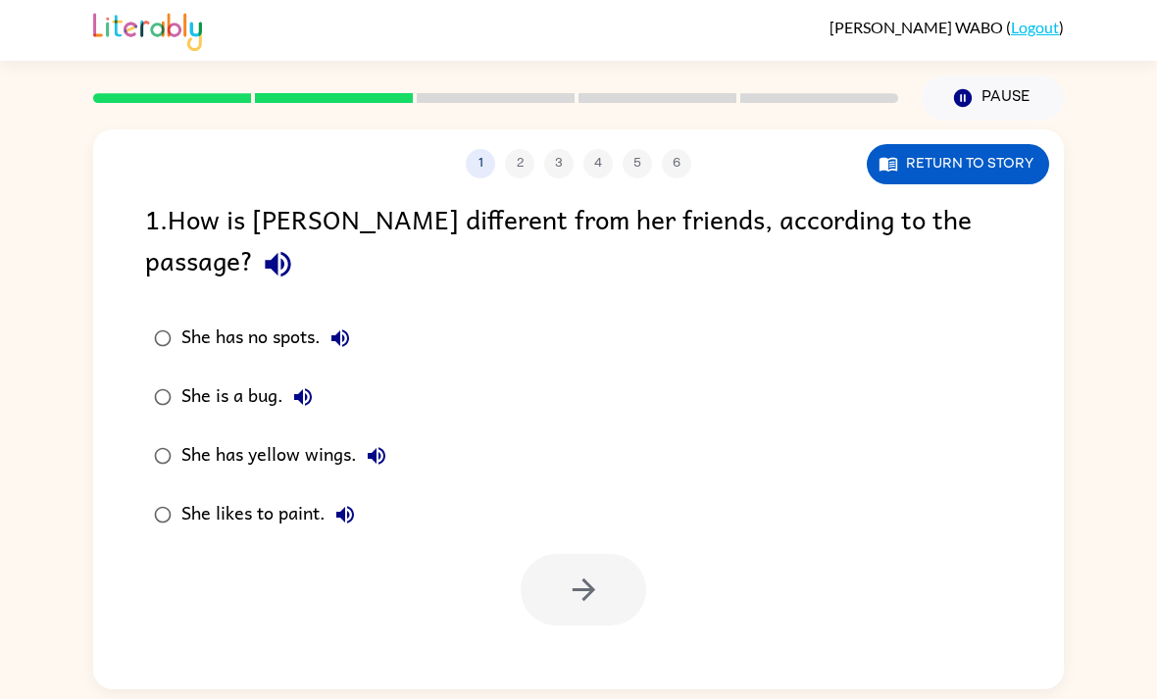
scroll to position [0, 0]
click at [958, 144] on button "Return to story" at bounding box center [958, 164] width 182 height 40
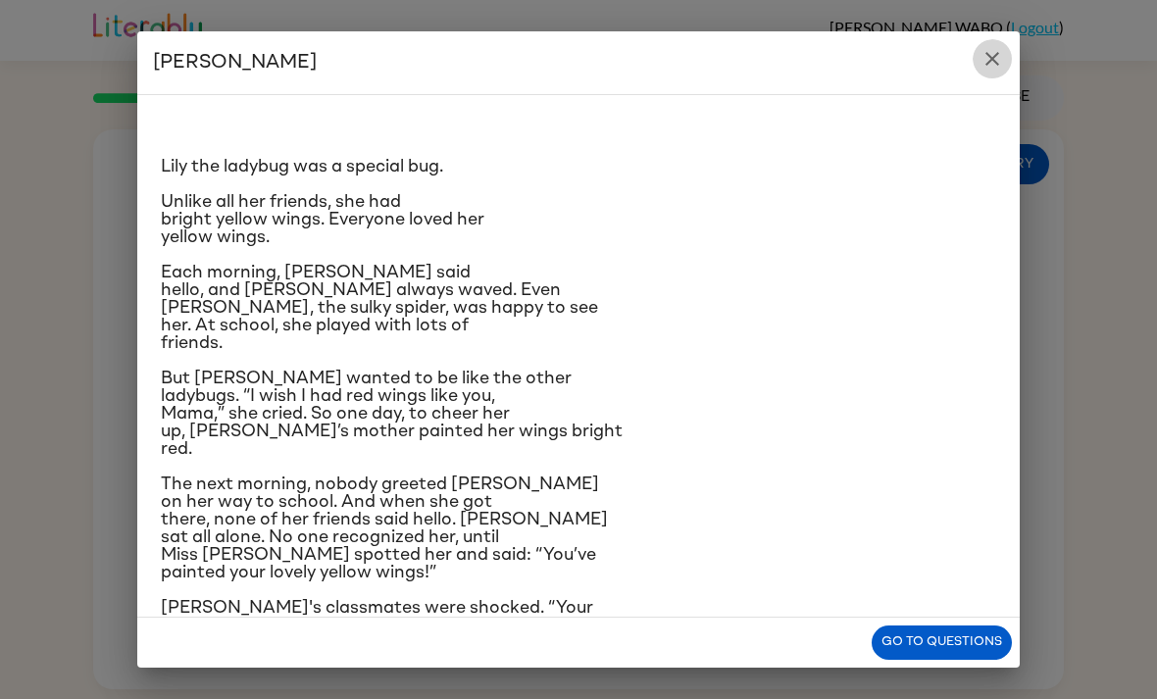
click at [977, 67] on button "close" at bounding box center [992, 58] width 39 height 39
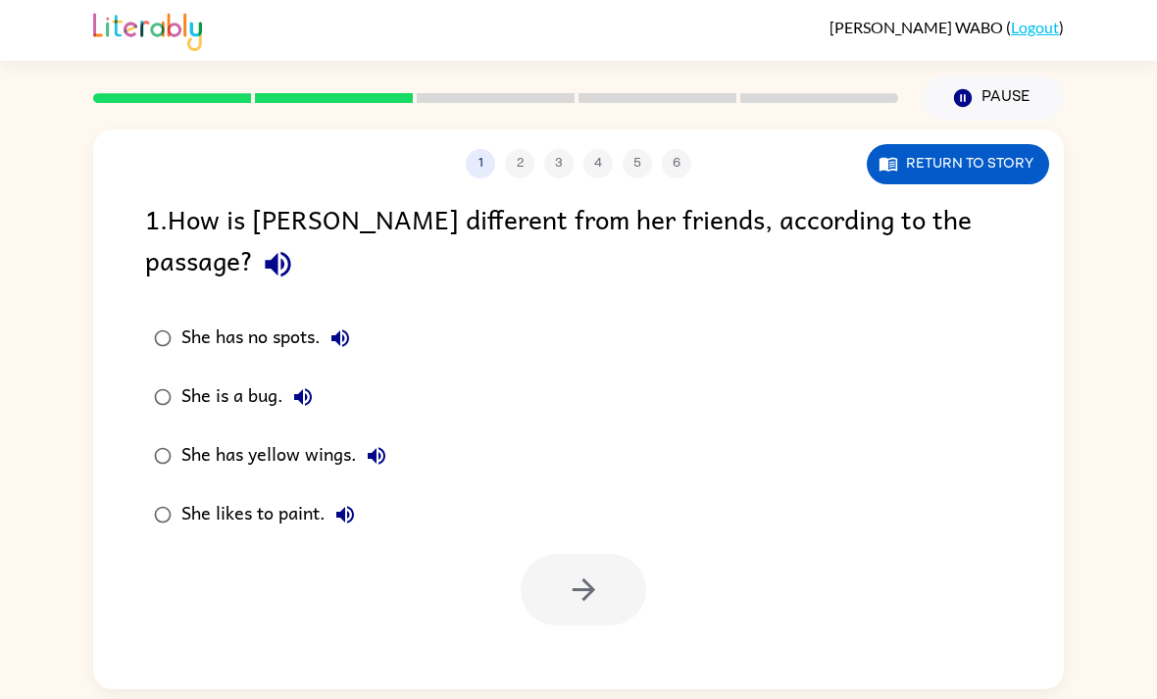
click at [200, 436] on div "She has yellow wings." at bounding box center [288, 455] width 215 height 39
click at [599, 544] on div at bounding box center [578, 584] width 971 height 81
click at [621, 554] on button "button" at bounding box center [584, 590] width 126 height 72
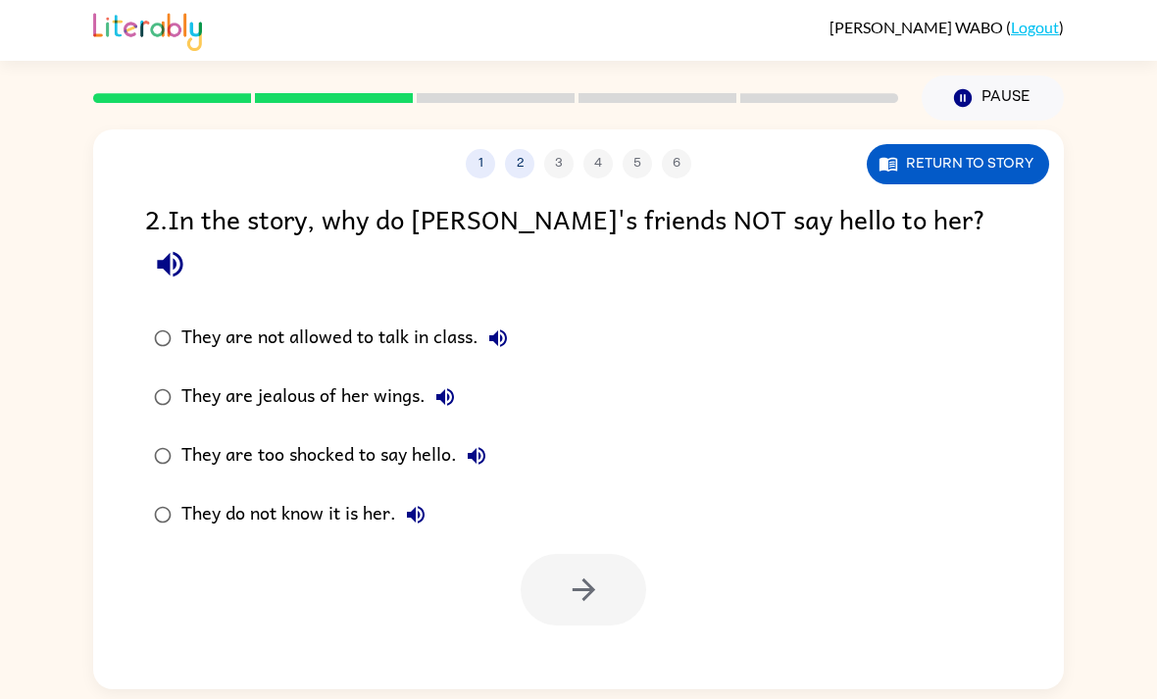
click at [620, 554] on div at bounding box center [584, 590] width 126 height 72
click at [978, 174] on button "Return to story" at bounding box center [958, 164] width 182 height 40
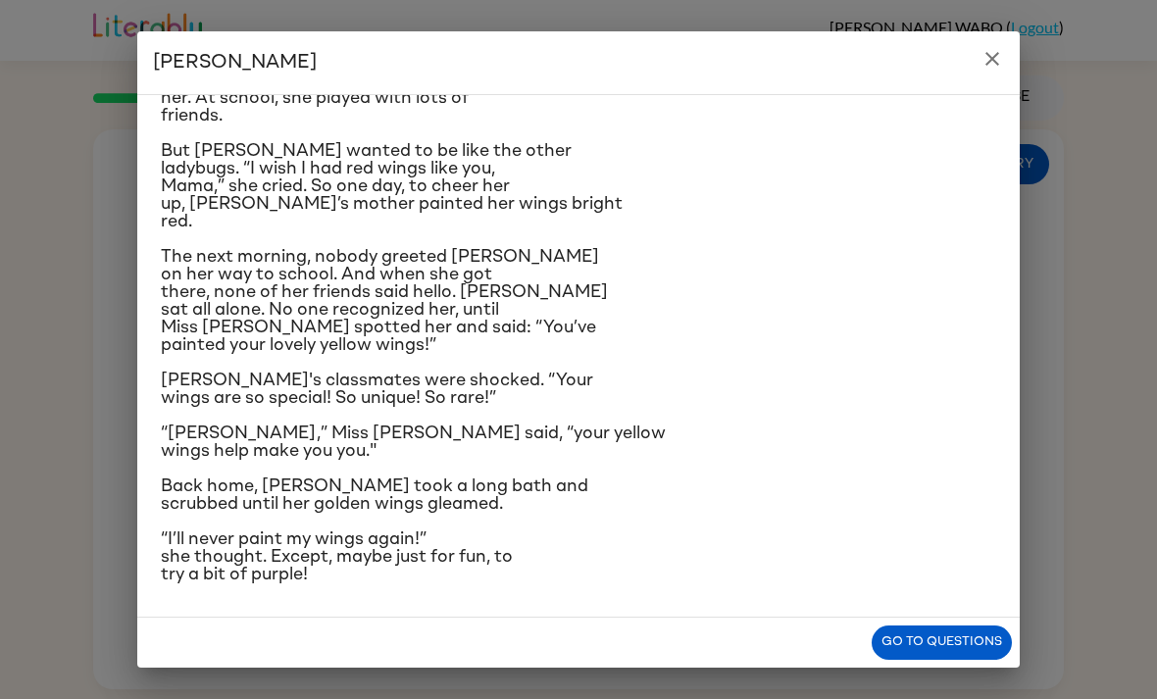
scroll to position [397, 0]
click at [943, 248] on p "The next morning, nobody greeted Lily on her way to school. And when she got th…" at bounding box center [579, 301] width 836 height 106
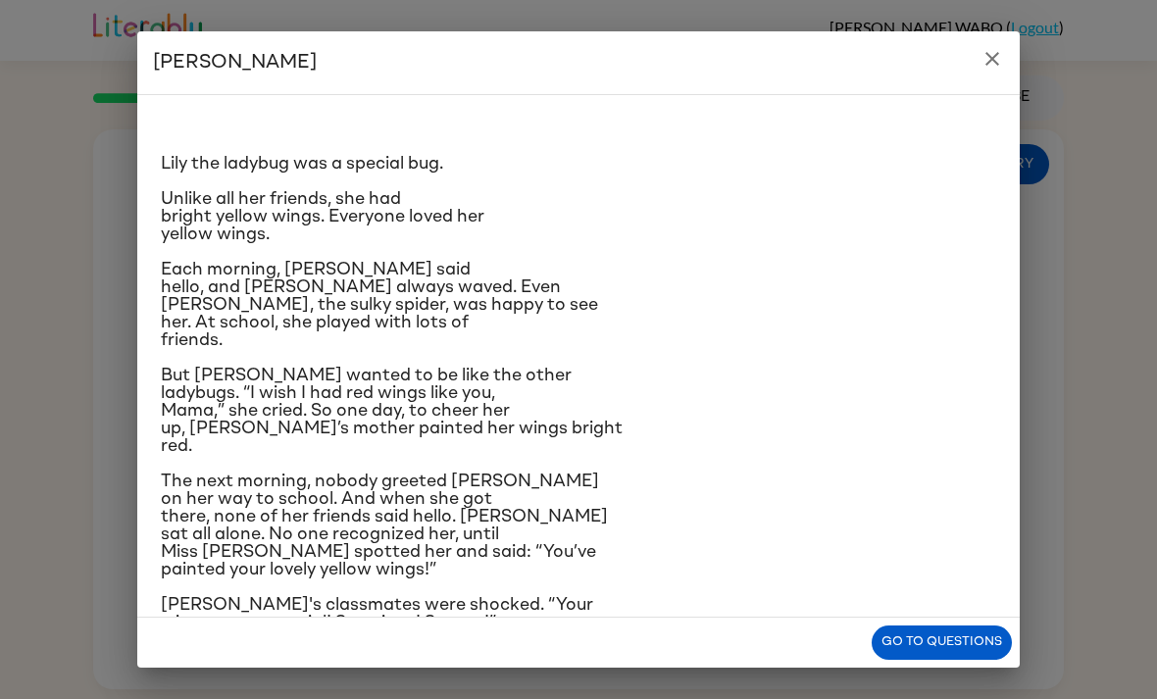
click at [1002, 35] on h2 "Lily Ladybug" at bounding box center [578, 62] width 883 height 63
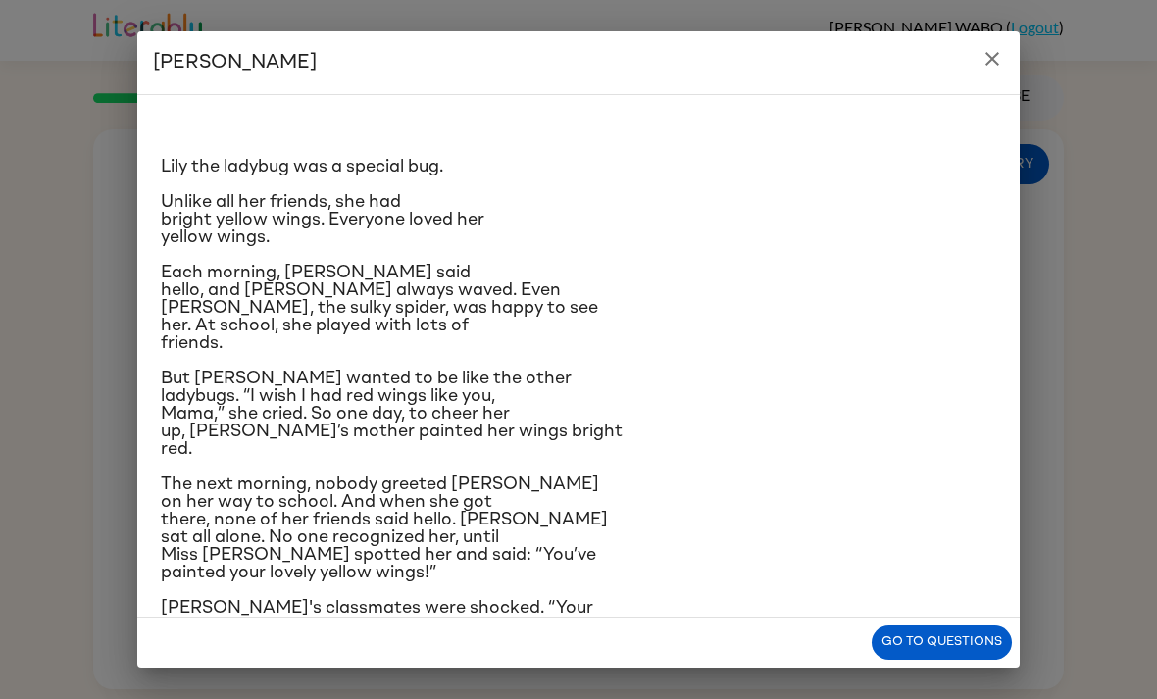
scroll to position [0, 0]
click at [960, 90] on h2 "Lily Ladybug" at bounding box center [578, 62] width 883 height 63
click at [960, 100] on div "Lily the ladybug was a special bug. Unlike all her friends, she had bright yell…" at bounding box center [578, 356] width 883 height 524
click at [986, 52] on icon "close" at bounding box center [993, 59] width 24 height 24
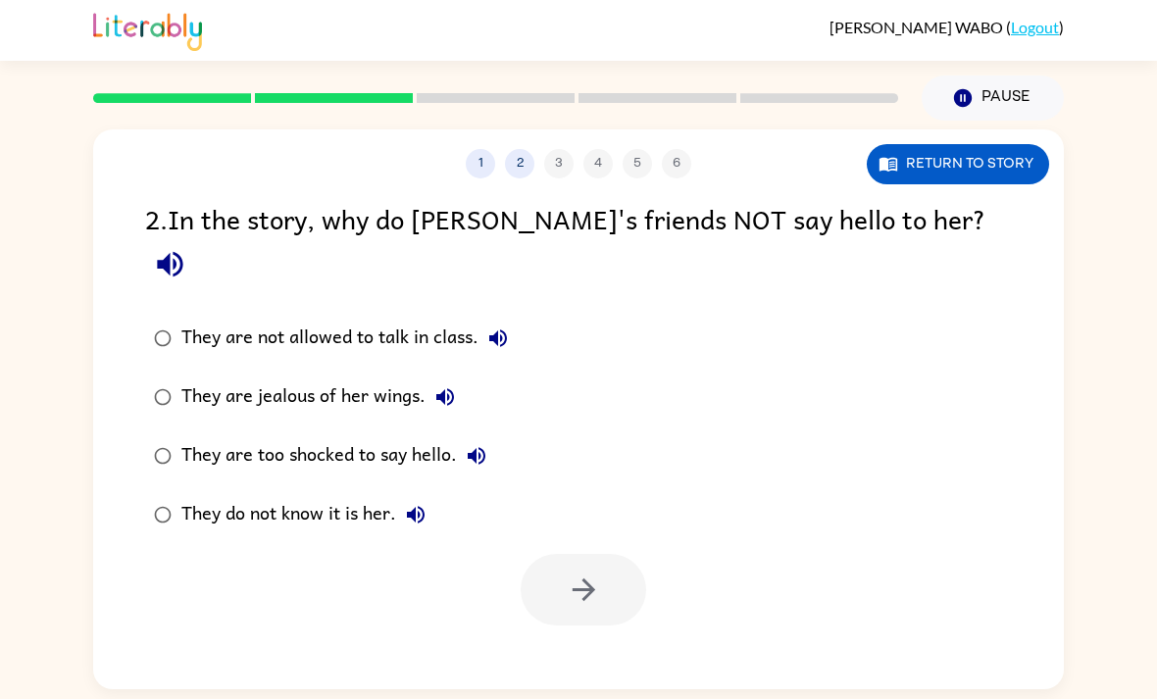
click at [206, 378] on div "They are jealous of her wings." at bounding box center [322, 397] width 283 height 39
click at [993, 154] on button "Return to story" at bounding box center [958, 164] width 182 height 40
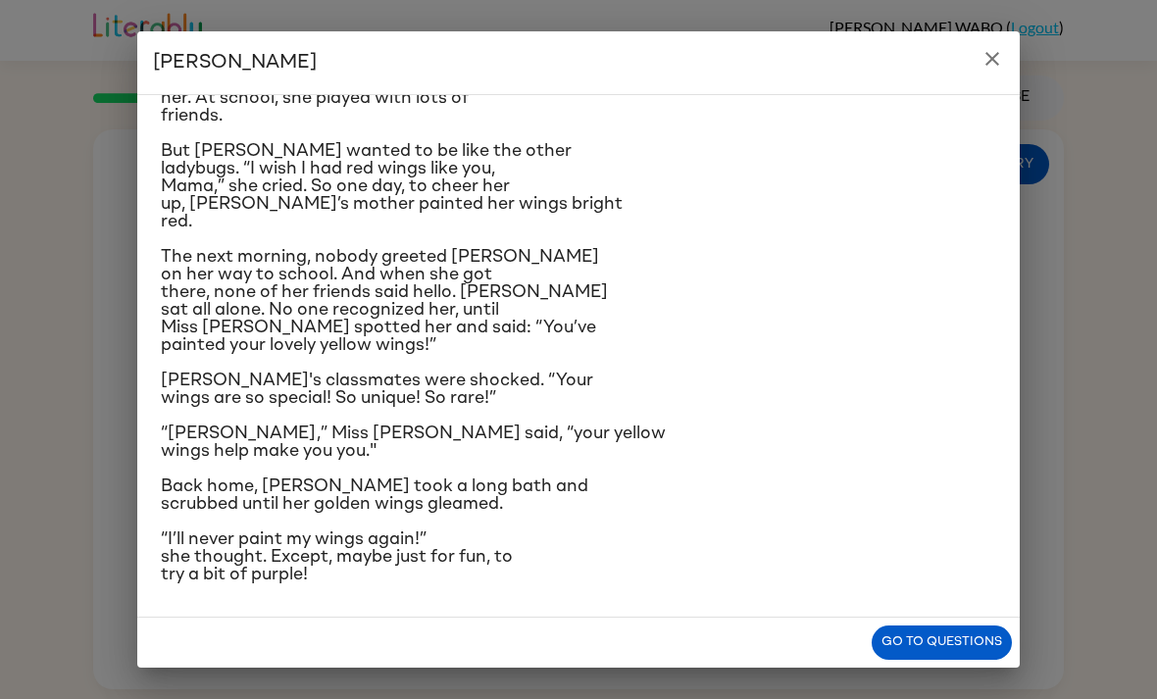
scroll to position [311, 0]
click at [987, 58] on icon "close" at bounding box center [993, 59] width 24 height 24
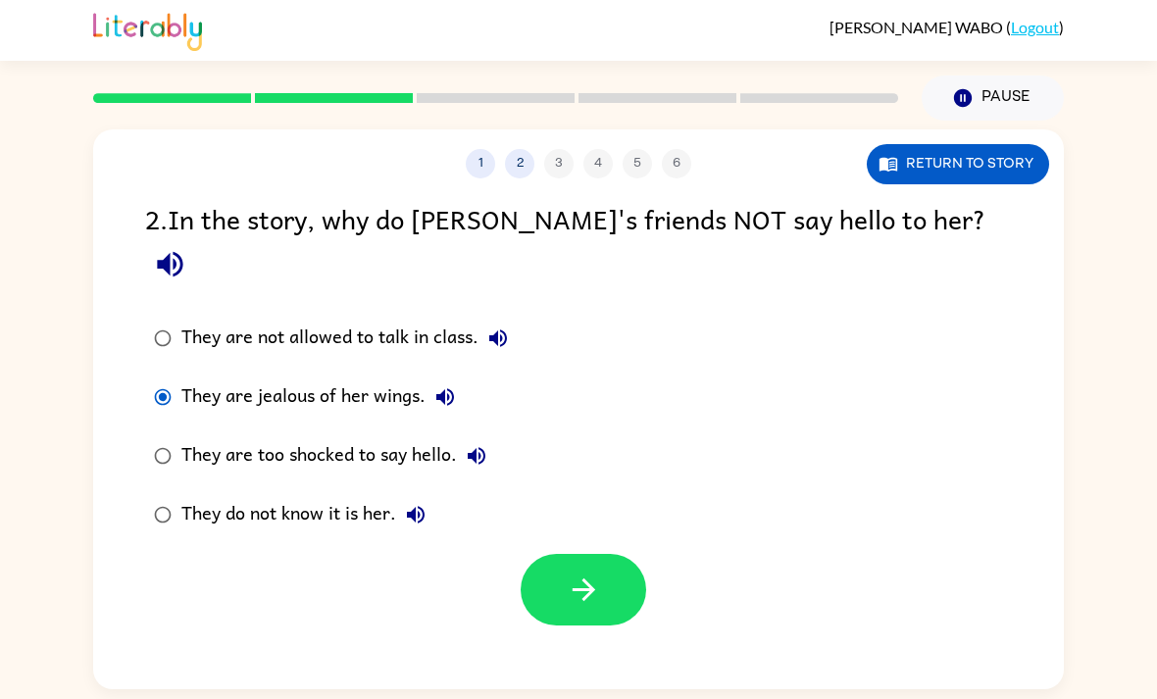
click at [203, 495] on div "They do not know it is her." at bounding box center [308, 514] width 254 height 39
click at [575, 573] on icon "button" at bounding box center [584, 590] width 34 height 34
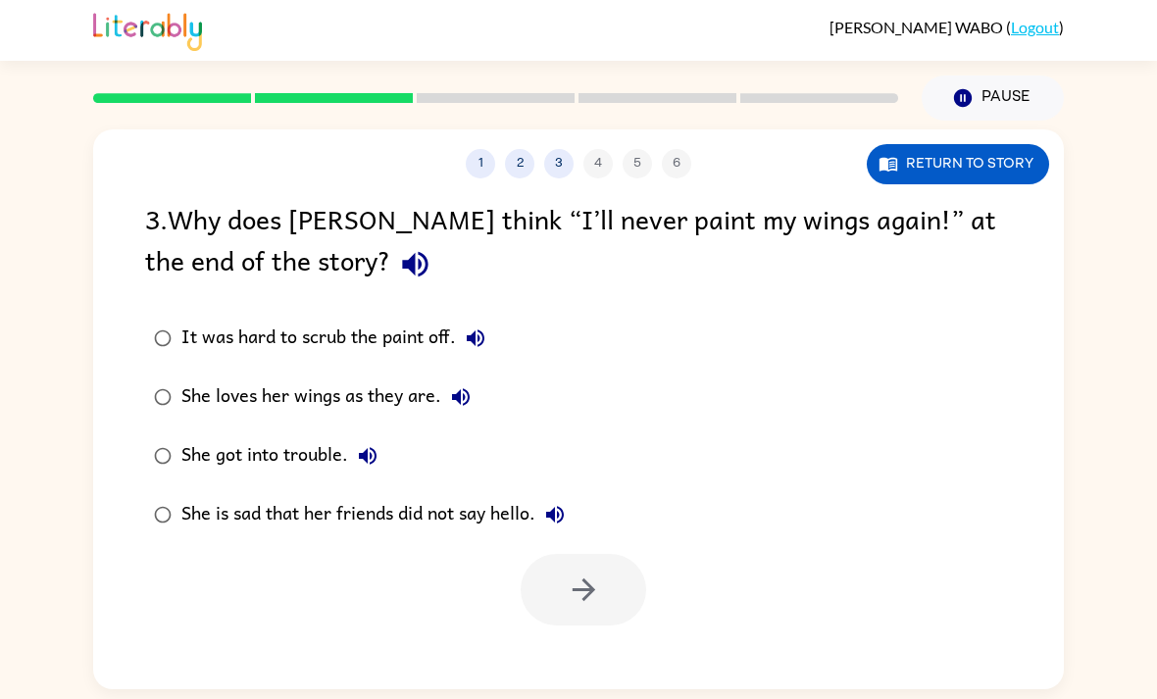
click at [215, 372] on label "She loves her wings as they are." at bounding box center [359, 397] width 450 height 59
click at [266, 408] on div "She loves her wings as they are." at bounding box center [330, 397] width 299 height 39
click at [592, 610] on button "button" at bounding box center [584, 590] width 126 height 72
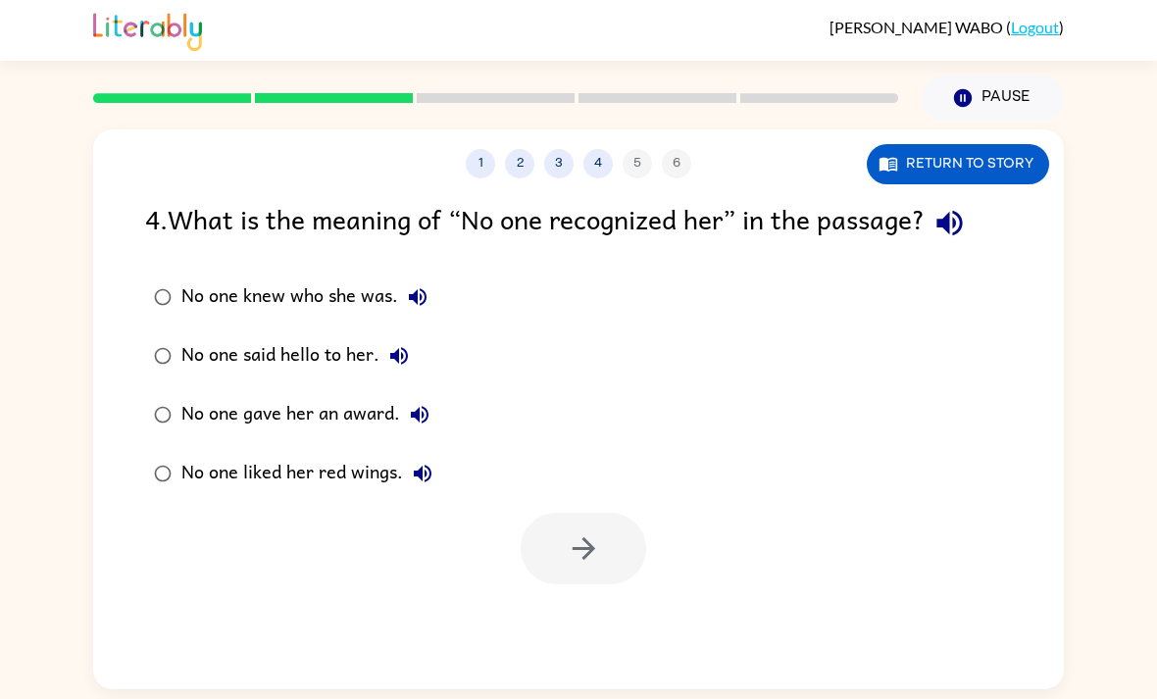
click at [248, 351] on div "No one said hello to her." at bounding box center [299, 355] width 237 height 39
click at [583, 537] on icon "button" at bounding box center [584, 549] width 34 height 34
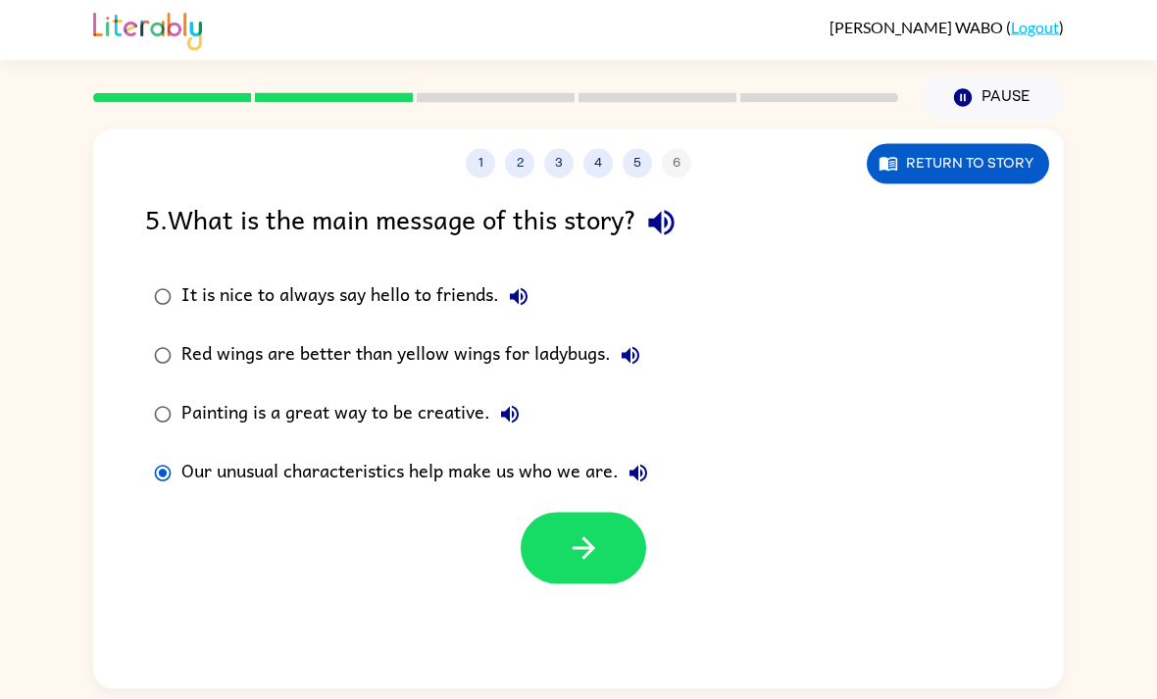
scroll to position [1, 0]
click at [589, 541] on icon "button" at bounding box center [584, 549] width 34 height 34
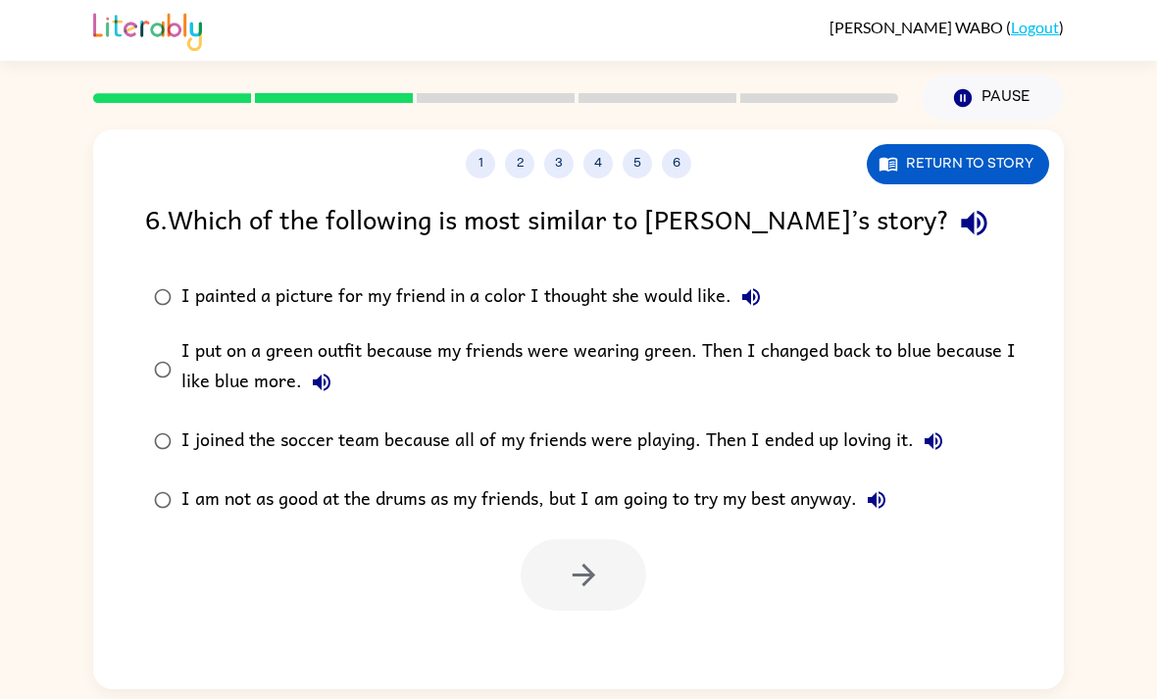
click at [716, 295] on div "I painted a picture for my friend in a color I thought she would like." at bounding box center [475, 297] width 589 height 39
click at [604, 575] on button "button" at bounding box center [584, 575] width 126 height 72
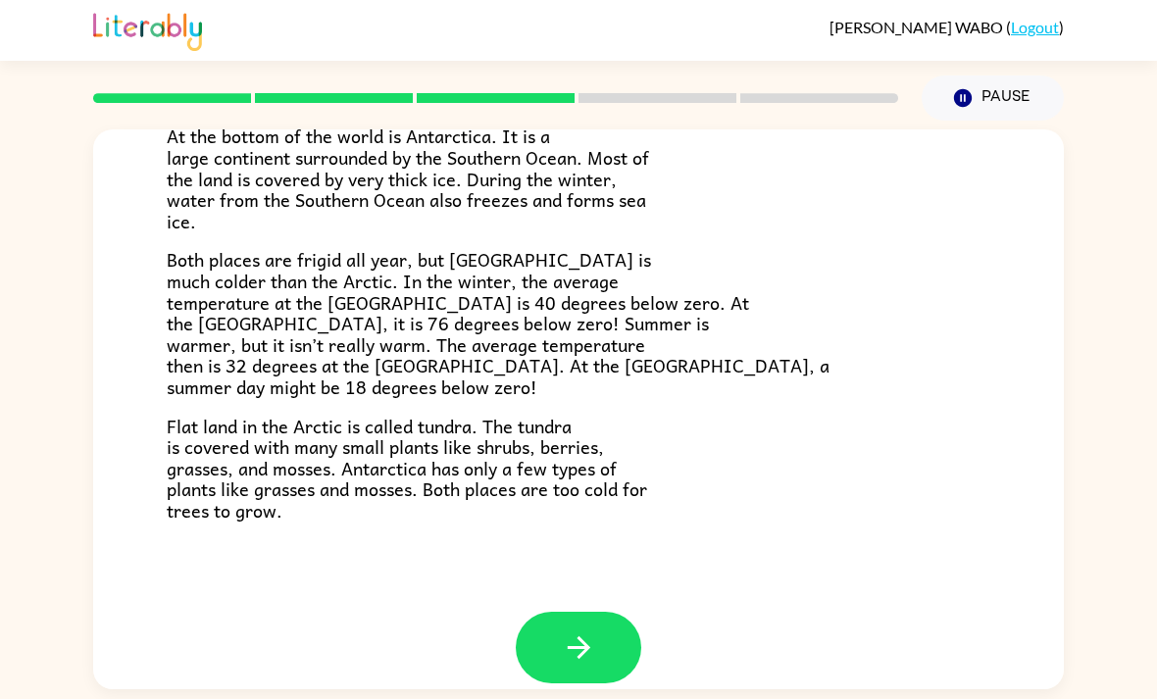
scroll to position [389, 0]
click at [572, 613] on button "button" at bounding box center [579, 649] width 126 height 72
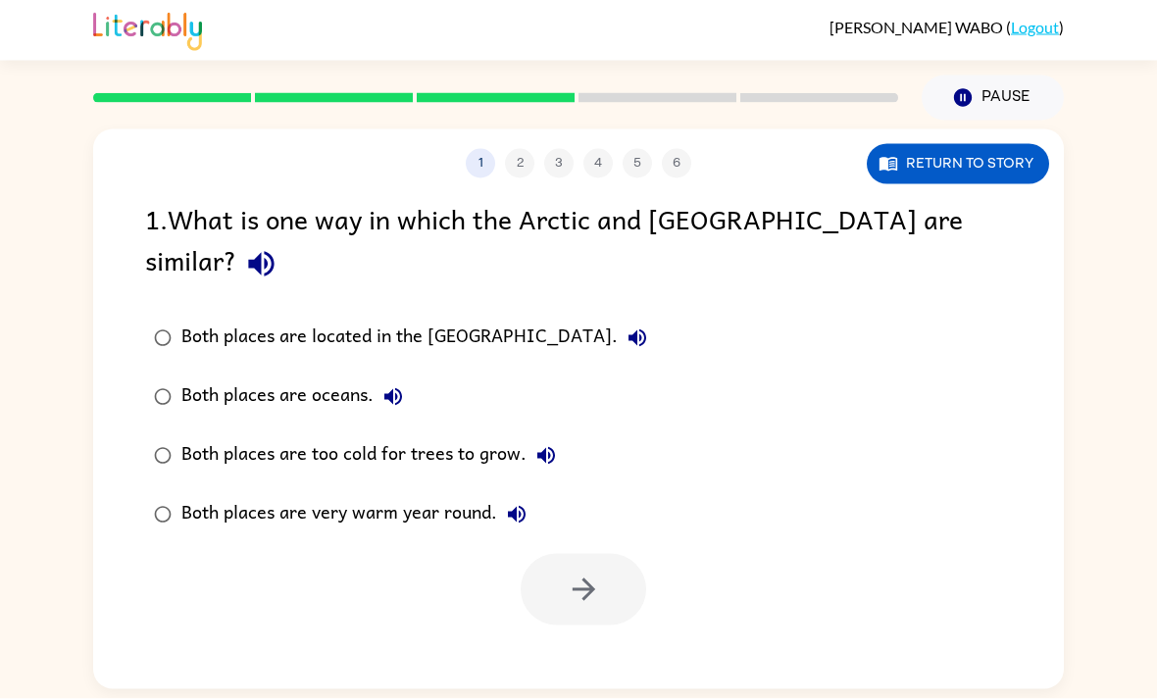
click at [1014, 150] on button "Return to story" at bounding box center [958, 164] width 182 height 40
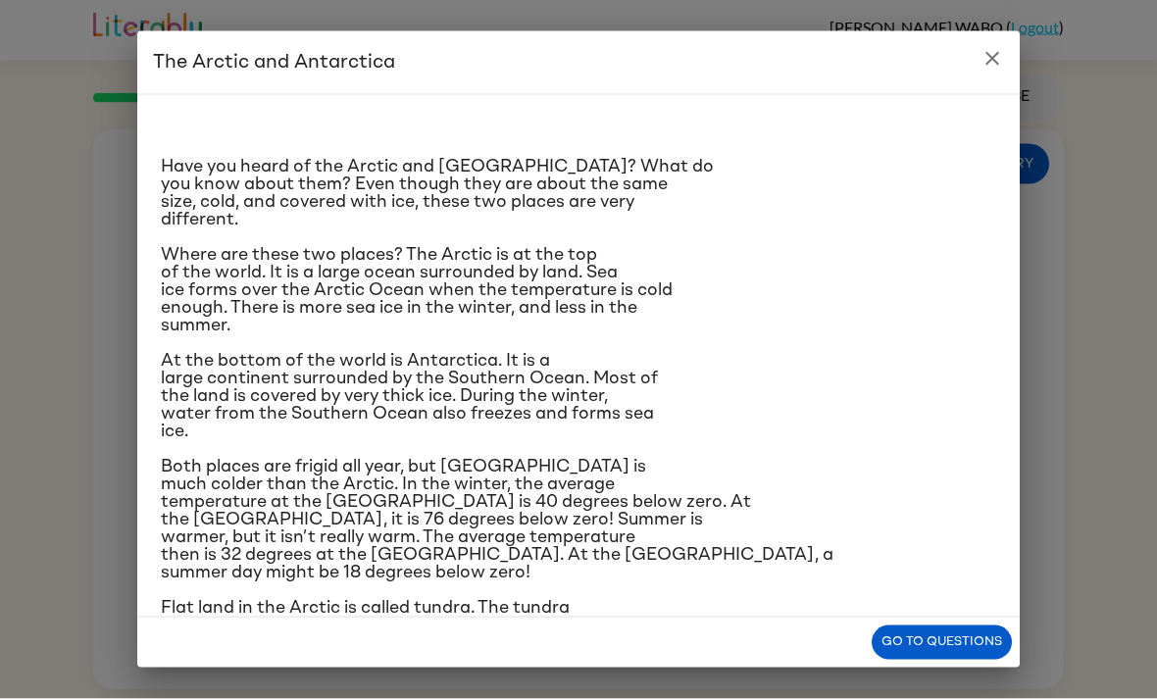
scroll to position [5, 0]
click at [987, 71] on button "close" at bounding box center [992, 58] width 39 height 39
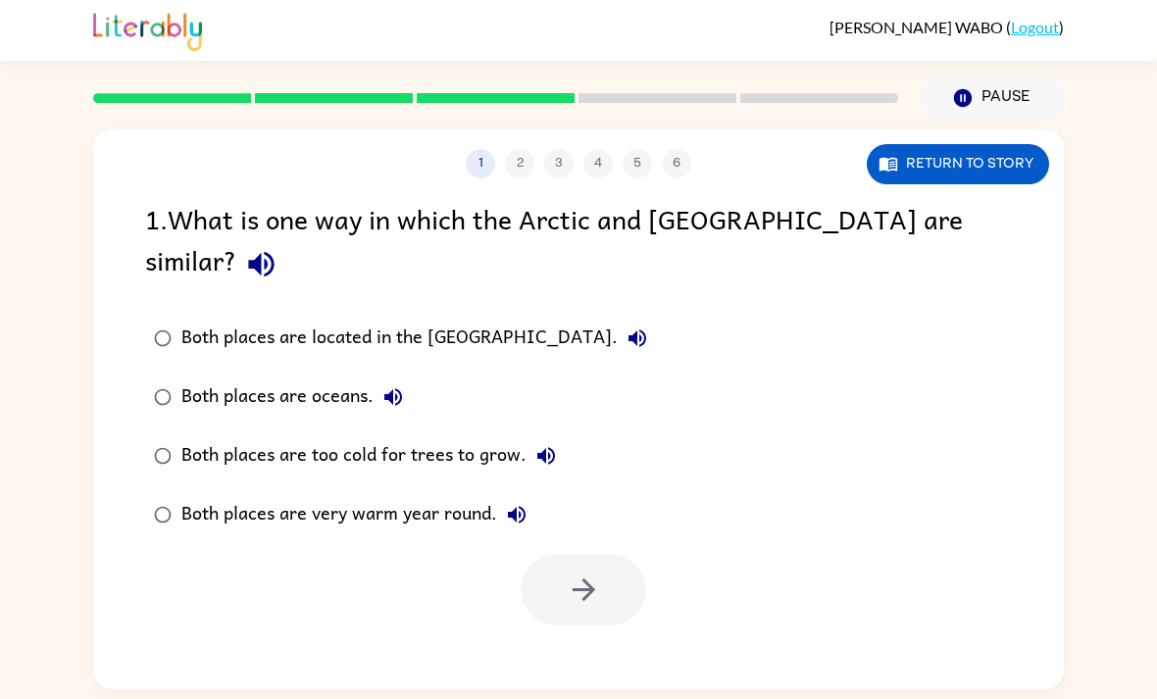
click at [1025, 198] on div "1 . What is one way in which the Arctic and Antarctica are similar? Both places…" at bounding box center [578, 412] width 971 height 428
click at [1027, 164] on button "Return to story" at bounding box center [958, 164] width 182 height 40
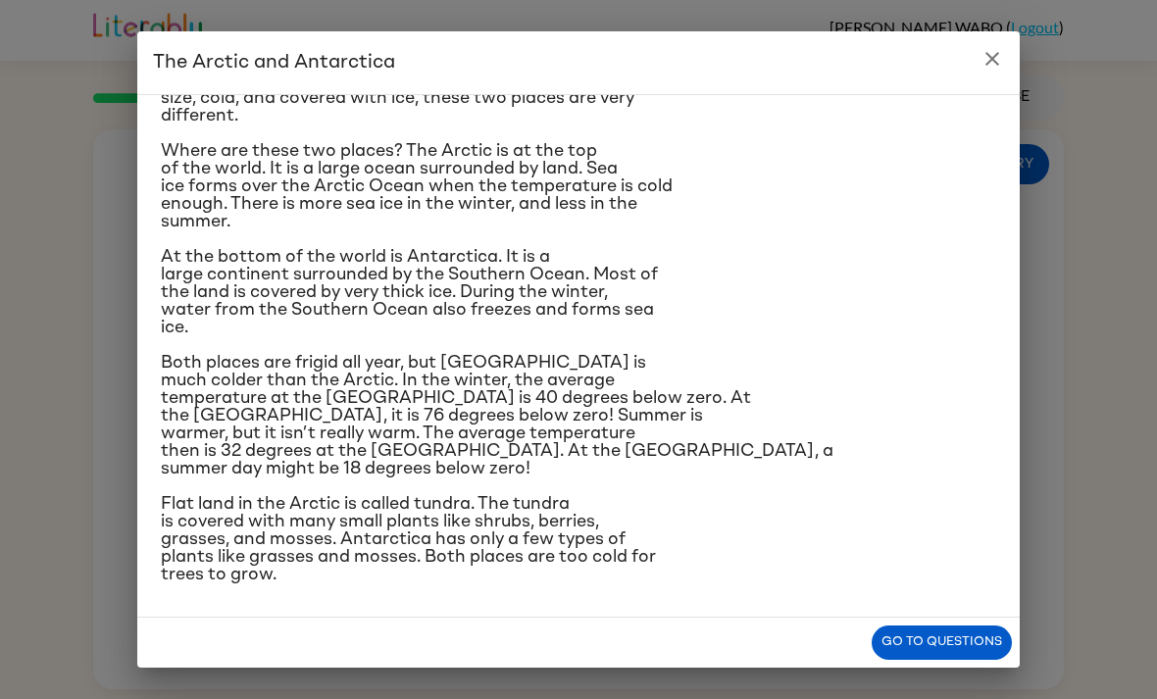
scroll to position [256, 0]
click at [983, 56] on icon "close" at bounding box center [993, 59] width 24 height 24
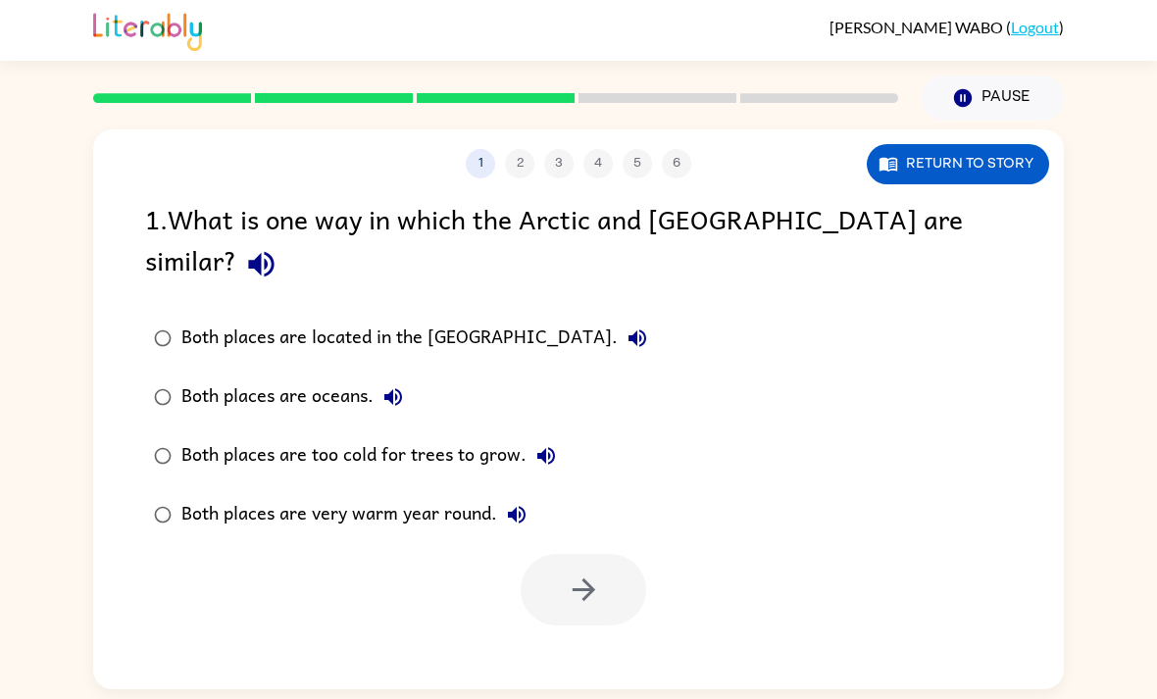
click at [496, 319] on div "Both places are located in the [GEOGRAPHIC_DATA]." at bounding box center [419, 338] width 476 height 39
click at [347, 378] on div "Both places are oceans." at bounding box center [296, 397] width 231 height 39
click at [616, 561] on button "button" at bounding box center [584, 590] width 126 height 72
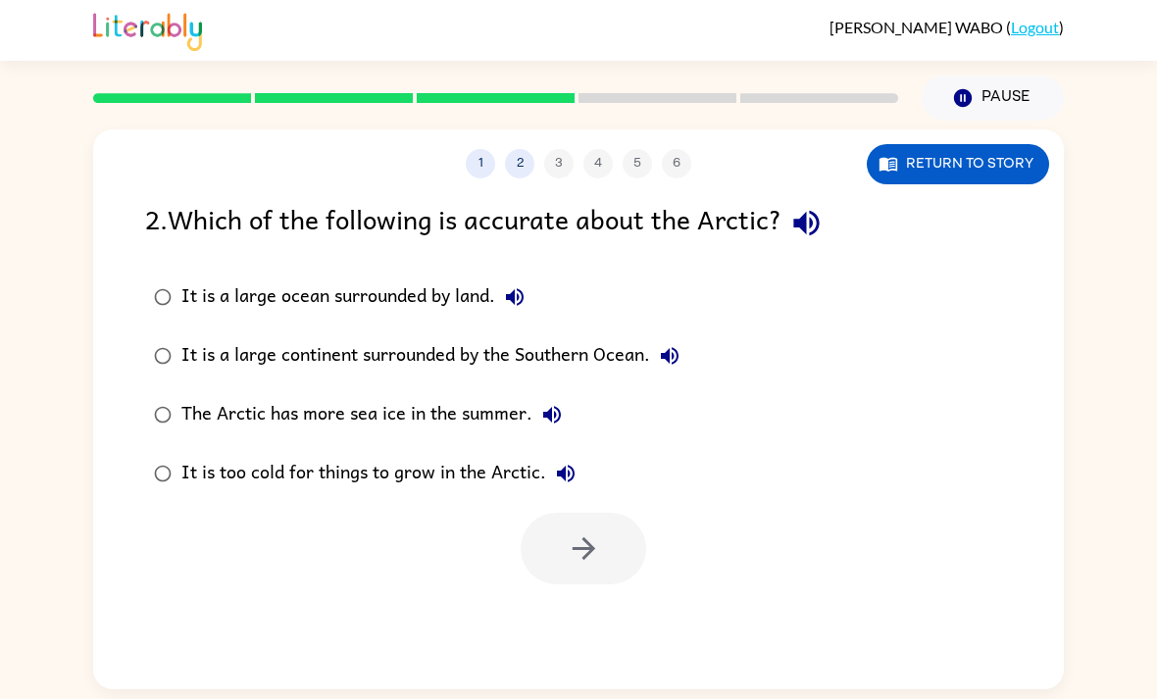
scroll to position [63, 0]
click at [472, 385] on label "The Arctic has more sea ice in the summer." at bounding box center [416, 414] width 565 height 59
click at [491, 336] on div "It is a large continent surrounded by the Southern Ocean." at bounding box center [435, 355] width 508 height 39
click at [957, 144] on button "Return to story" at bounding box center [958, 164] width 182 height 40
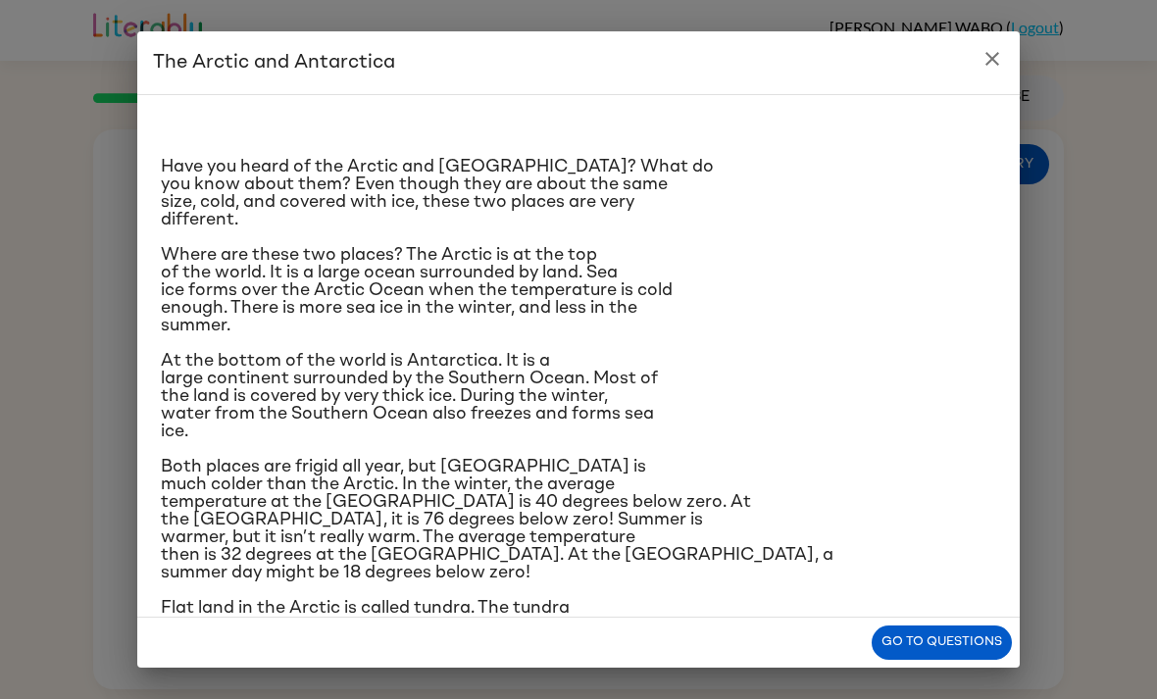
click at [972, 72] on h2 "The Arctic and Antarctica" at bounding box center [578, 62] width 883 height 63
click at [988, 56] on icon "close" at bounding box center [993, 59] width 14 height 14
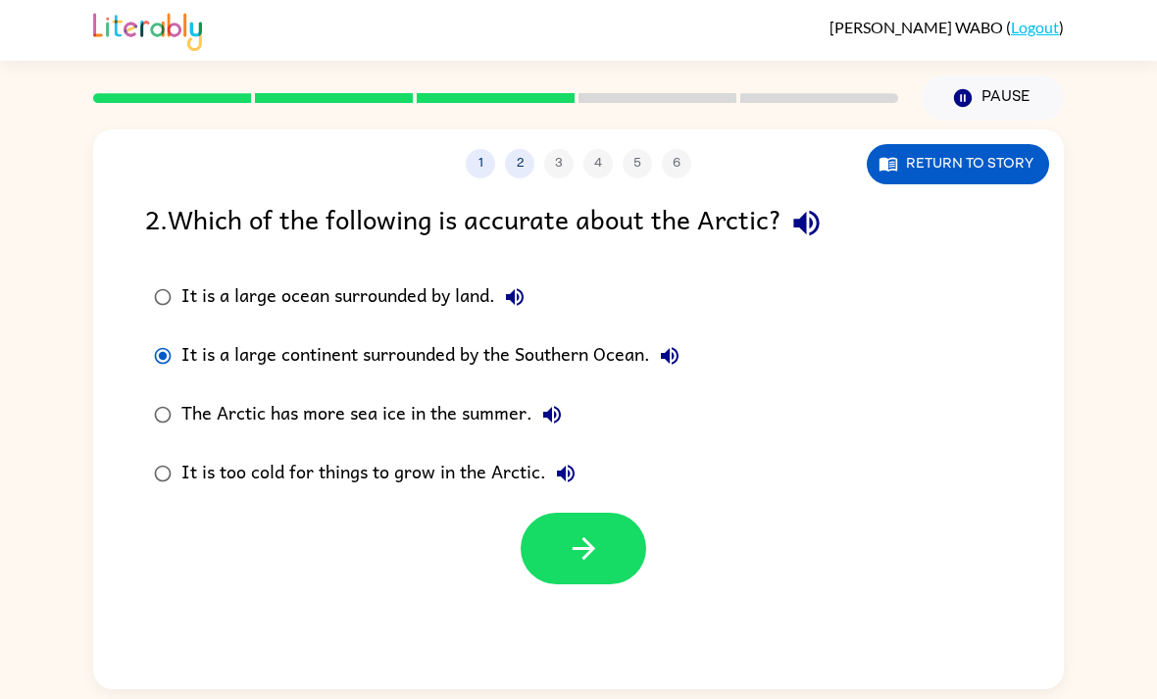
click at [1001, 144] on button "Return to story" at bounding box center [958, 164] width 182 height 40
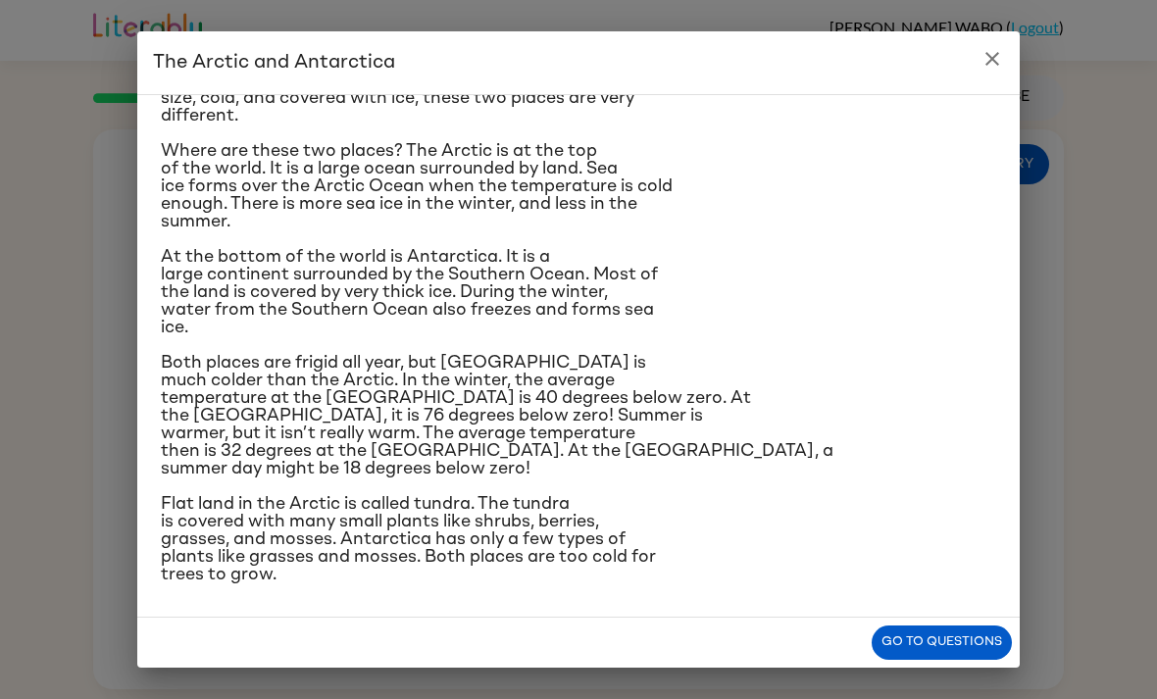
scroll to position [256, 0]
click at [941, 146] on div "Have you heard of the Arctic and Antarctica? What do you know about them? Even …" at bounding box center [579, 295] width 836 height 577
click at [996, 55] on icon "close" at bounding box center [993, 59] width 14 height 14
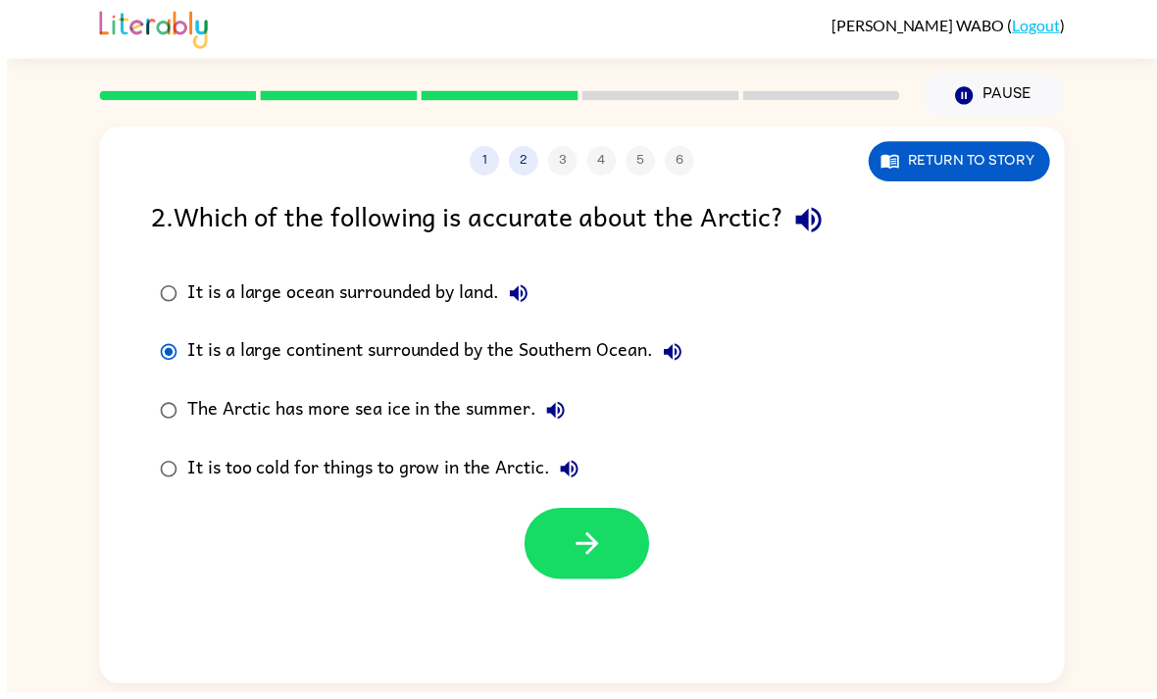
scroll to position [56, 0]
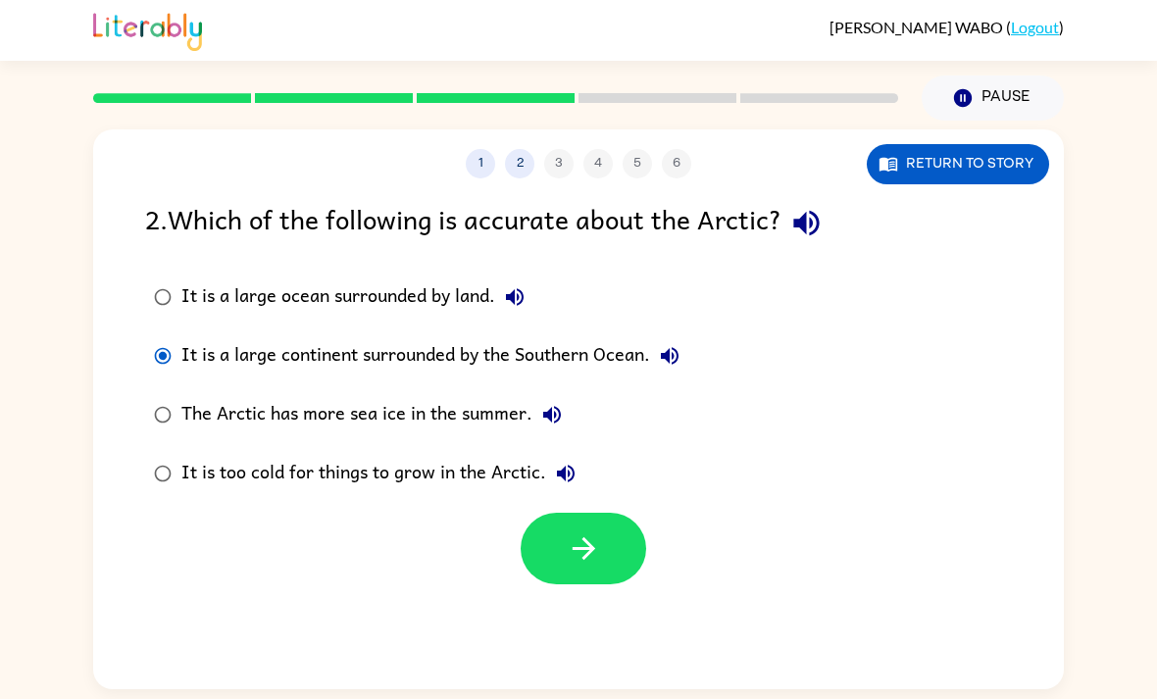
click at [477, 386] on label "The Arctic has more sea ice in the summer." at bounding box center [416, 414] width 565 height 59
click at [450, 446] on label "It is too cold for things to grow in the Arctic." at bounding box center [416, 473] width 565 height 59
click at [605, 513] on button "button" at bounding box center [584, 549] width 126 height 72
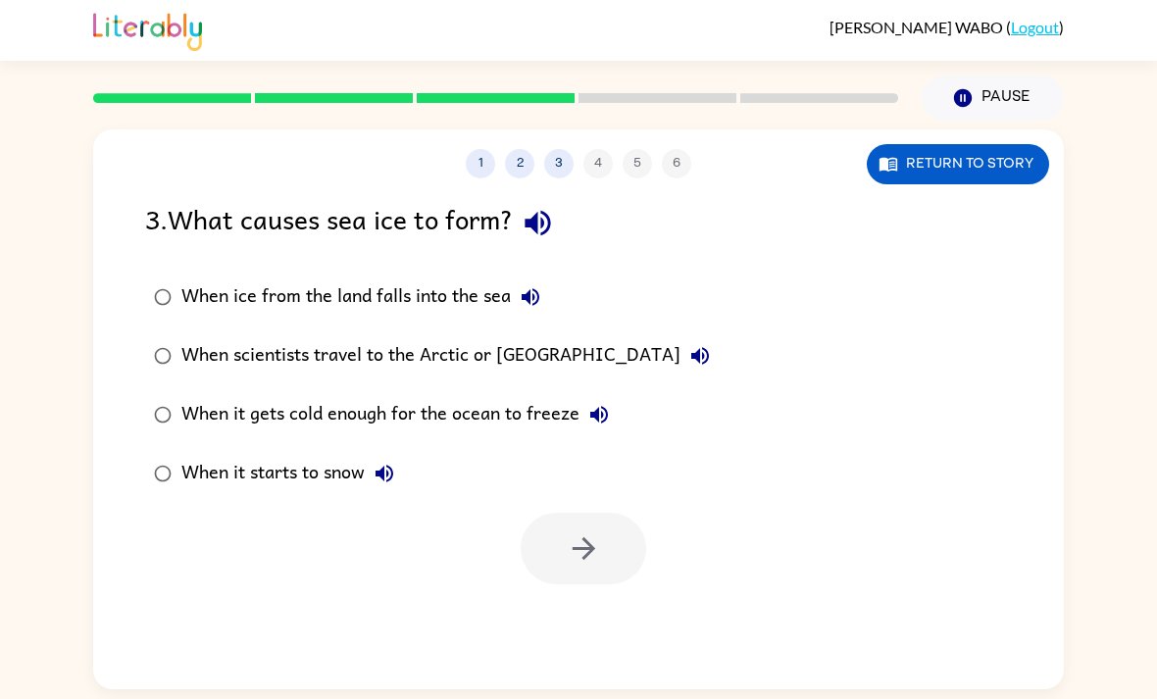
click at [998, 129] on div "1 2 3 4 5 6 Return to story" at bounding box center [578, 153] width 971 height 49
click at [995, 144] on button "Return to story" at bounding box center [958, 164] width 182 height 40
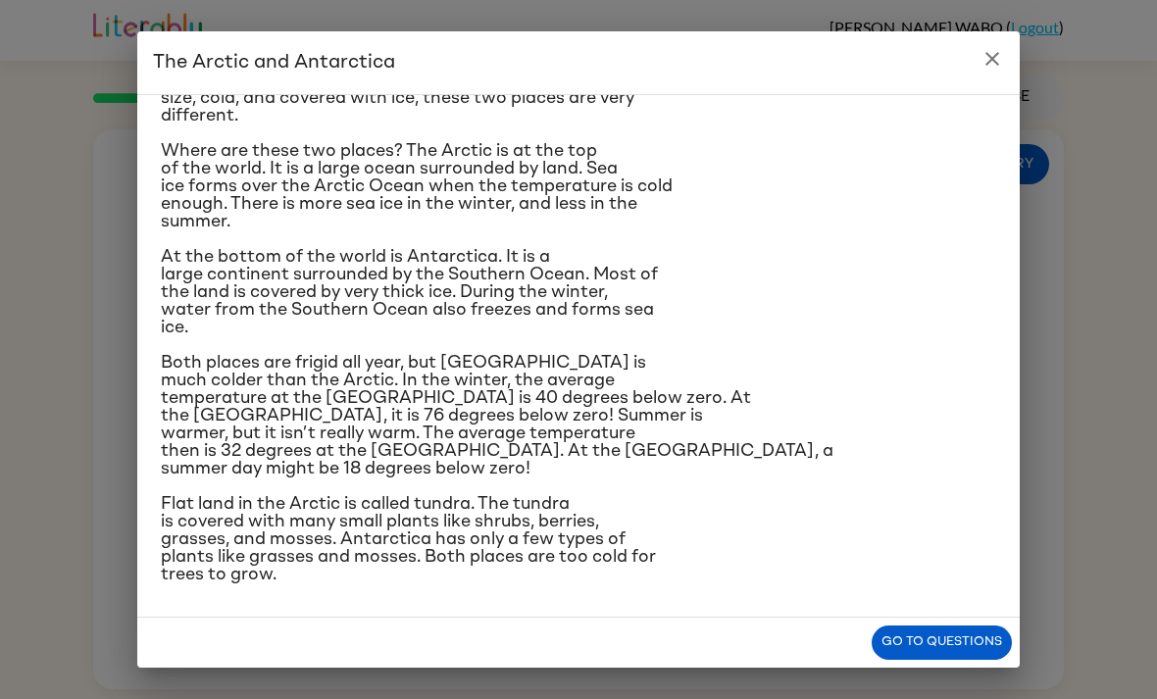
scroll to position [188, 0]
click at [1000, 59] on icon "close" at bounding box center [993, 59] width 24 height 24
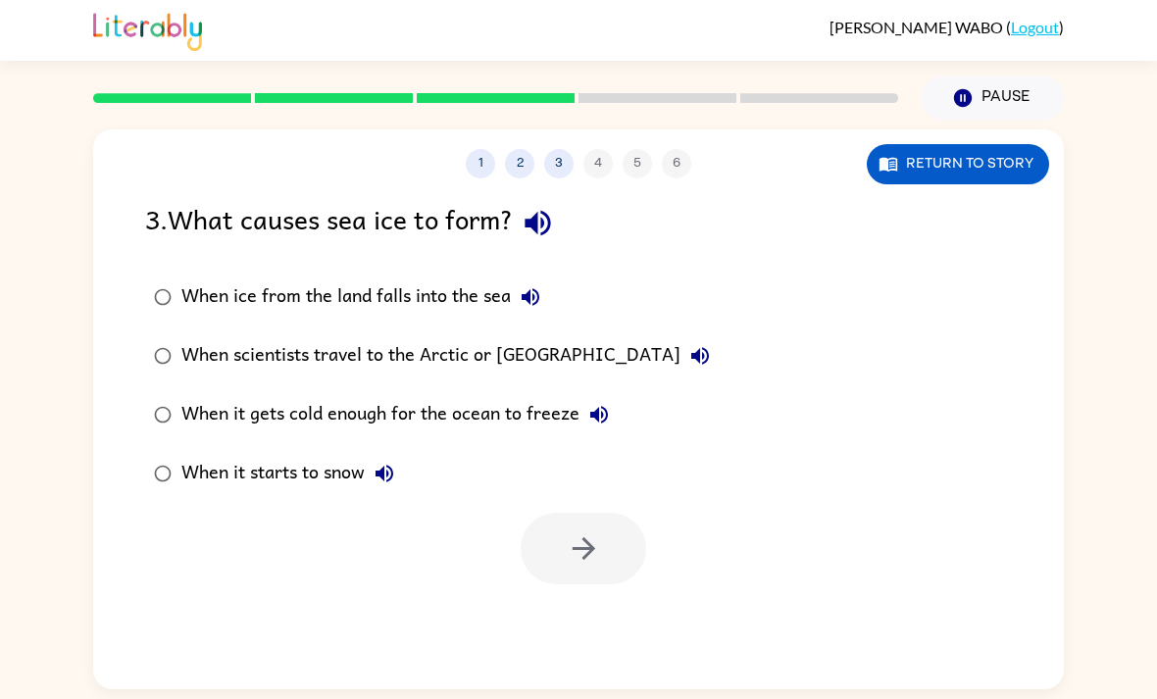
click at [507, 395] on div "When it gets cold enough for the ocean to freeze" at bounding box center [399, 414] width 437 height 39
click at [605, 513] on button "button" at bounding box center [584, 549] width 126 height 72
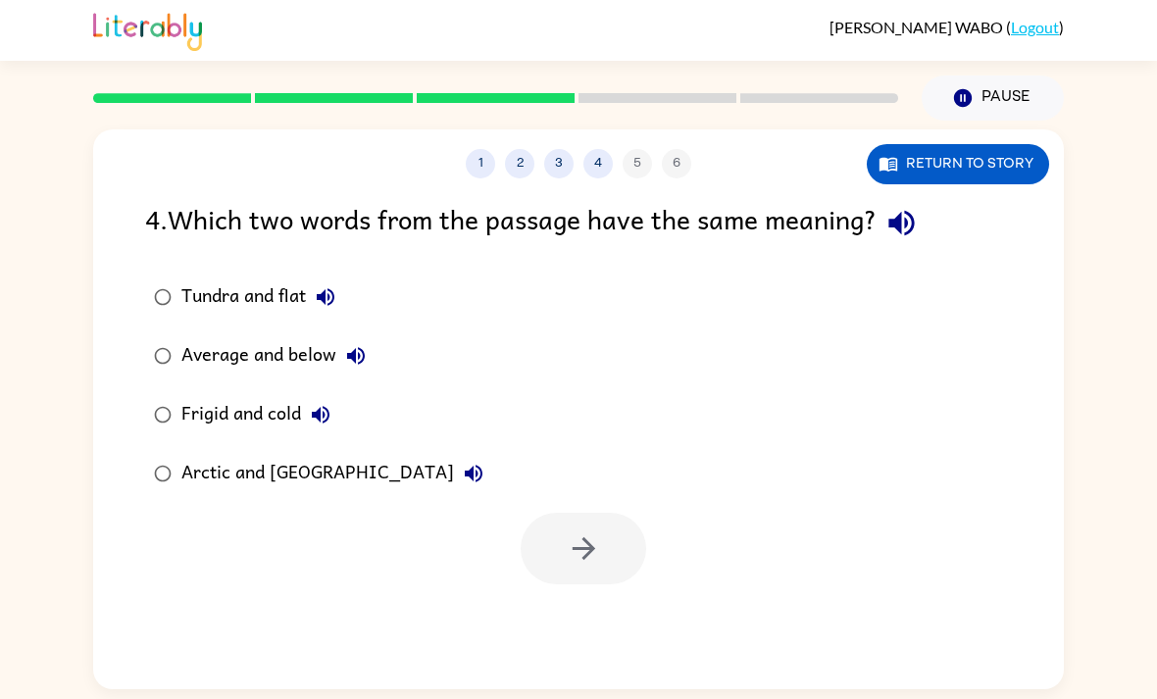
click at [571, 149] on button "3" at bounding box center [558, 163] width 29 height 29
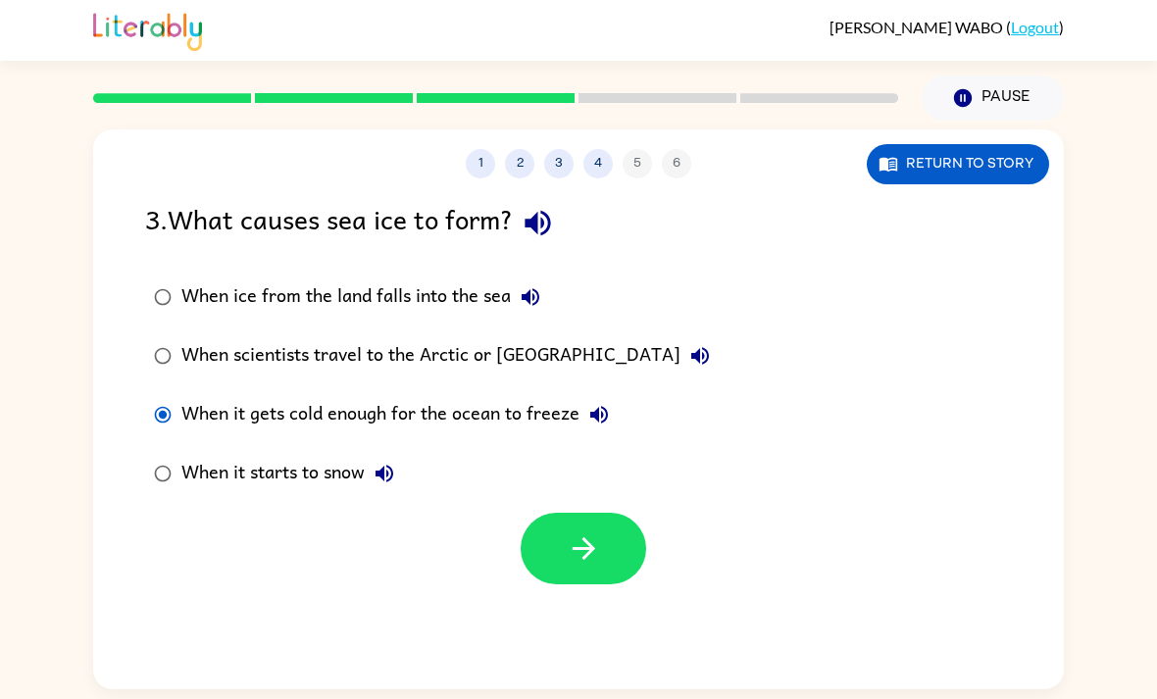
click at [607, 149] on button "4" at bounding box center [597, 163] width 29 height 29
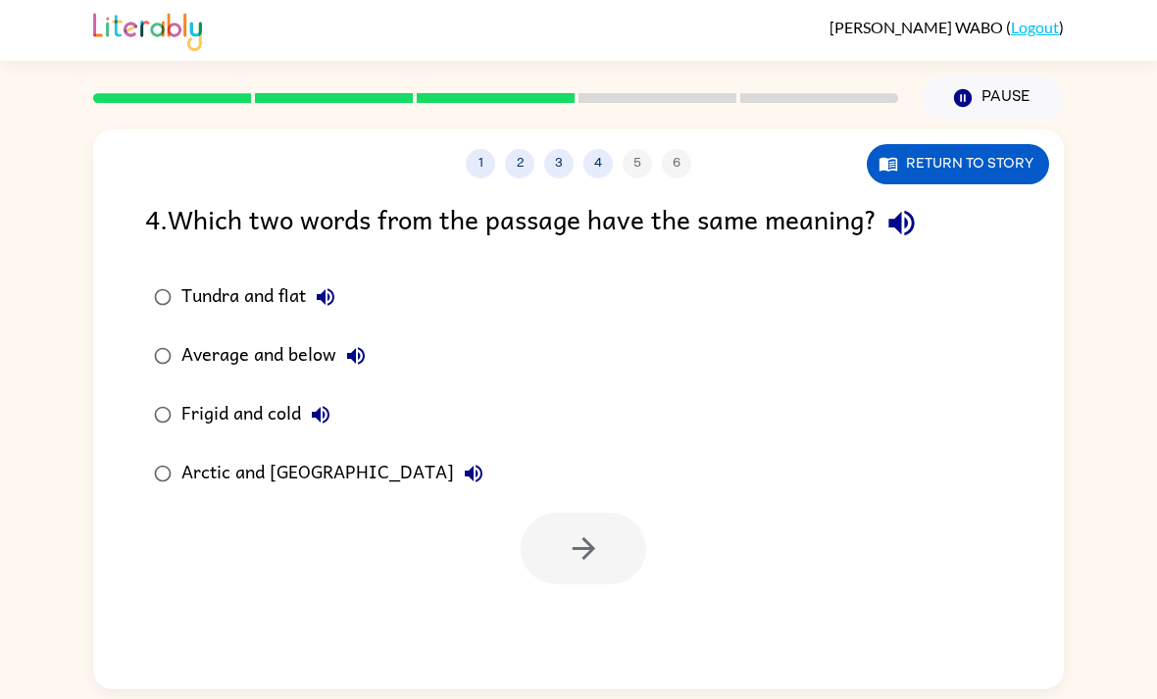
click at [887, 158] on icon "button" at bounding box center [889, 165] width 18 height 14
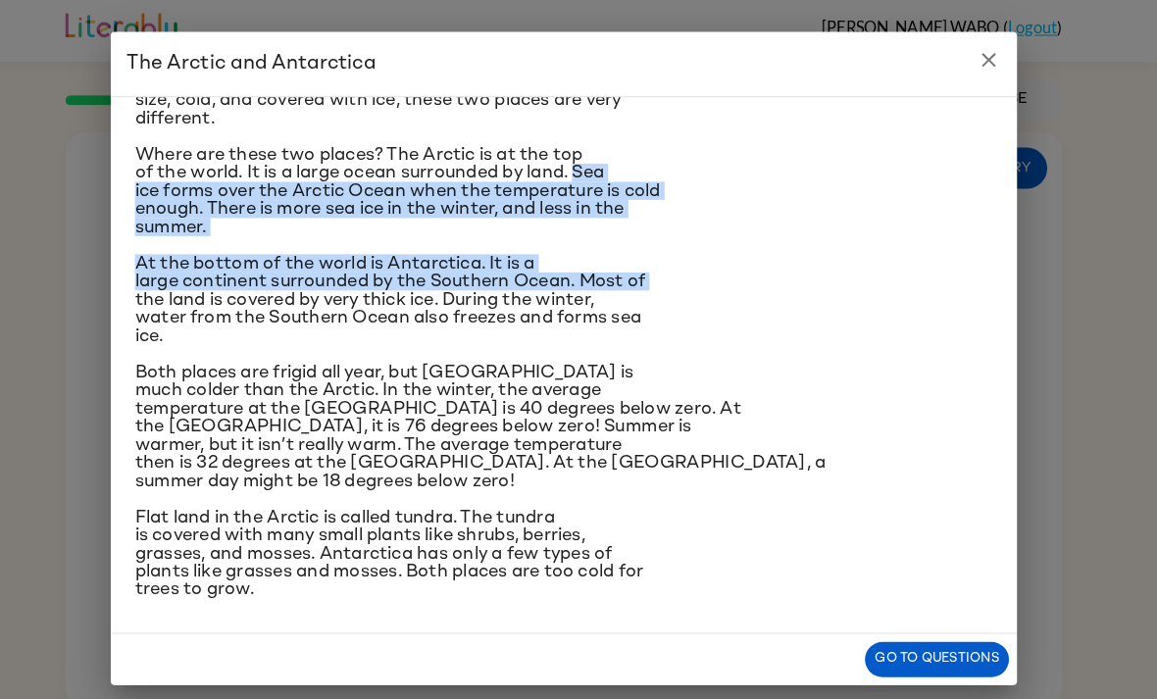
scroll to position [0, 0]
click at [986, 65] on icon "close" at bounding box center [993, 59] width 14 height 14
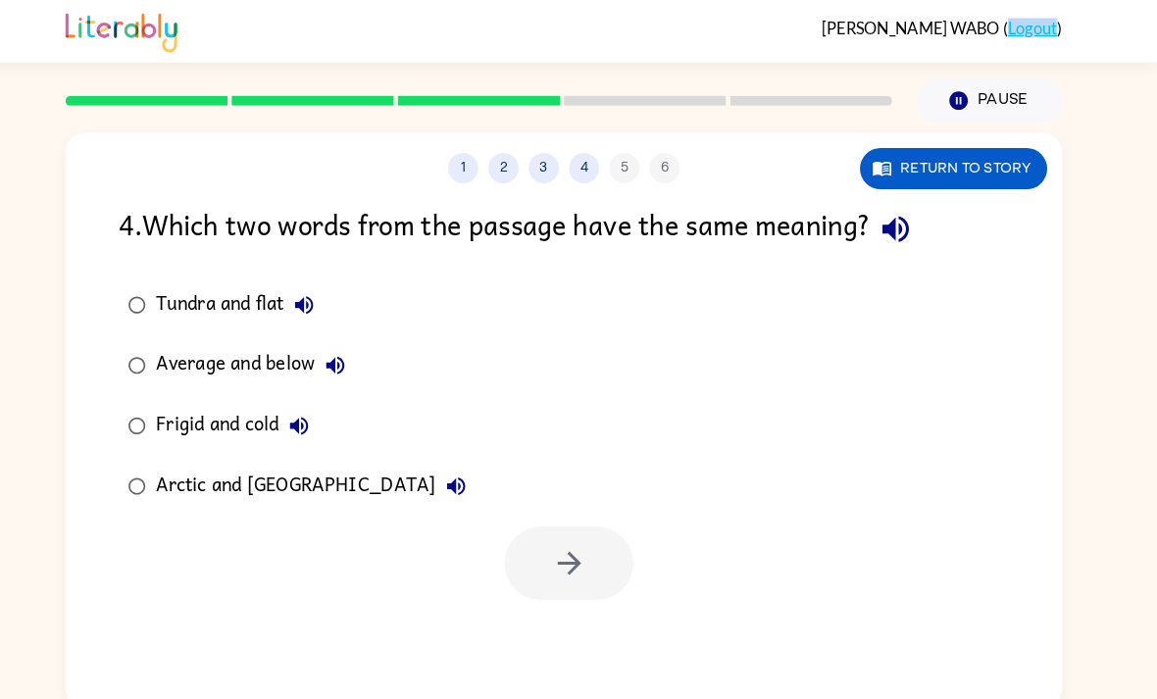
click at [1012, 36] on link "Logout" at bounding box center [1035, 27] width 48 height 19
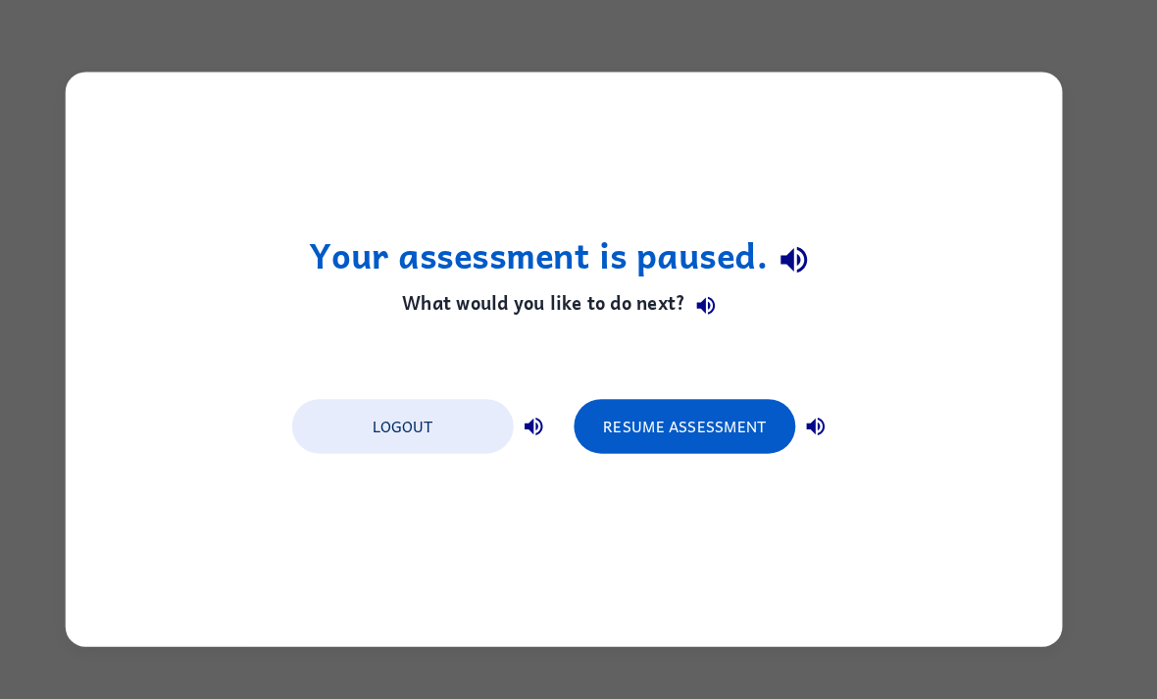
click at [1005, 39] on div "Your assessment is paused. What would you like to do next? Logout Resume Assess…" at bounding box center [578, 349] width 1157 height 699
click at [721, 421] on button "Resume Assessment" at bounding box center [696, 414] width 216 height 53
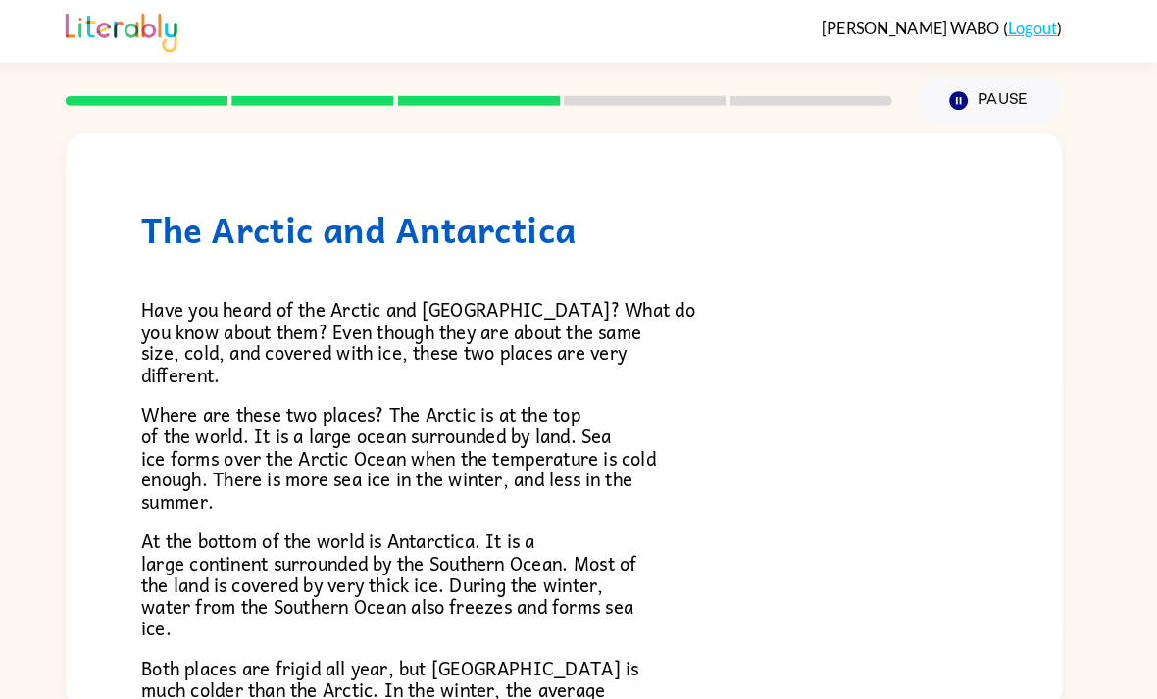
click at [1011, 32] on link "Logout" at bounding box center [1035, 27] width 48 height 19
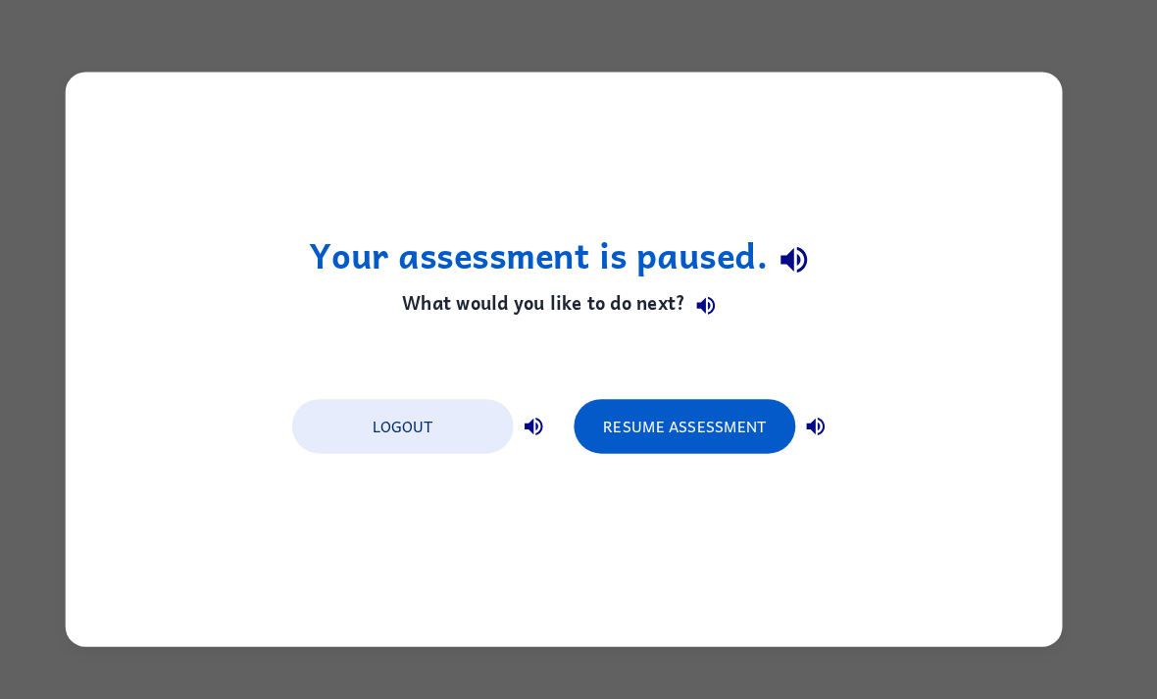
click at [406, 416] on button "Logout" at bounding box center [422, 414] width 216 height 53
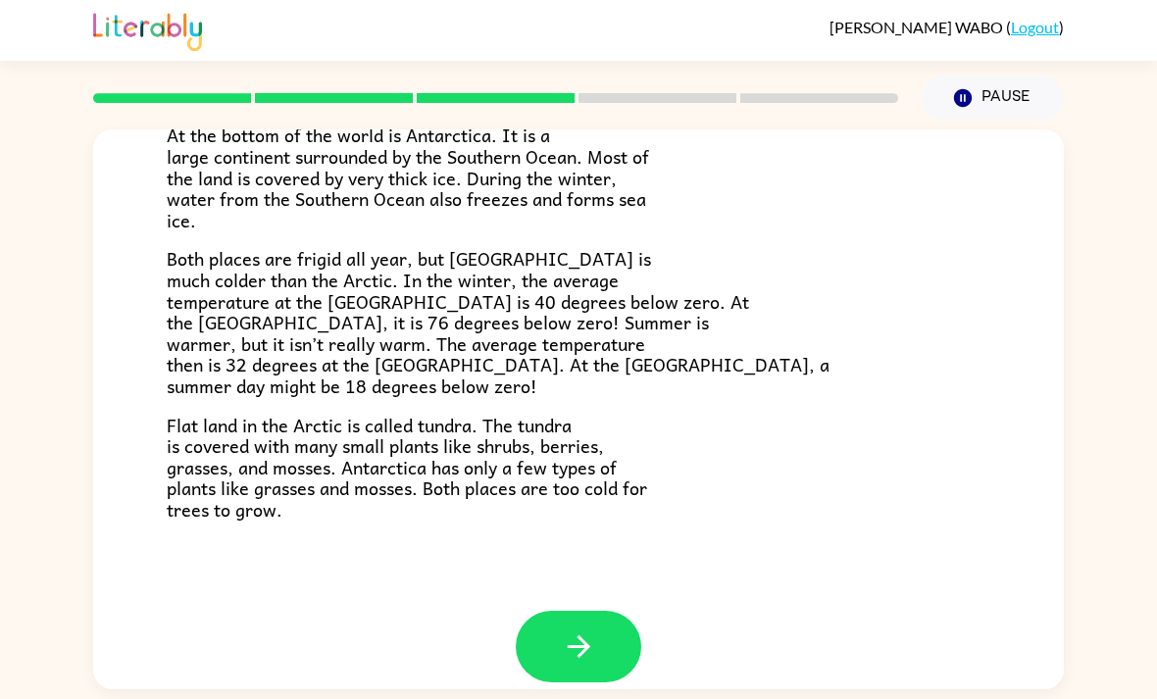
scroll to position [390, 0]
click at [581, 631] on icon "button" at bounding box center [579, 648] width 34 height 34
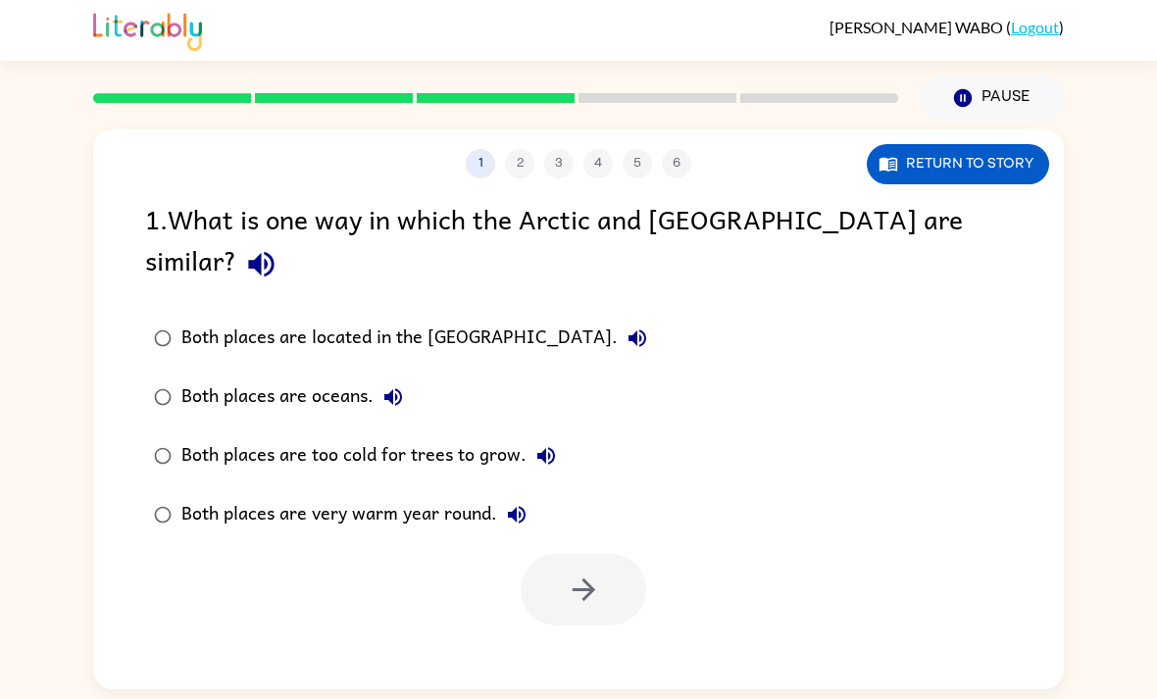
click at [270, 436] on div "Both places are too cold for trees to grow." at bounding box center [373, 455] width 384 height 39
click at [589, 579] on icon "button" at bounding box center [583, 590] width 23 height 23
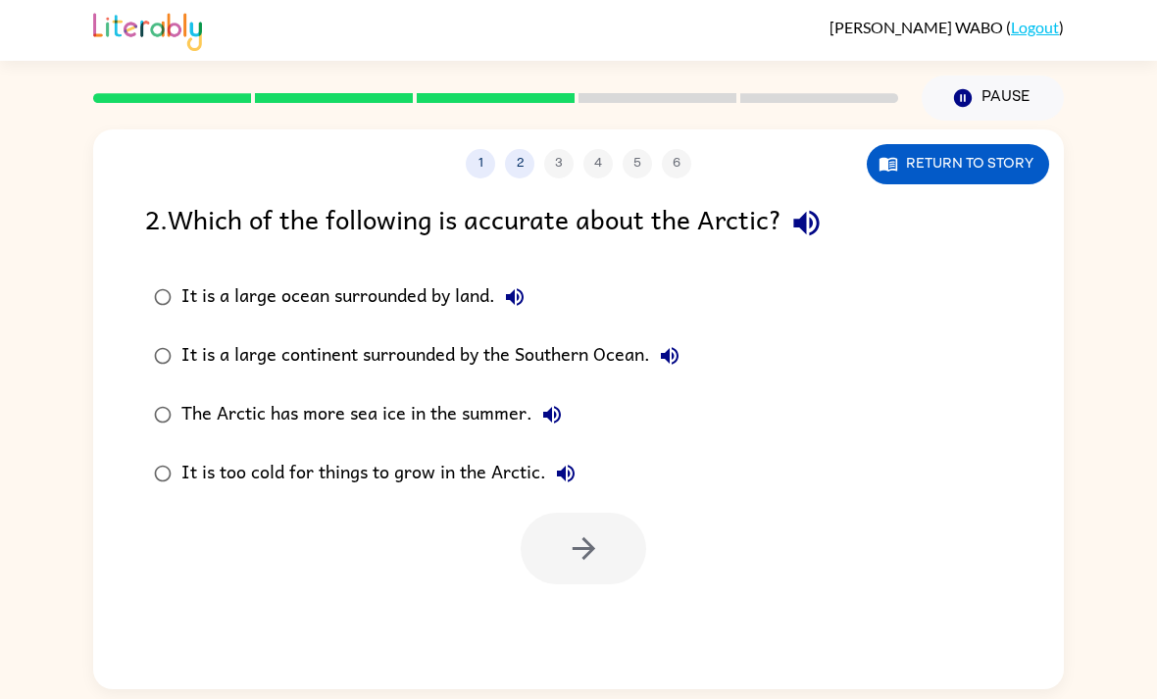
click at [562, 167] on div "1 2 3 4 5 6" at bounding box center [578, 163] width 971 height 29
click at [283, 465] on div "It is too cold for things to grow in the Arctic." at bounding box center [383, 473] width 404 height 39
click at [552, 537] on button "button" at bounding box center [584, 549] width 126 height 72
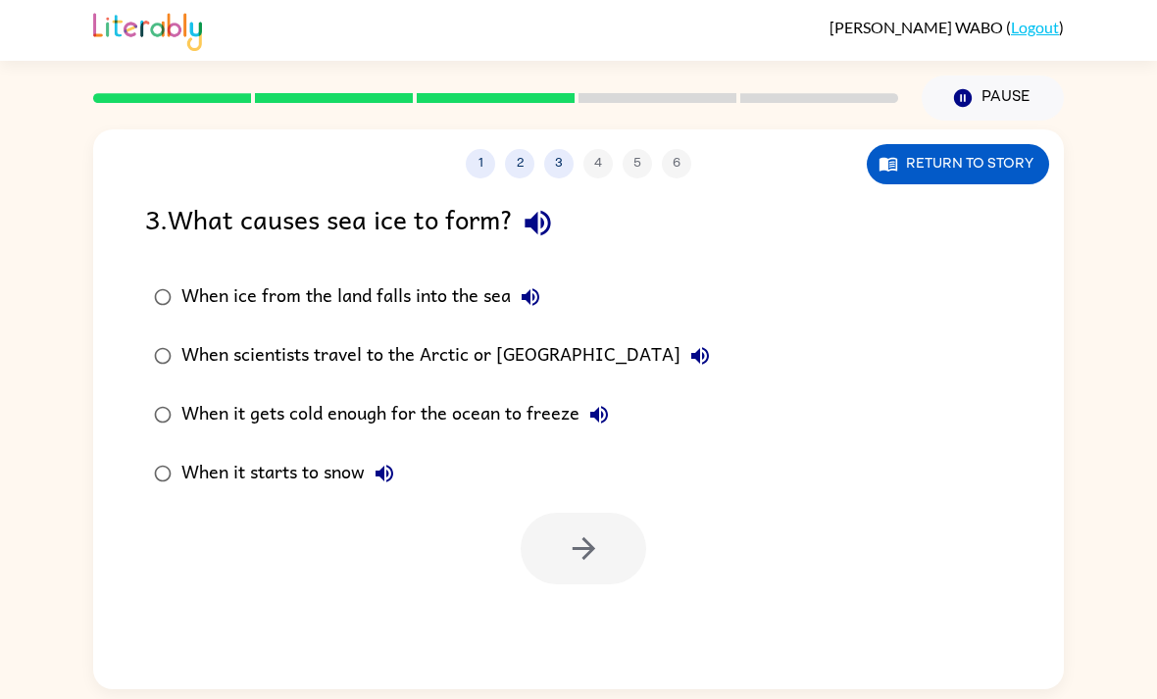
click at [220, 412] on div "When it gets cold enough for the ocean to freeze" at bounding box center [399, 414] width 437 height 39
click at [557, 563] on button "button" at bounding box center [584, 549] width 126 height 72
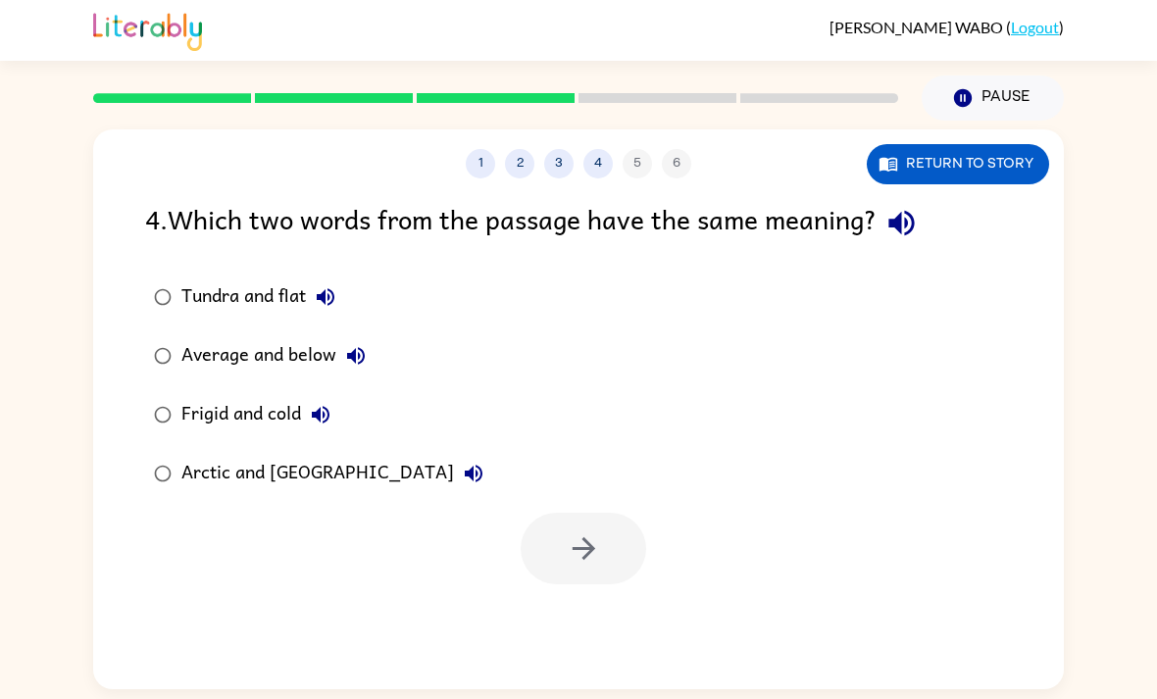
click at [210, 385] on label "Average and below" at bounding box center [318, 356] width 369 height 59
click at [220, 432] on div "Frigid and cold" at bounding box center [260, 414] width 159 height 39
click at [198, 415] on div "Frigid and cold" at bounding box center [260, 414] width 159 height 39
click at [534, 556] on button "button" at bounding box center [584, 549] width 126 height 72
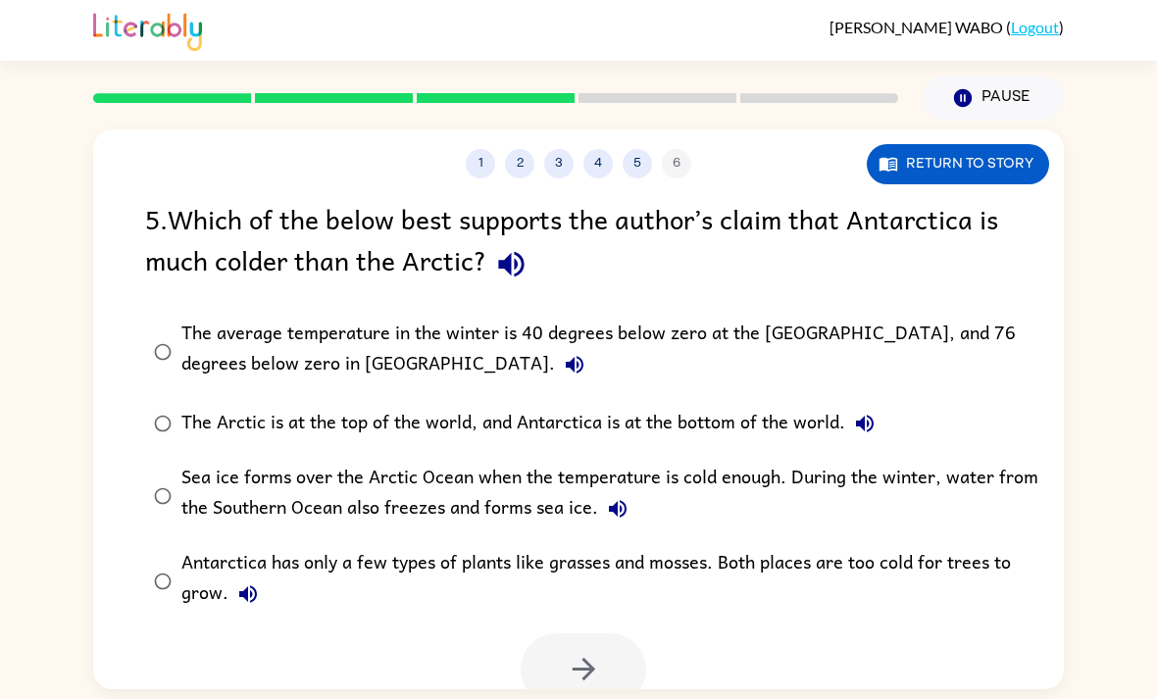
click at [237, 362] on div "The average temperature in the winter is 40 degrees below zero at the [GEOGRAPH…" at bounding box center [609, 352] width 857 height 66
click at [554, 657] on button "button" at bounding box center [584, 670] width 126 height 72
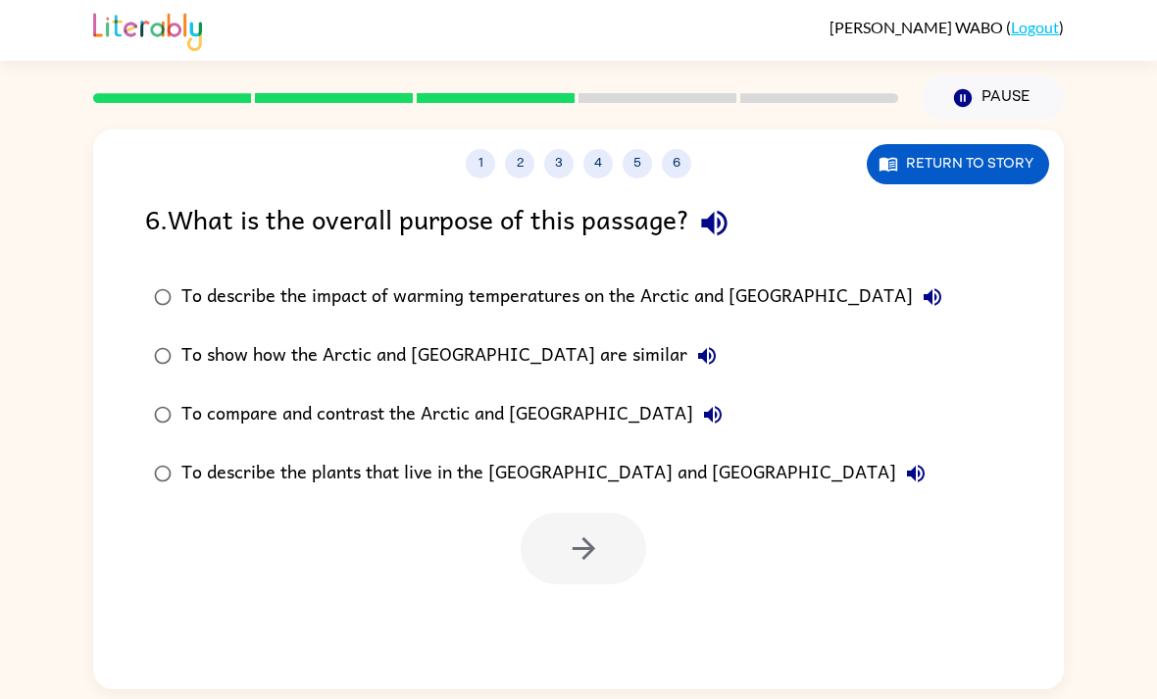
click at [243, 408] on div "To compare and contrast the Arctic and [GEOGRAPHIC_DATA]" at bounding box center [456, 414] width 551 height 39
click at [556, 569] on button "button" at bounding box center [584, 549] width 126 height 72
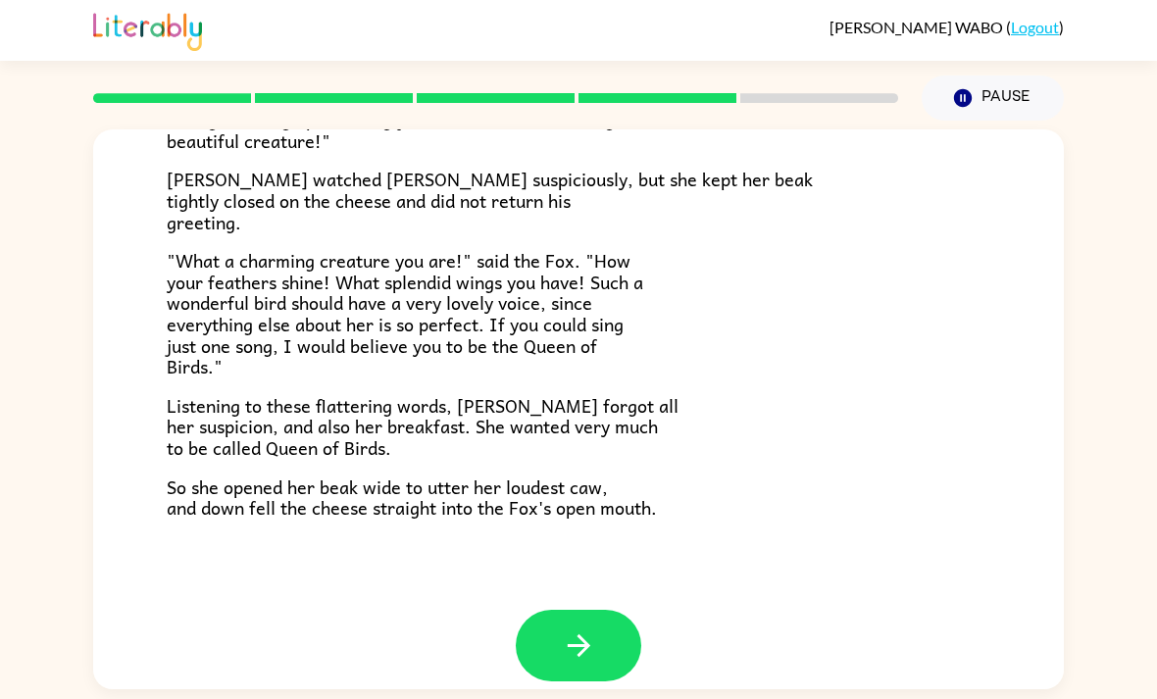
scroll to position [363, 0]
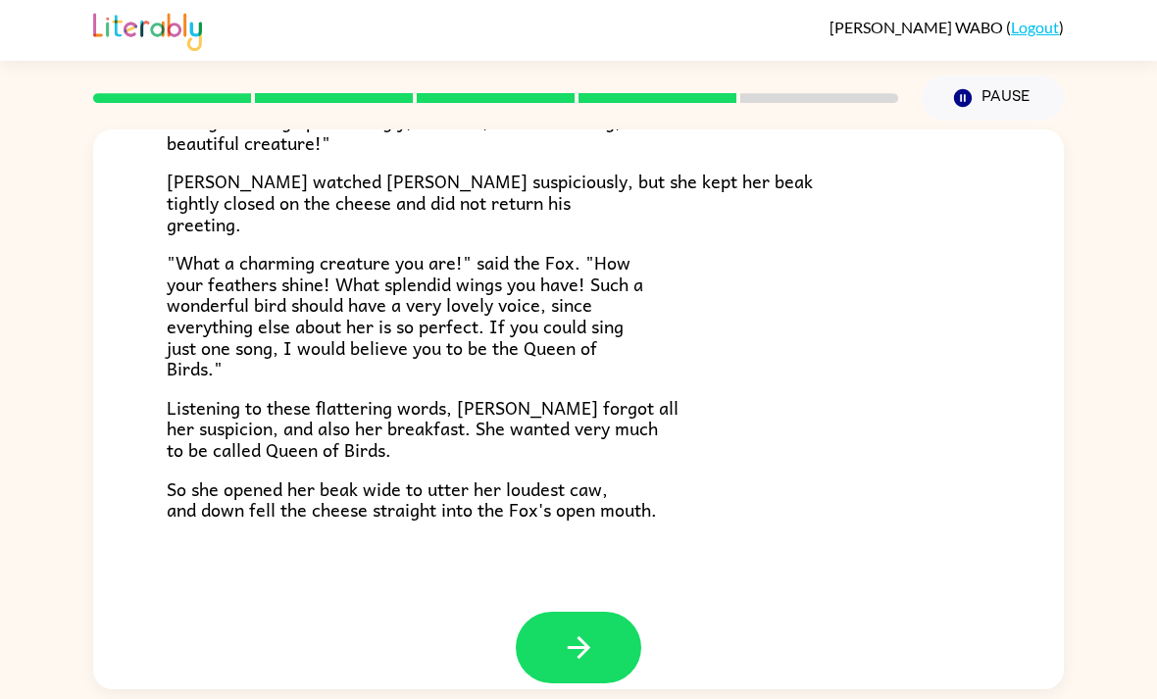
click at [543, 640] on button "button" at bounding box center [579, 648] width 126 height 72
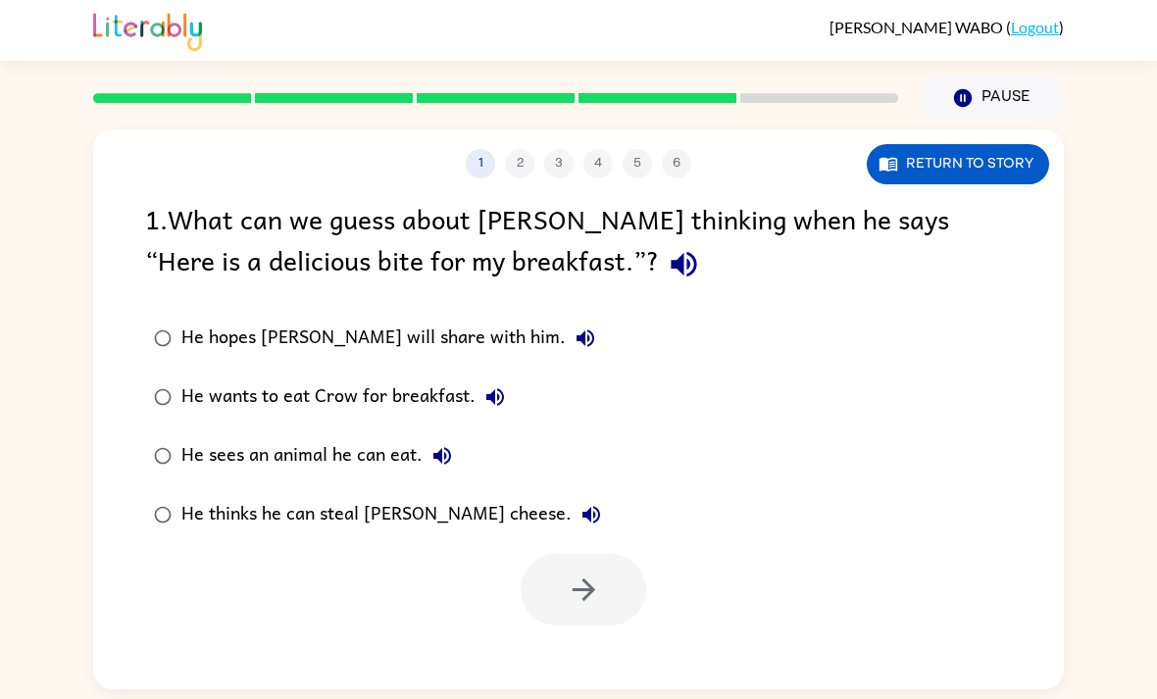
scroll to position [0, 0]
click at [258, 321] on div "He hopes [PERSON_NAME] will share with him." at bounding box center [393, 338] width 424 height 39
click at [562, 608] on button "button" at bounding box center [584, 590] width 126 height 72
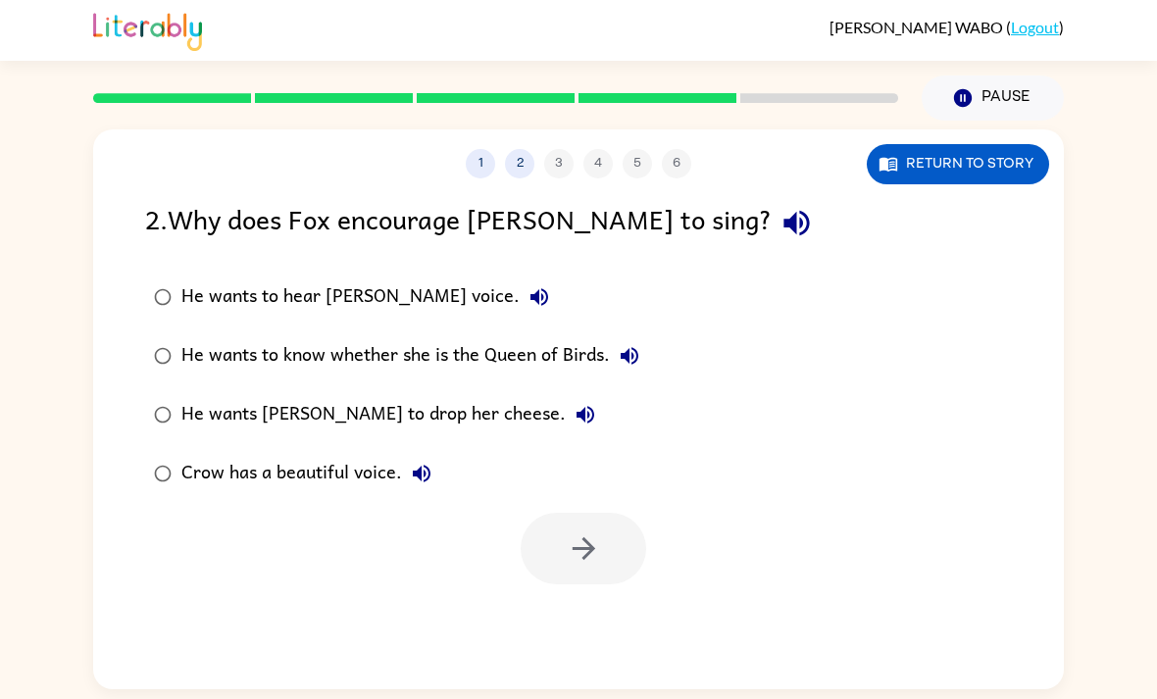
click at [903, 171] on button "Return to story" at bounding box center [958, 164] width 182 height 40
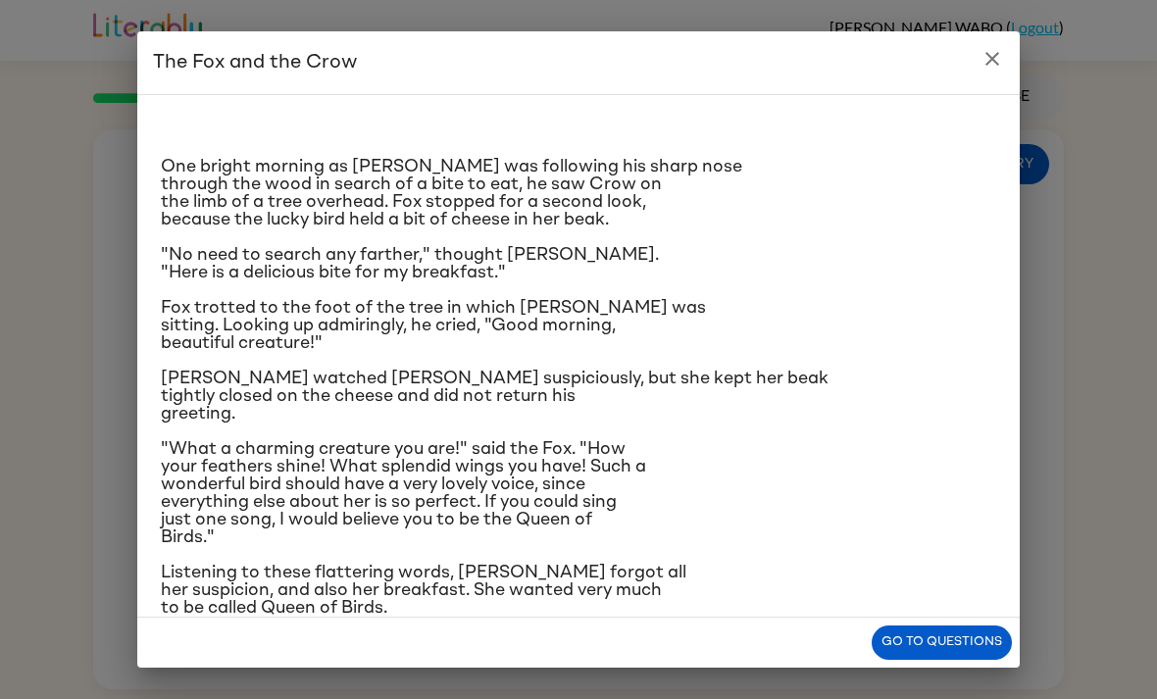
click at [964, 76] on h2 "The Fox and the Crow" at bounding box center [578, 62] width 883 height 63
click at [1010, 54] on button "close" at bounding box center [992, 58] width 39 height 39
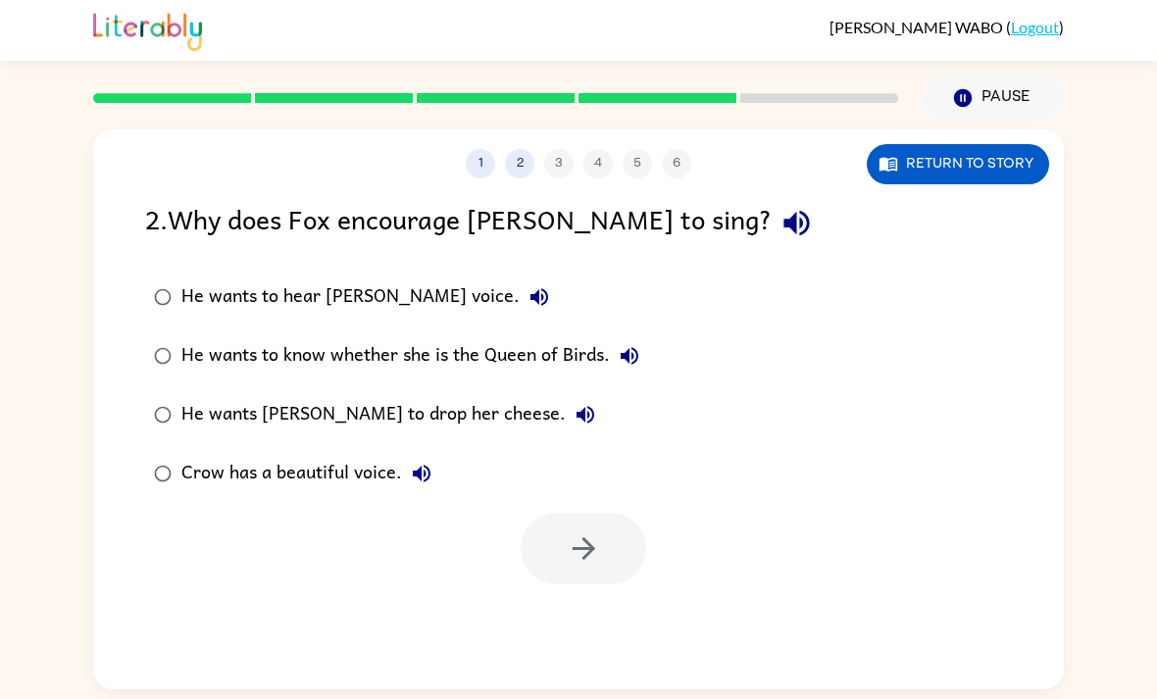
click at [482, 166] on button "1" at bounding box center [480, 163] width 29 height 29
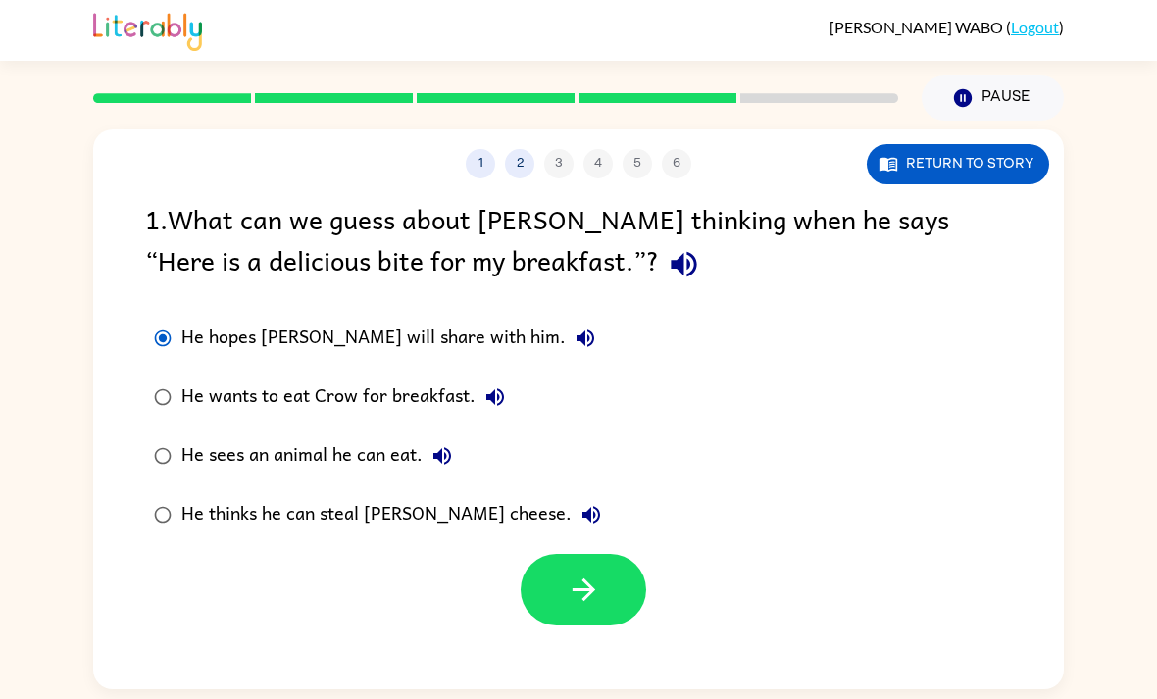
click at [909, 174] on button "Return to story" at bounding box center [958, 164] width 182 height 40
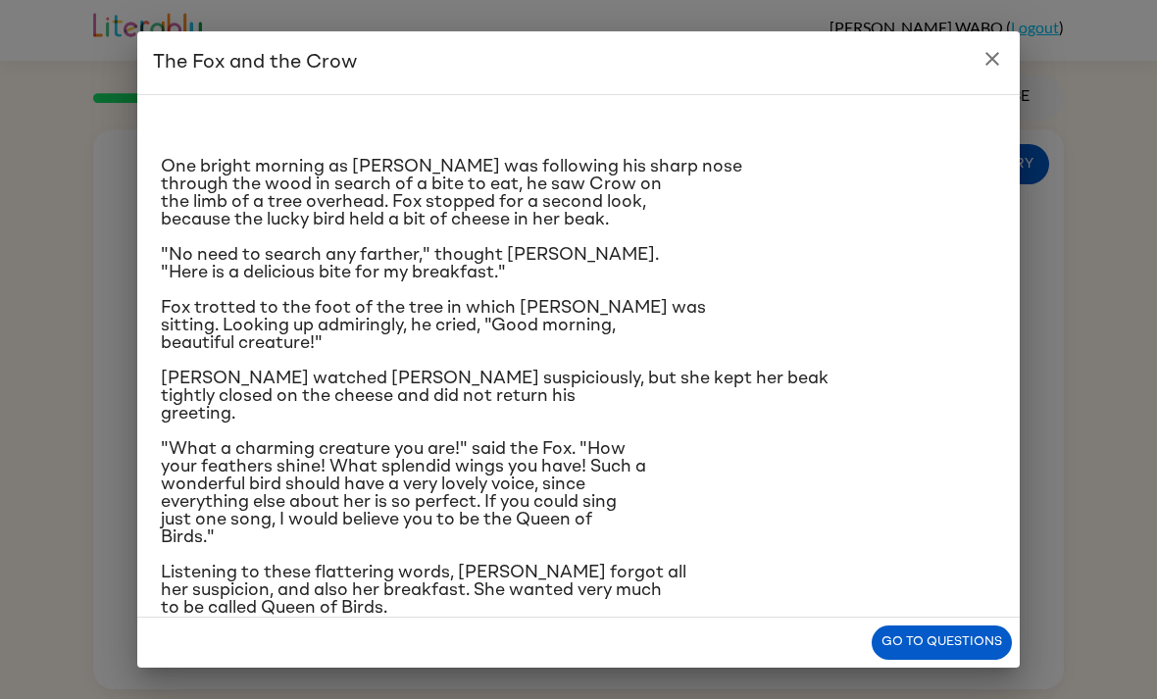
click at [988, 55] on icon "close" at bounding box center [993, 59] width 14 height 14
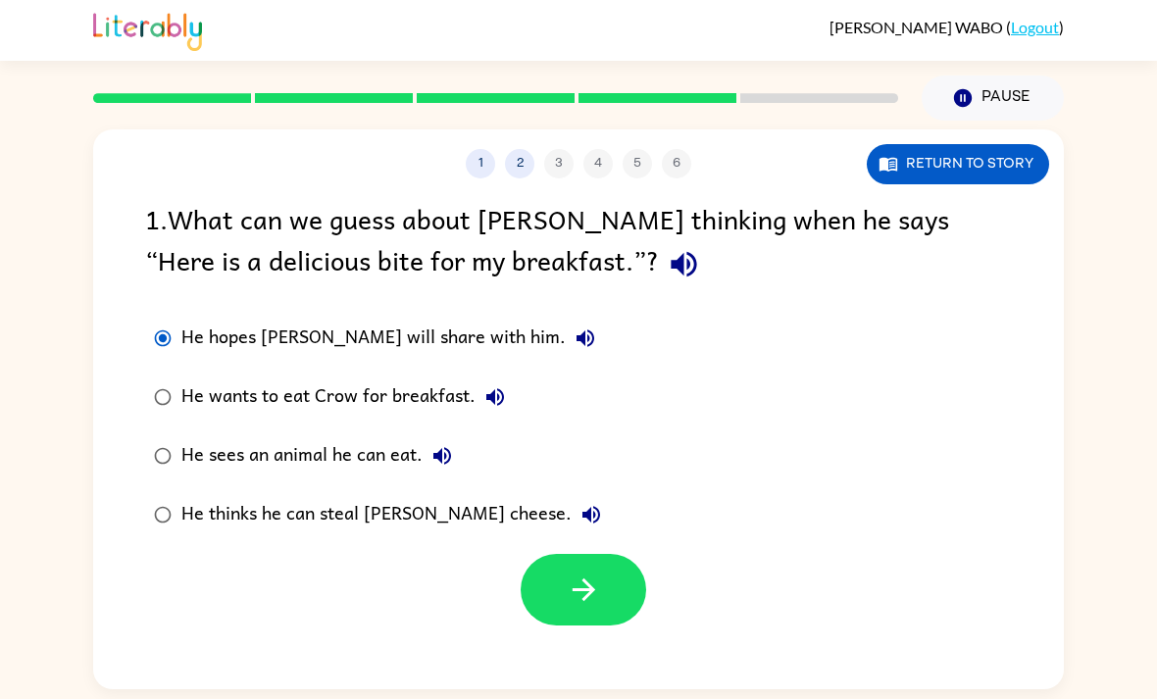
click at [279, 517] on div "He thinks he can steal [PERSON_NAME] cheese." at bounding box center [396, 514] width 430 height 39
click at [237, 532] on div "He thinks he can steal [PERSON_NAME] cheese." at bounding box center [396, 514] width 430 height 39
click at [203, 345] on div "He hopes [PERSON_NAME] will share with him." at bounding box center [393, 338] width 424 height 39
click at [610, 580] on button "button" at bounding box center [584, 590] width 126 height 72
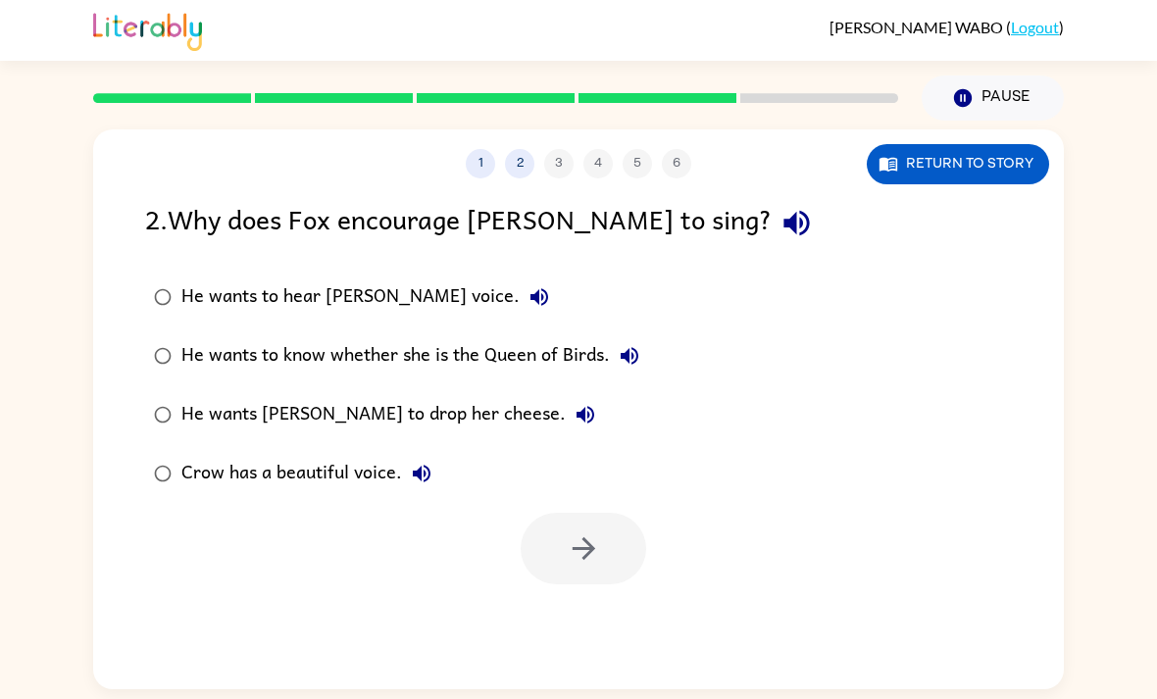
click at [991, 151] on button "Return to story" at bounding box center [958, 164] width 182 height 40
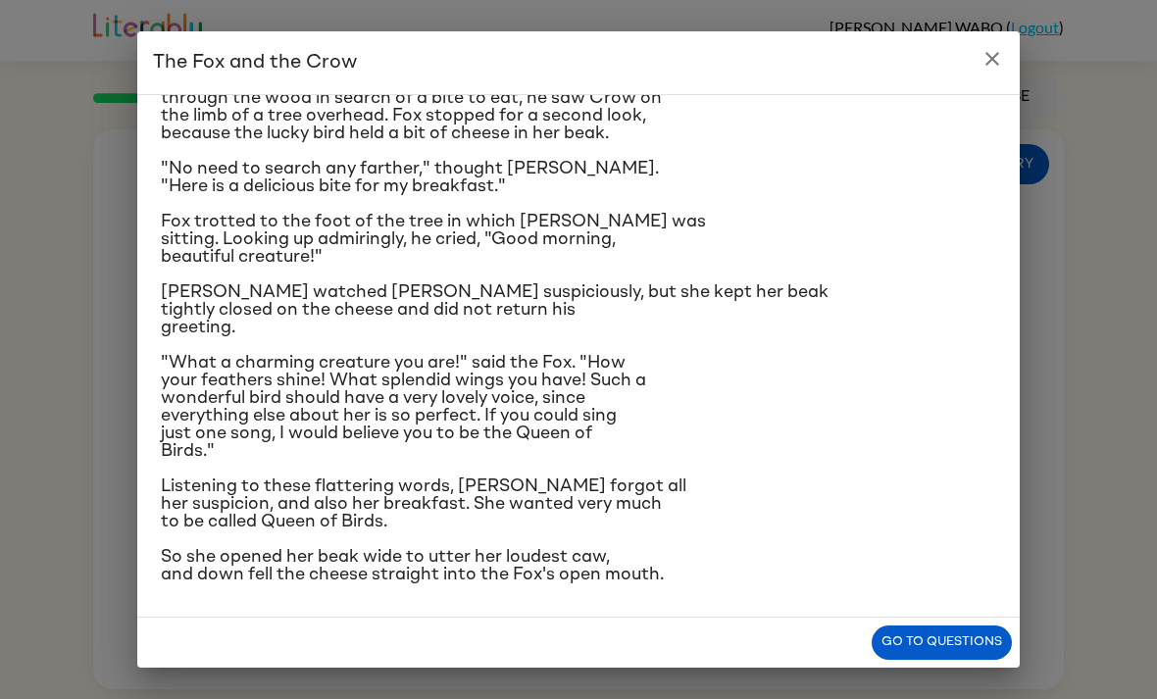
scroll to position [221, 0]
click at [988, 69] on icon "close" at bounding box center [993, 59] width 24 height 24
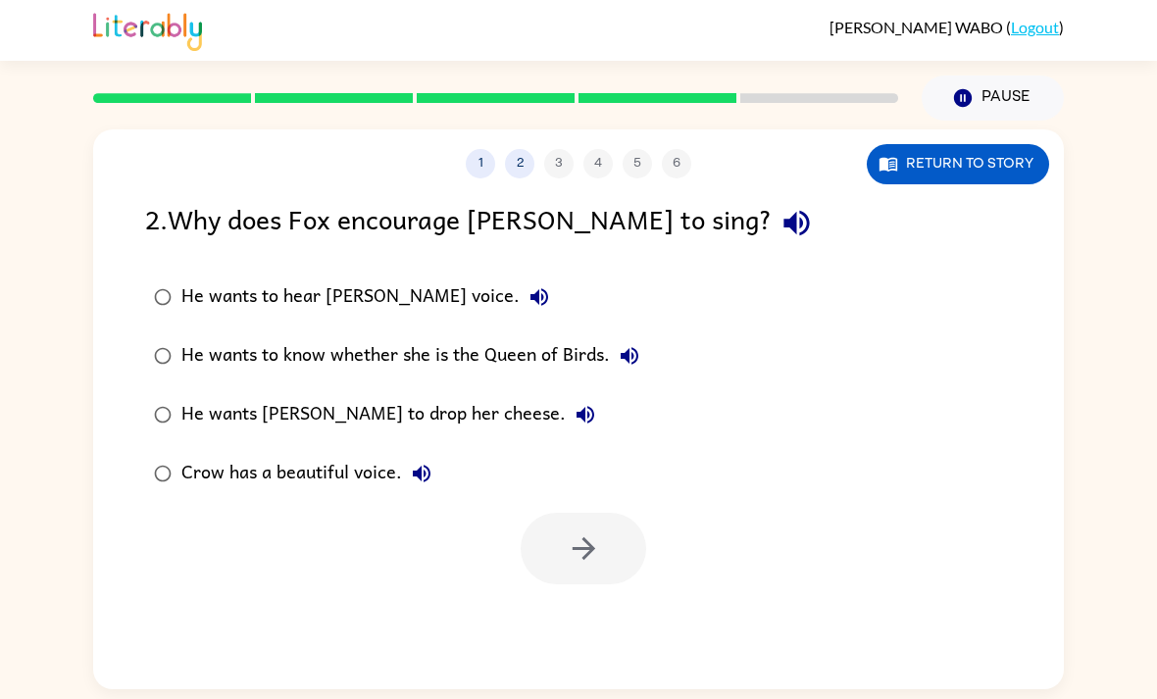
click at [301, 296] on div "He wants to hear [PERSON_NAME] voice." at bounding box center [370, 297] width 378 height 39
click at [295, 360] on div "He wants to know whether she is the Queen of Birds." at bounding box center [415, 355] width 468 height 39
click at [588, 540] on icon "button" at bounding box center [584, 549] width 34 height 34
